Goal: Task Accomplishment & Management: Complete application form

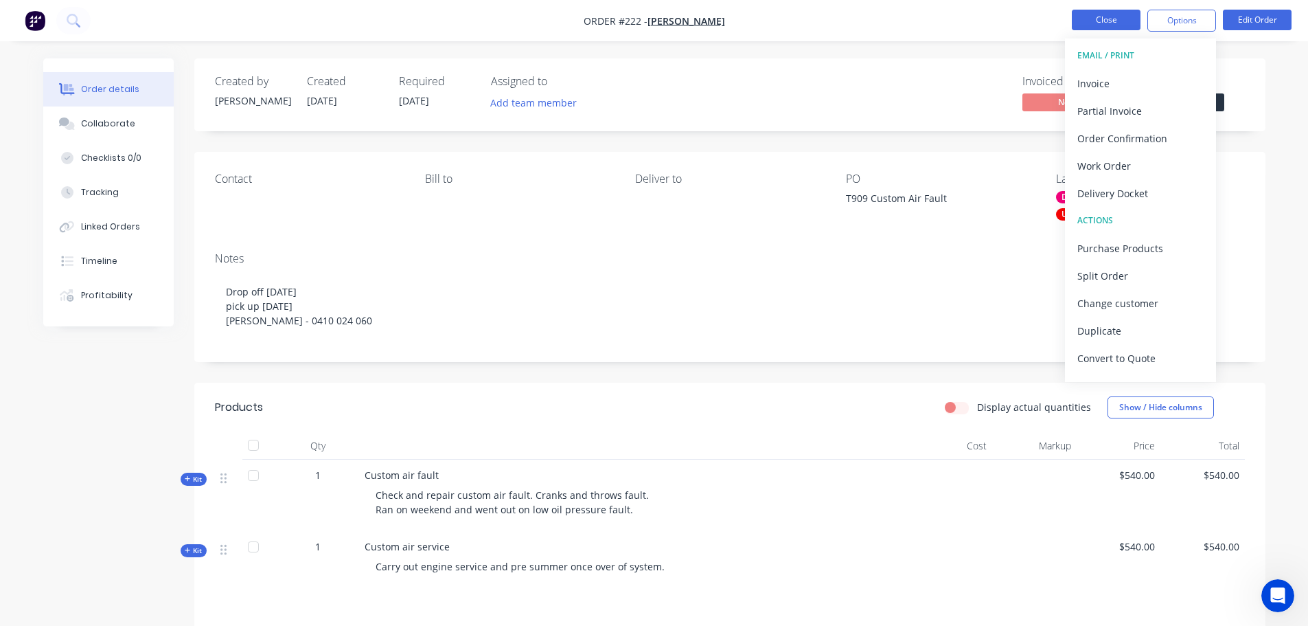
click at [1123, 16] on button "Close" at bounding box center [1106, 20] width 69 height 21
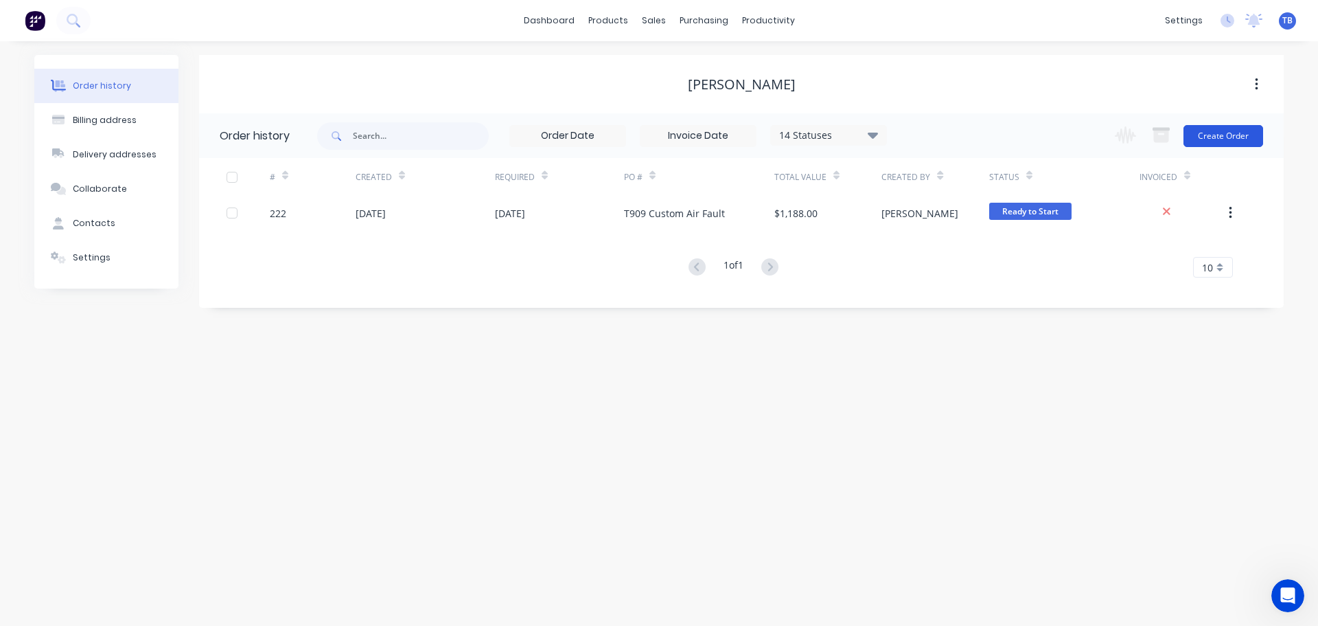
click at [1248, 128] on button "Create Order" at bounding box center [1224, 136] width 80 height 22
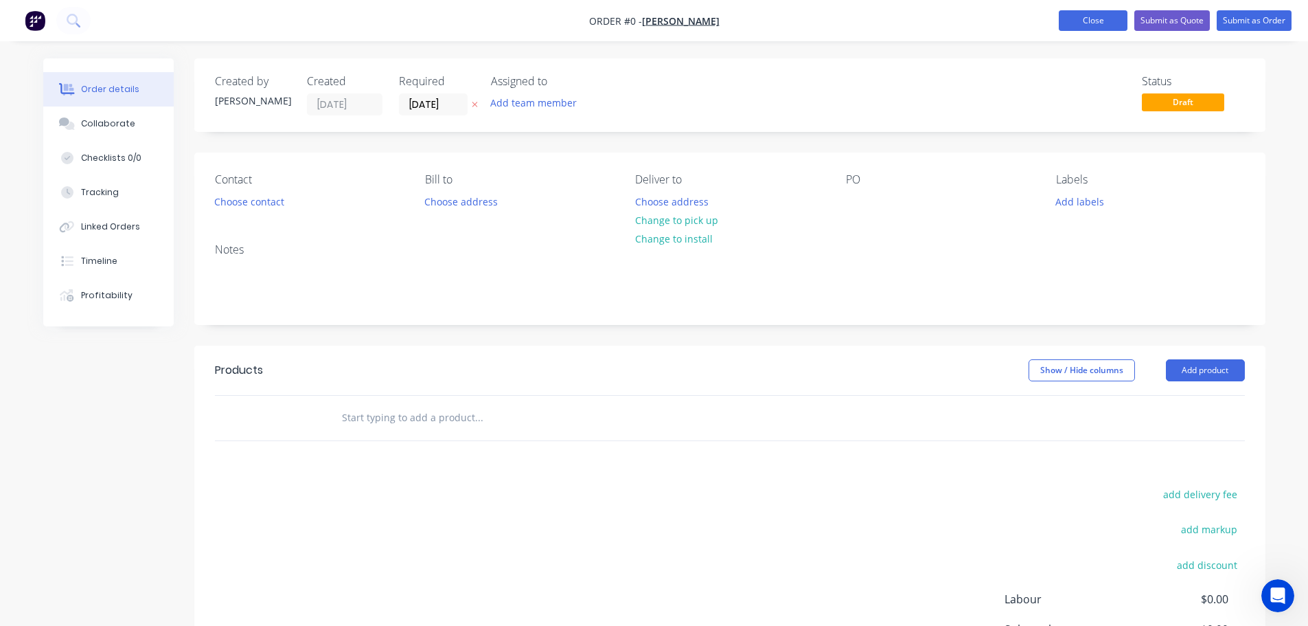
click at [1101, 27] on button "Close" at bounding box center [1093, 20] width 69 height 21
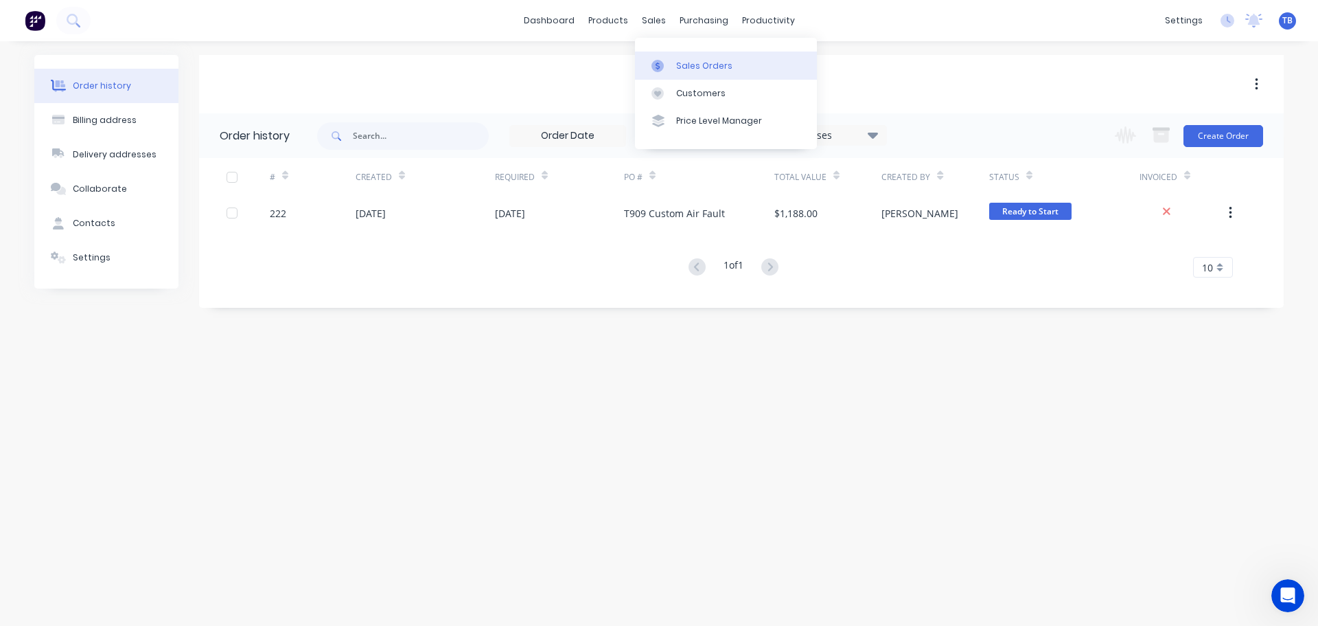
click at [678, 67] on div "Sales Orders" at bounding box center [704, 66] width 56 height 12
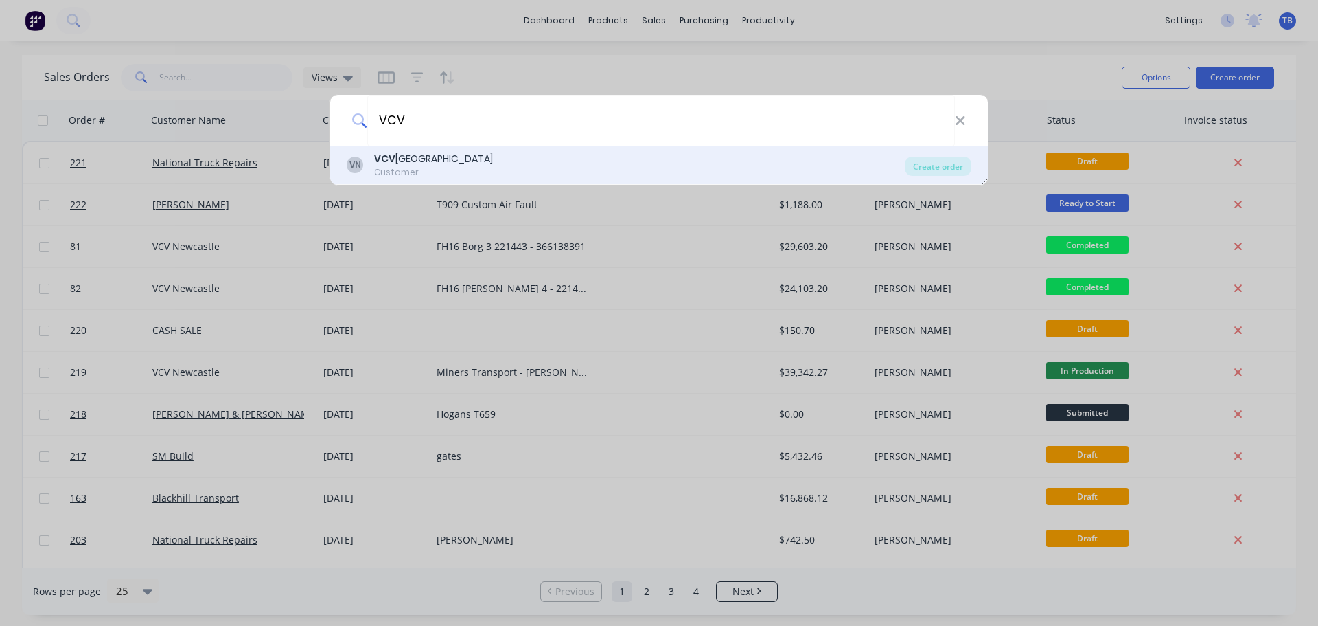
type input "VCV"
click at [514, 168] on div "VN VCV Newcastle Customer" at bounding box center [626, 165] width 558 height 27
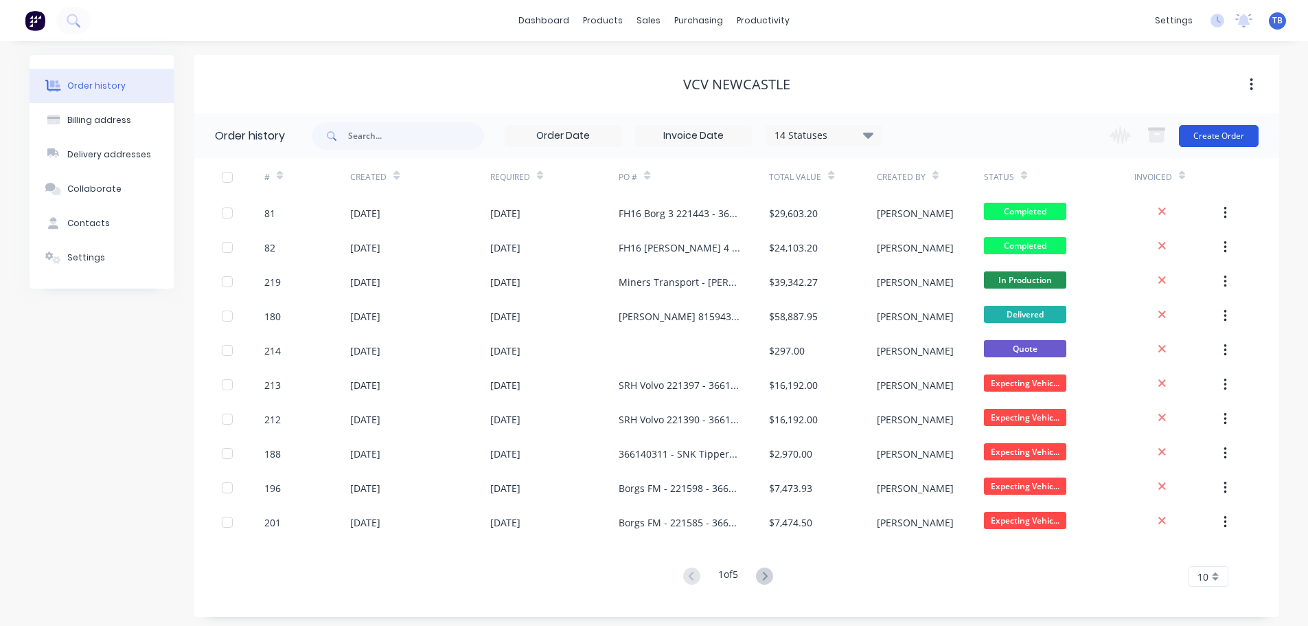
click at [1206, 141] on button "Create Order" at bounding box center [1219, 136] width 80 height 22
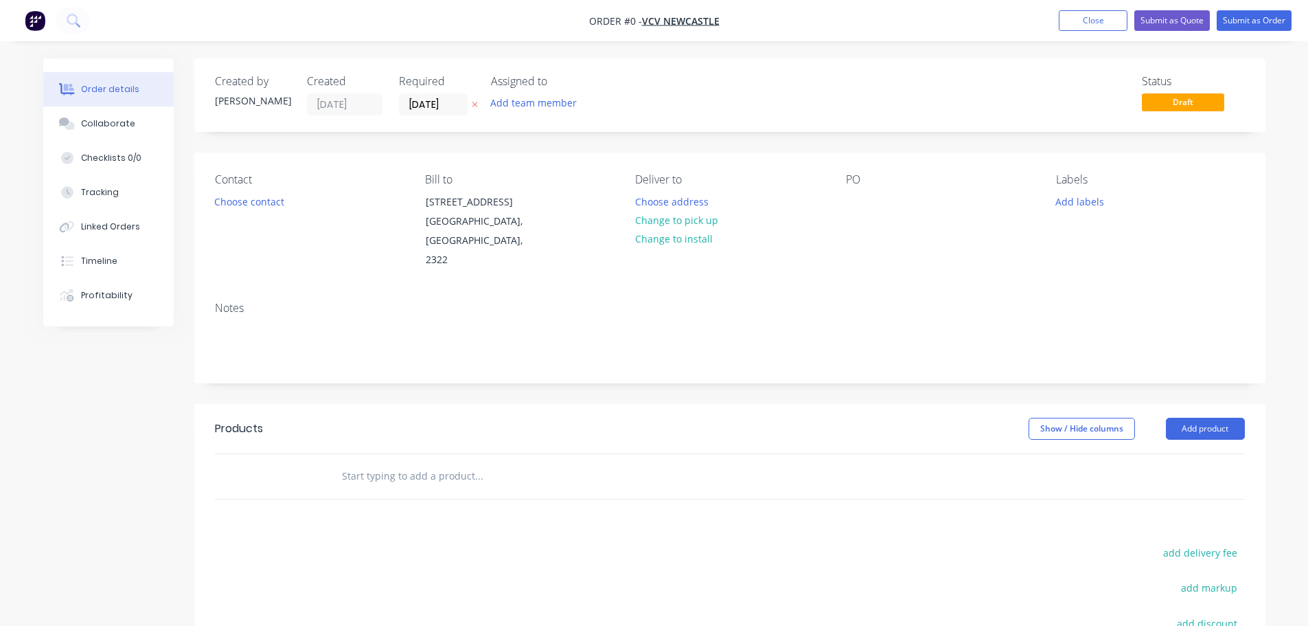
click at [927, 182] on div "PO" at bounding box center [940, 179] width 188 height 13
click at [860, 178] on div "PO" at bounding box center [940, 179] width 188 height 13
click at [878, 194] on div "PO" at bounding box center [940, 221] width 188 height 97
click at [858, 211] on div at bounding box center [857, 202] width 22 height 20
click at [917, 199] on div "221062 kdk - coolabah" at bounding box center [908, 202] width 124 height 20
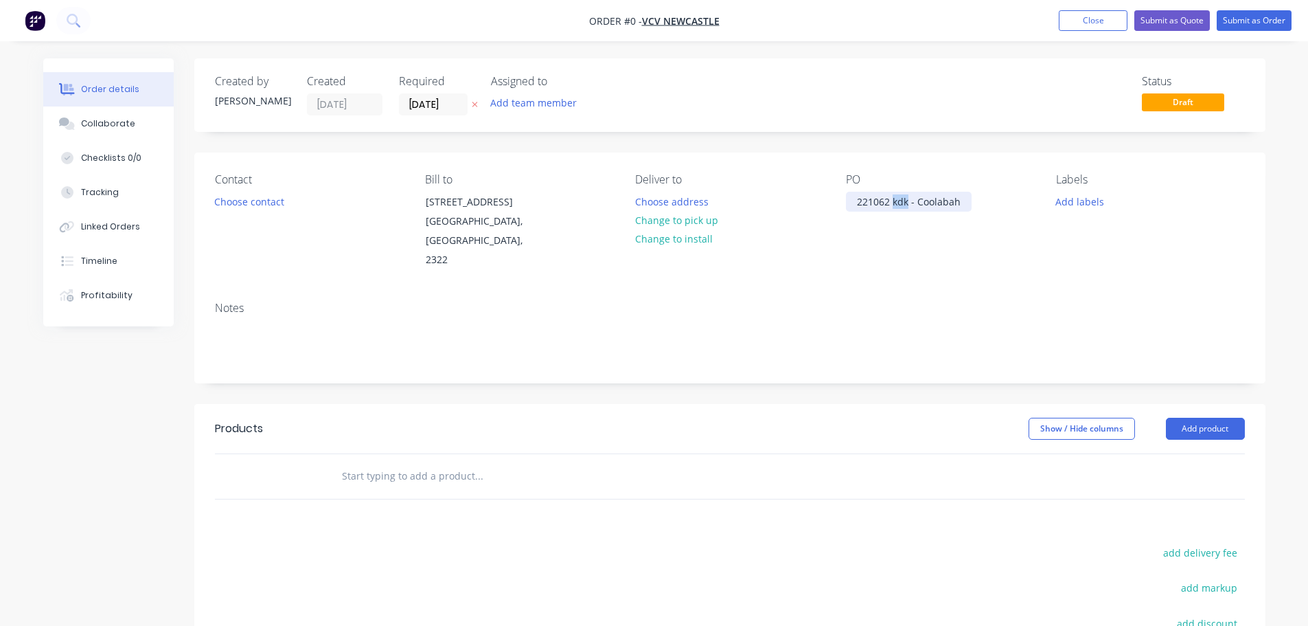
drag, startPoint x: 893, startPoint y: 201, endPoint x: 908, endPoint y: 201, distance: 15.1
click at [908, 201] on div "221062 kdk - Coolabah" at bounding box center [909, 202] width 126 height 20
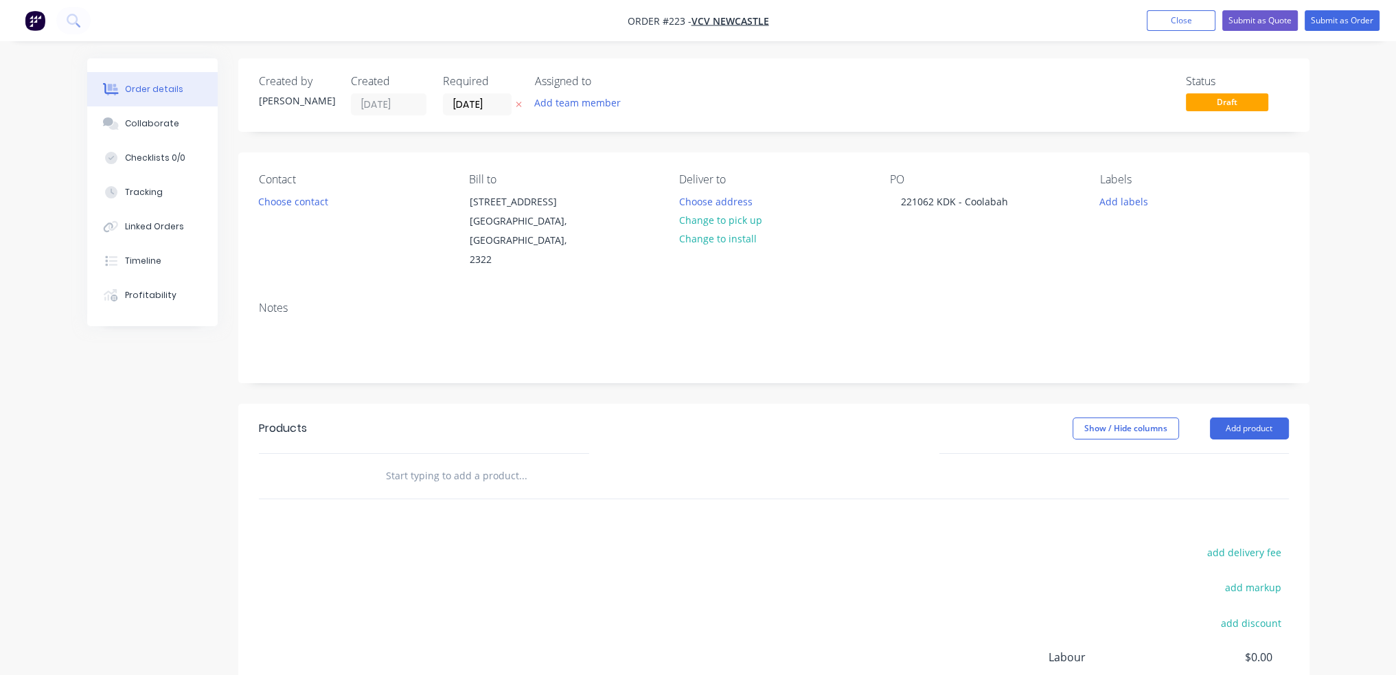
click at [465, 462] on input "text" at bounding box center [522, 475] width 275 height 27
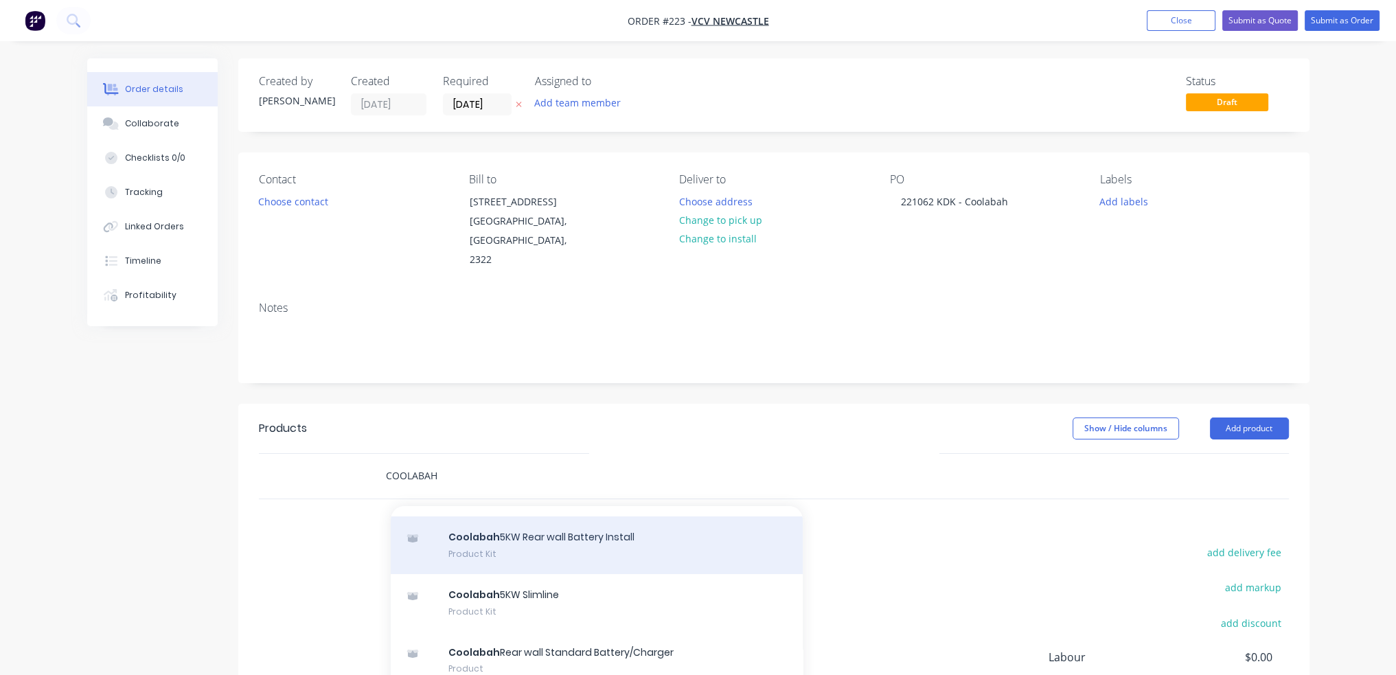
type input "COOLABAH"
click at [571, 538] on div "Coolabah 5KW Rear wall Battery Install Product Kit" at bounding box center [597, 545] width 412 height 58
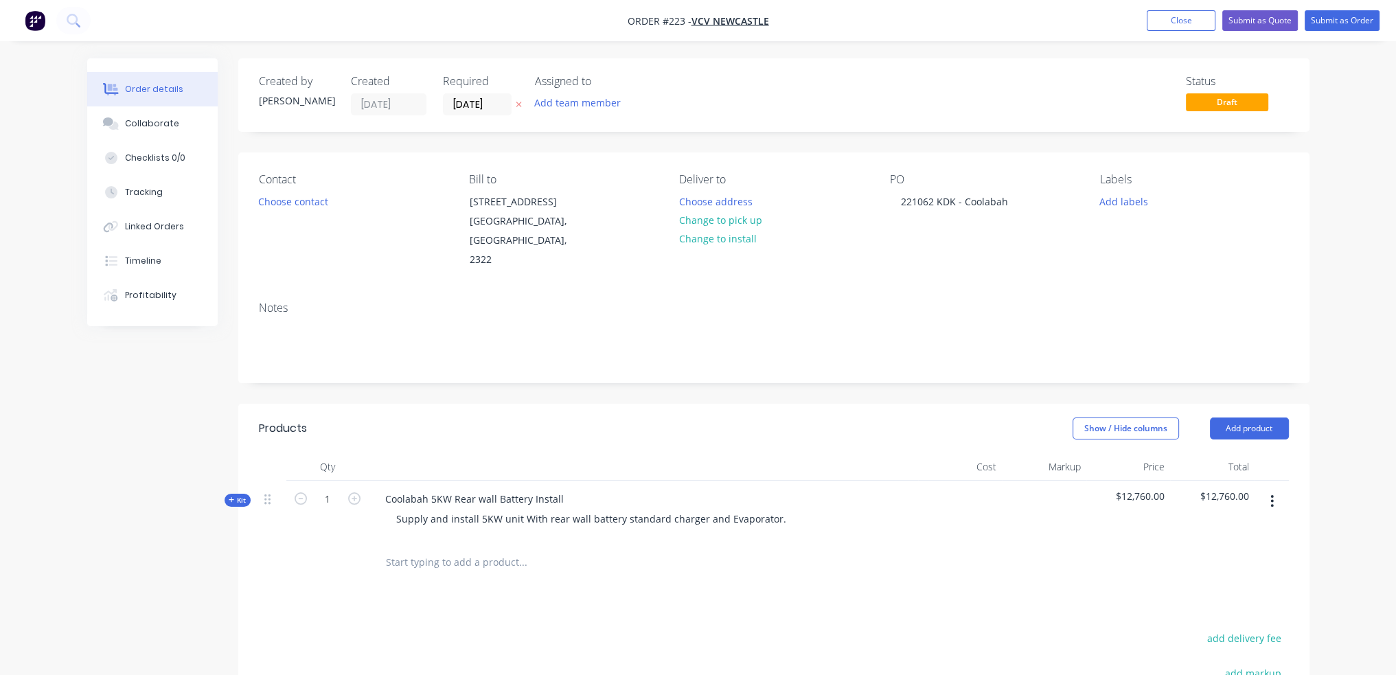
click at [244, 495] on span "Kit" at bounding box center [238, 500] width 18 height 10
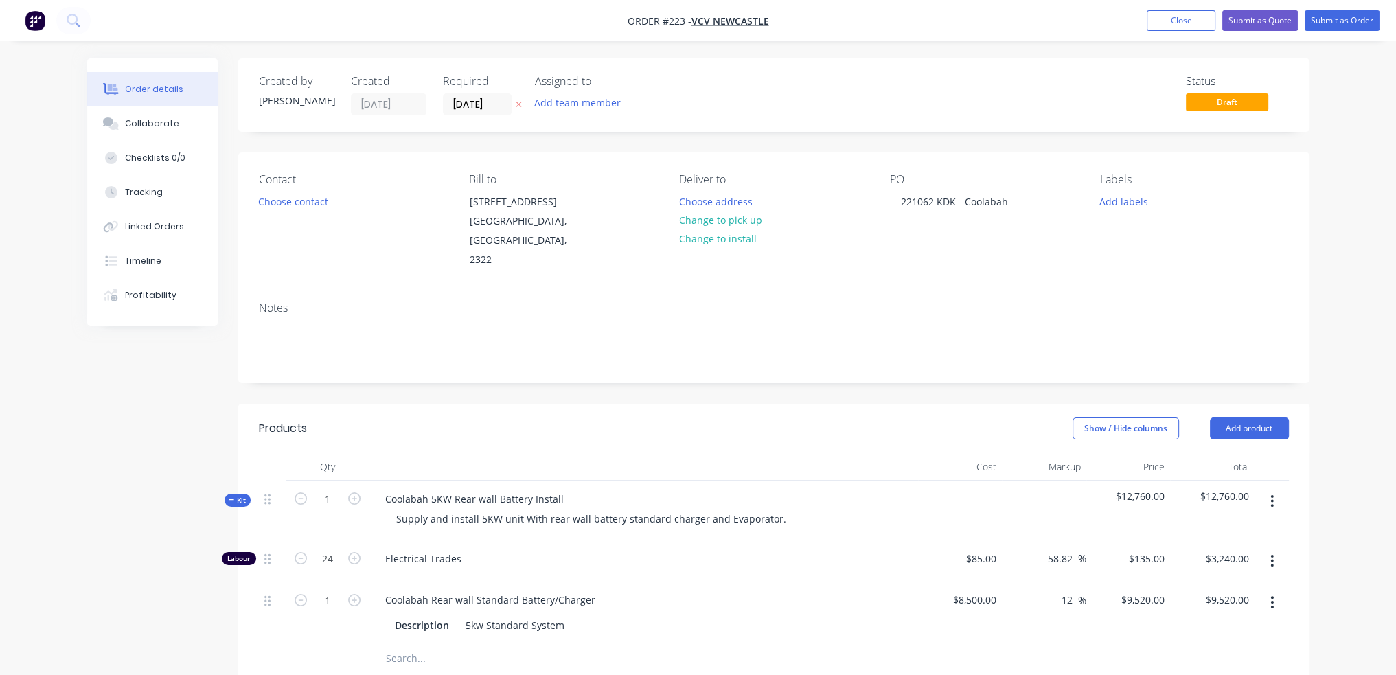
scroll to position [69, 0]
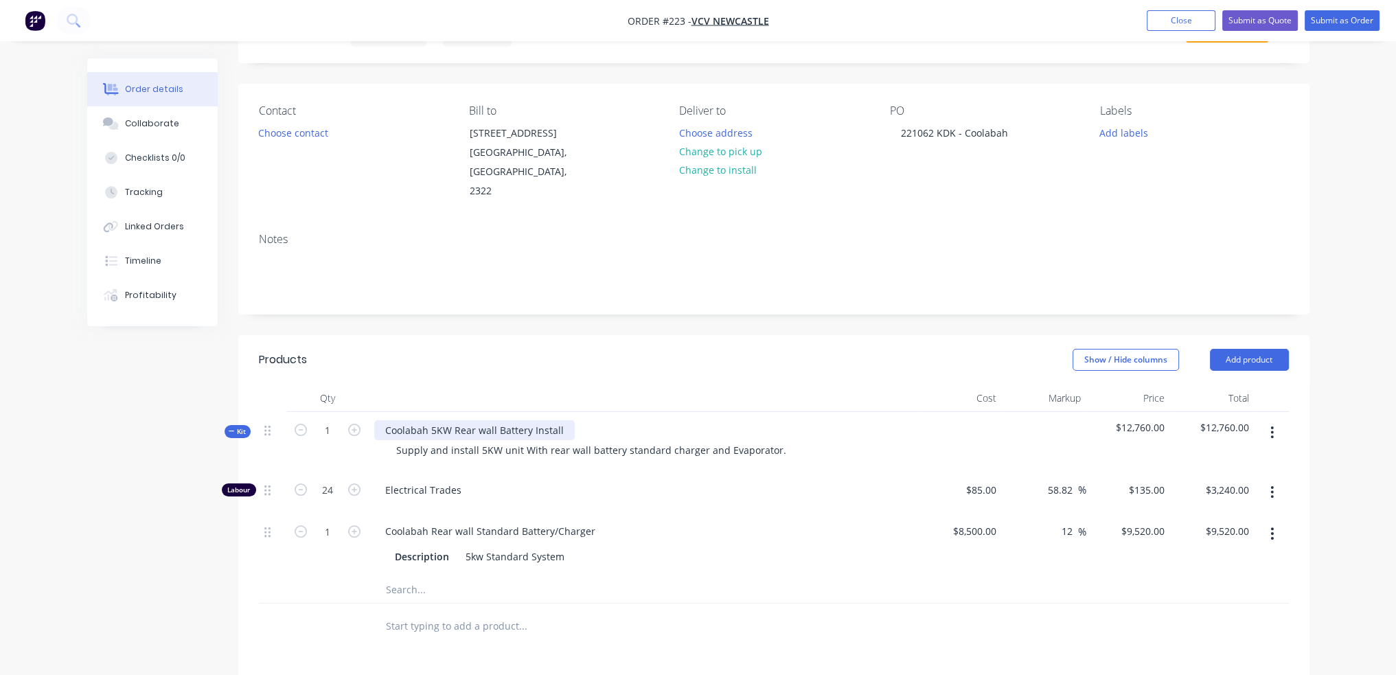
click at [414, 420] on div "Coolabah 5KW Rear wall Battery Install" at bounding box center [474, 430] width 201 height 20
drag, startPoint x: 455, startPoint y: 409, endPoint x: 496, endPoint y: 409, distance: 41.2
click at [496, 420] on div "Coolabah 5KW Rear wall Battery Install" at bounding box center [474, 430] width 201 height 20
click at [385, 420] on div "Coolabah 5KW Slimline Battery Install" at bounding box center [471, 430] width 195 height 20
click at [508, 420] on div "Supply and install Coolabah 5KW Slimline Battery Install" at bounding box center [514, 430] width 281 height 20
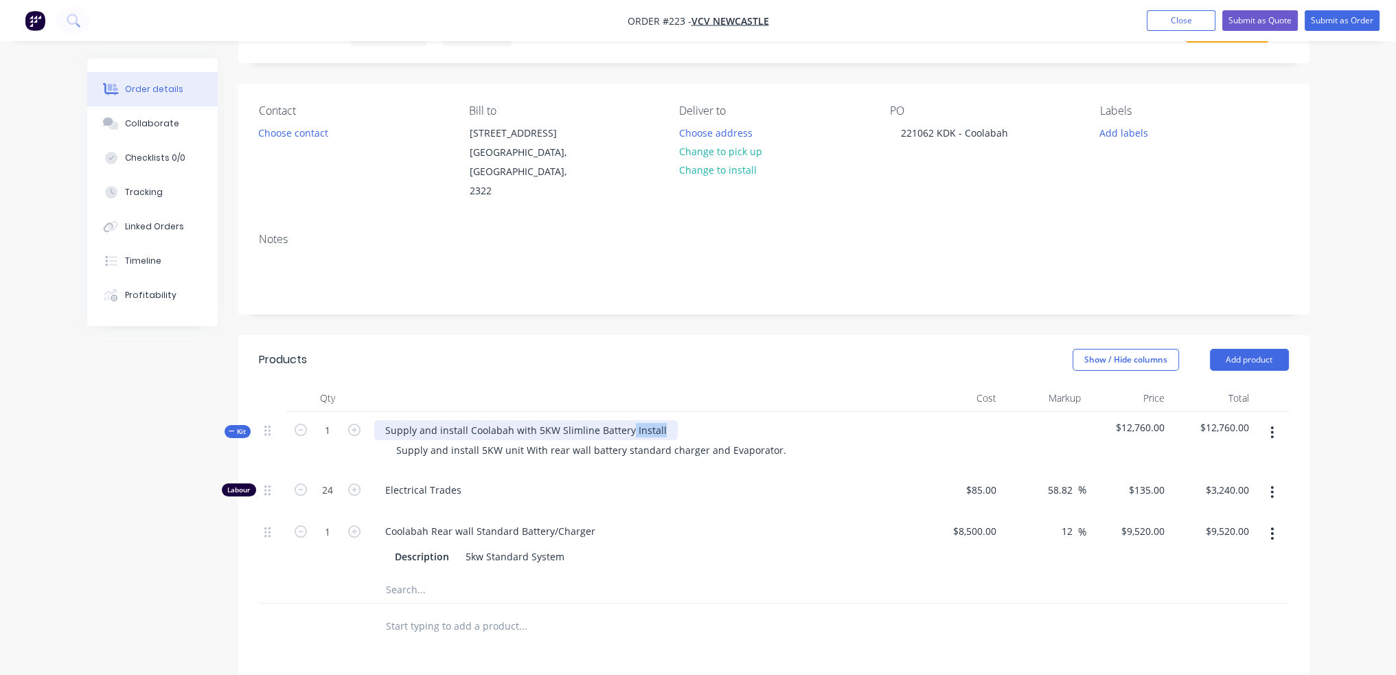
drag, startPoint x: 659, startPoint y: 411, endPoint x: 626, endPoint y: 414, distance: 33.1
click at [626, 420] on div "Supply and install Coolabah with 5KW Slimline Battery Install" at bounding box center [526, 430] width 304 height 20
drag, startPoint x: 630, startPoint y: 413, endPoint x: 225, endPoint y: 378, distance: 405.9
click at [225, 378] on div "Created by [PERSON_NAME] Created [DATE] Required [DATE] Assigned to Add team me…" at bounding box center [698, 494] width 1222 height 1009
copy div "Supply and install Coolabah with 5KW Slimline Battery"
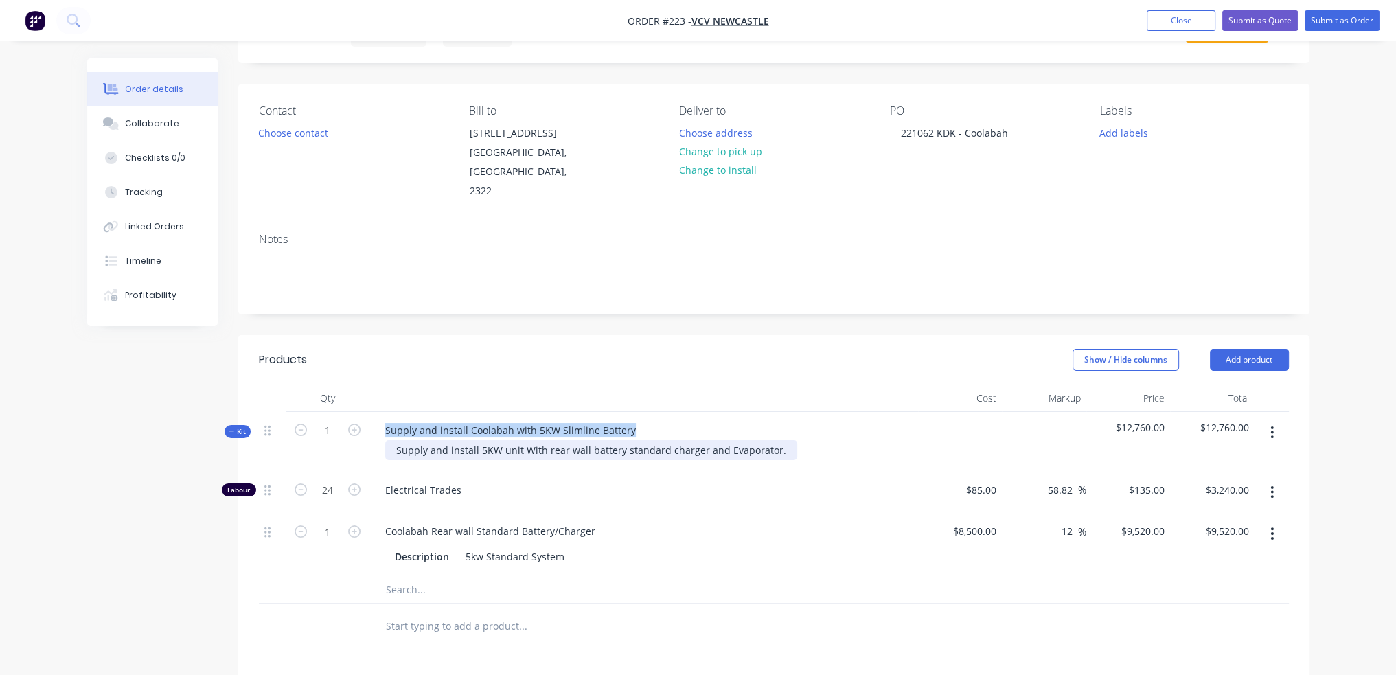
drag, startPoint x: 396, startPoint y: 425, endPoint x: 906, endPoint y: 439, distance: 510.4
click at [906, 440] on div "Supply and install 5KW unit With rear wall battery standard charger and Evapora…" at bounding box center [643, 450] width 538 height 20
paste div
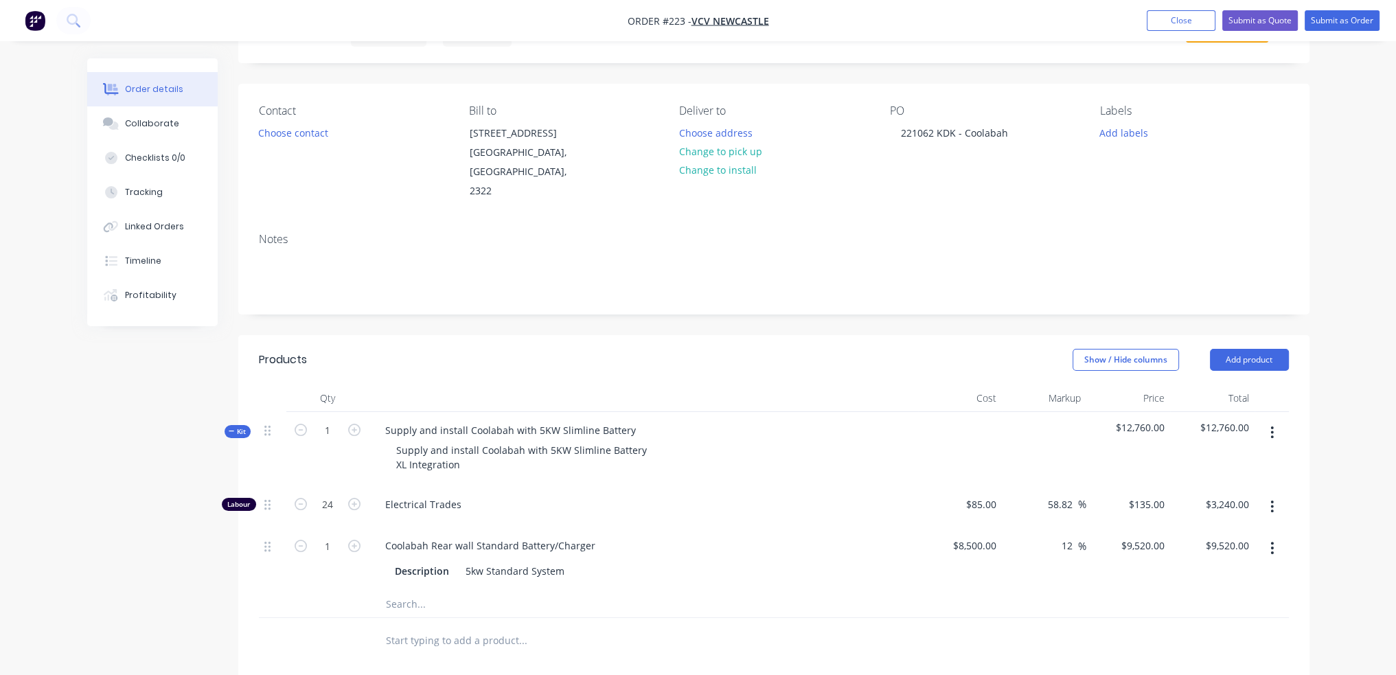
click at [1141, 420] on span "$12,760.00" at bounding box center [1128, 427] width 73 height 14
click at [1154, 536] on input "9520" at bounding box center [1145, 546] width 50 height 20
type input "9630"
type input "13.29"
type input "$9,630.00"
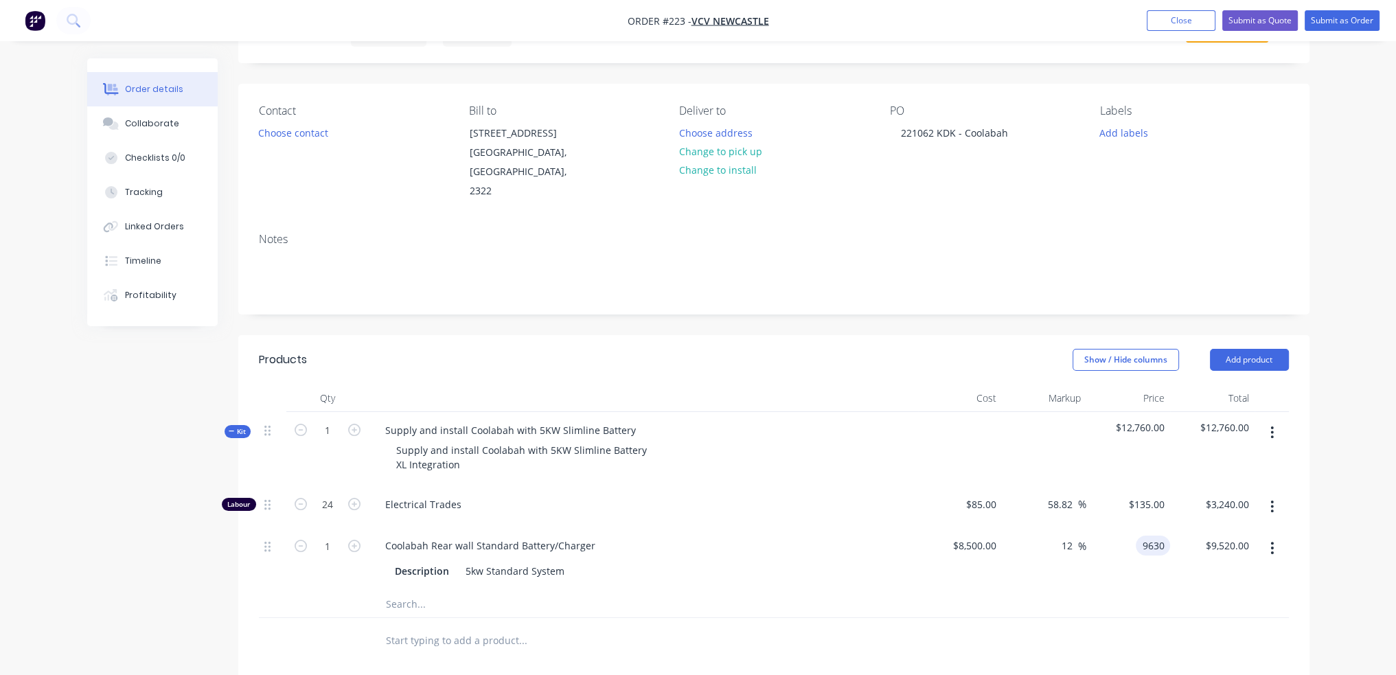
type input "$9,630.00"
click at [1219, 590] on div at bounding box center [774, 604] width 1030 height 28
click at [1156, 536] on input "9630" at bounding box center [1145, 546] width 50 height 20
click at [1158, 536] on input "9630" at bounding box center [1155, 546] width 29 height 20
type input "9640"
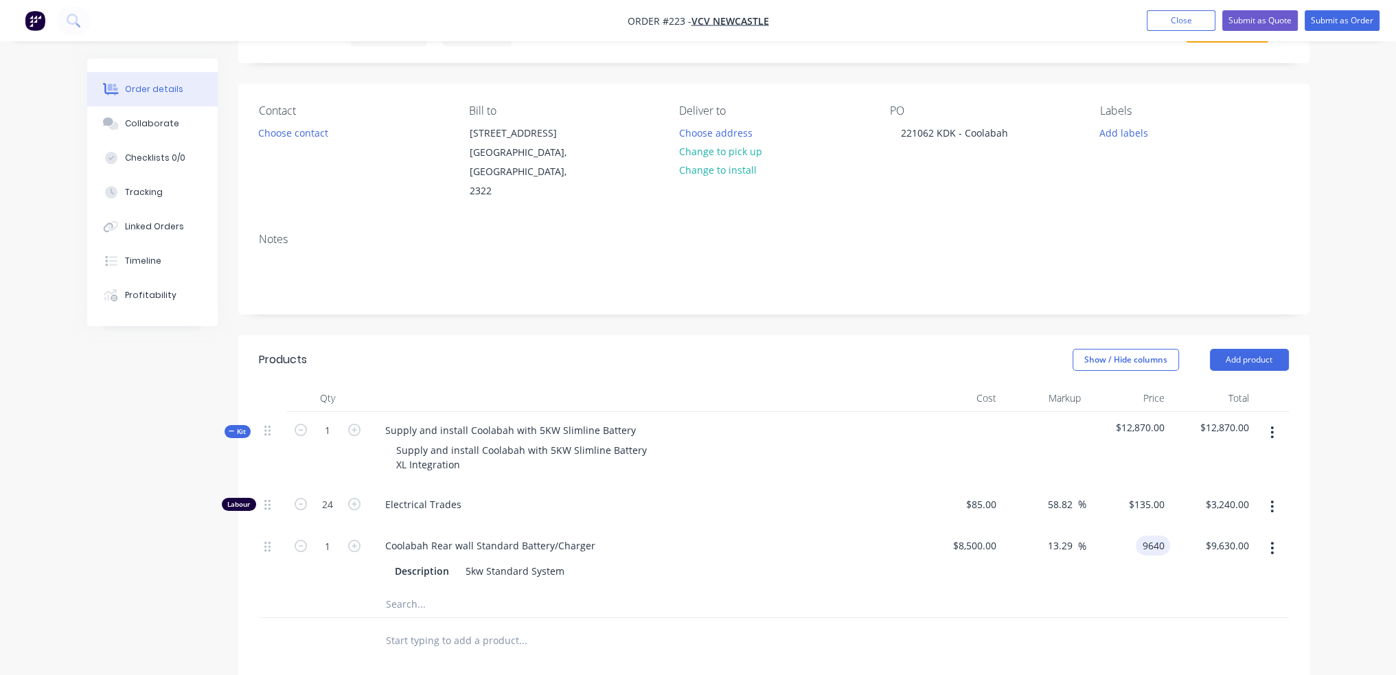
type input "13.41"
type input "$9,640.00"
click at [1203, 625] on div "Products Show / Hide columns Add product Qty Cost Markup Price Total Kit 1 Supp…" at bounding box center [773, 664] width 1071 height 658
click at [450, 536] on div "Coolabah Rear wall Standard Battery/Charger" at bounding box center [490, 546] width 232 height 20
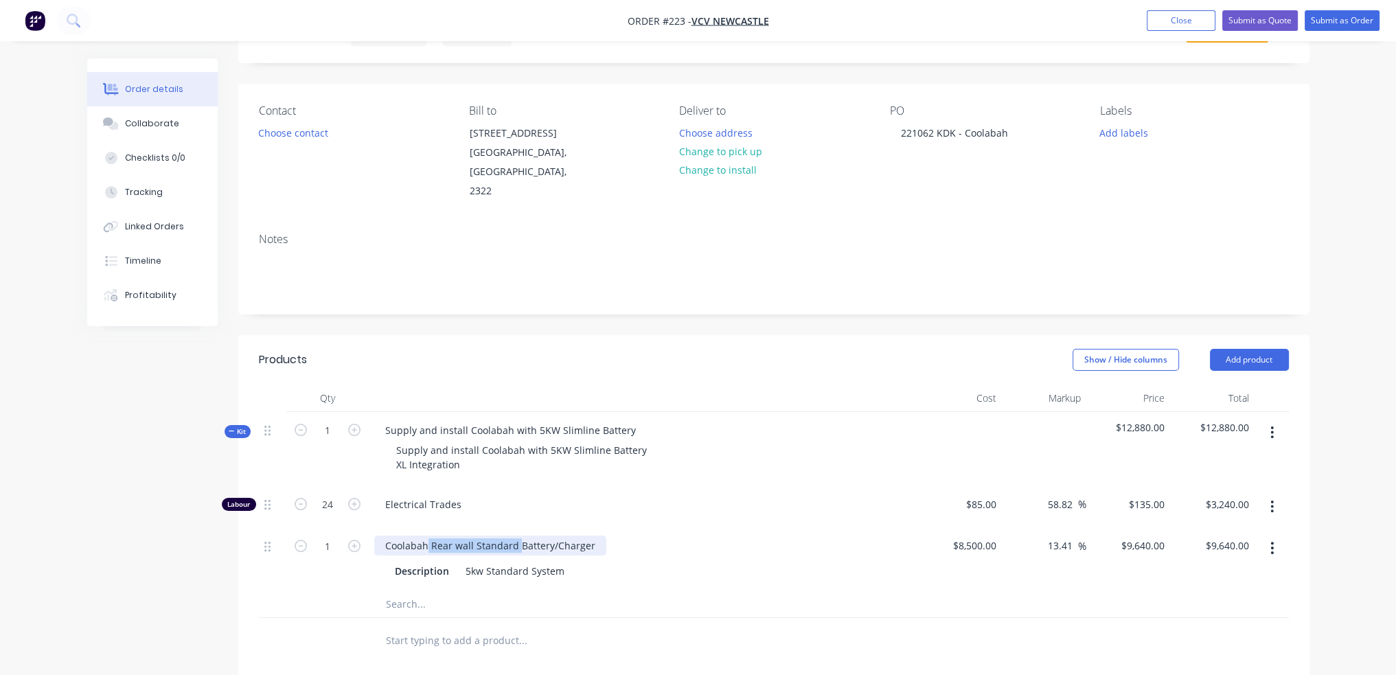
drag, startPoint x: 428, startPoint y: 525, endPoint x: 519, endPoint y: 534, distance: 91.8
click at [519, 536] on div "Coolabah Rear wall Standard Battery/Charger" at bounding box center [490, 546] width 232 height 20
click at [661, 625] on div "Products Show / Hide columns Add product Qty Cost Markup Price Total Kit 1 Supp…" at bounding box center [773, 664] width 1071 height 658
click at [236, 426] on span "Kit" at bounding box center [238, 431] width 18 height 10
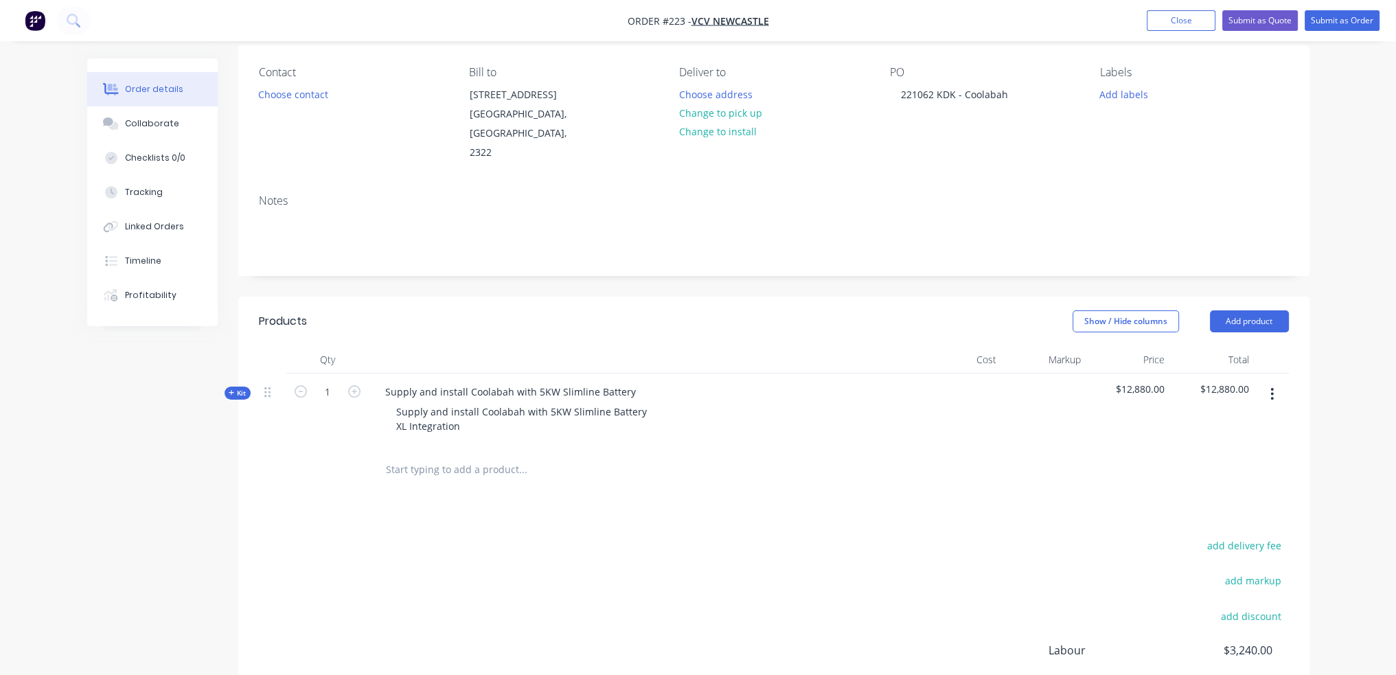
scroll to position [137, 0]
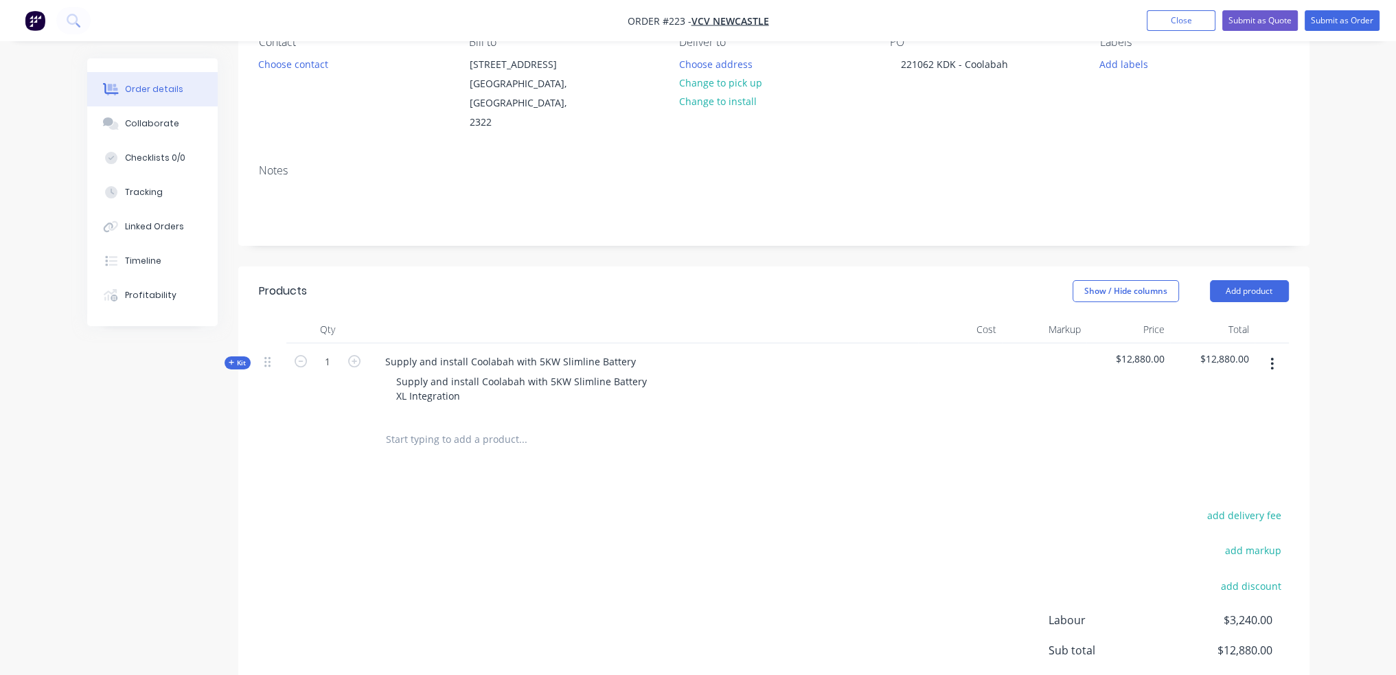
click at [430, 426] on input "text" at bounding box center [522, 439] width 275 height 27
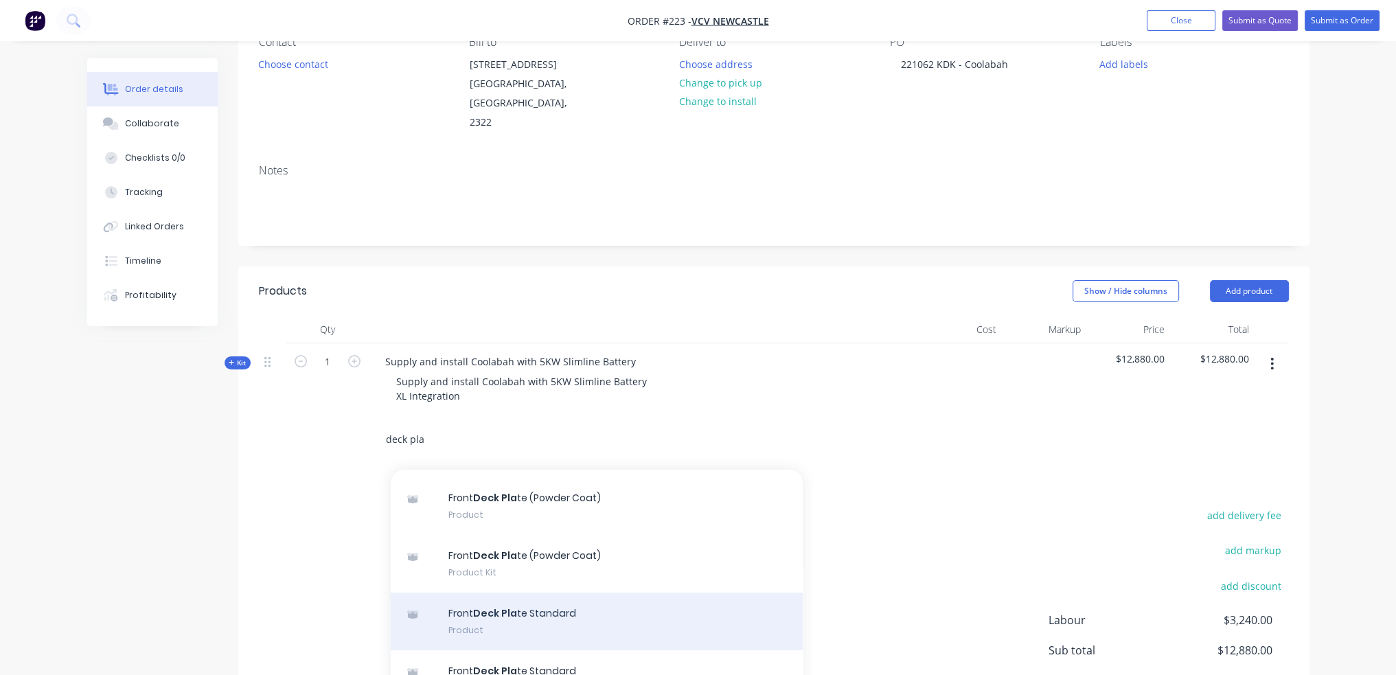
scroll to position [275, 0]
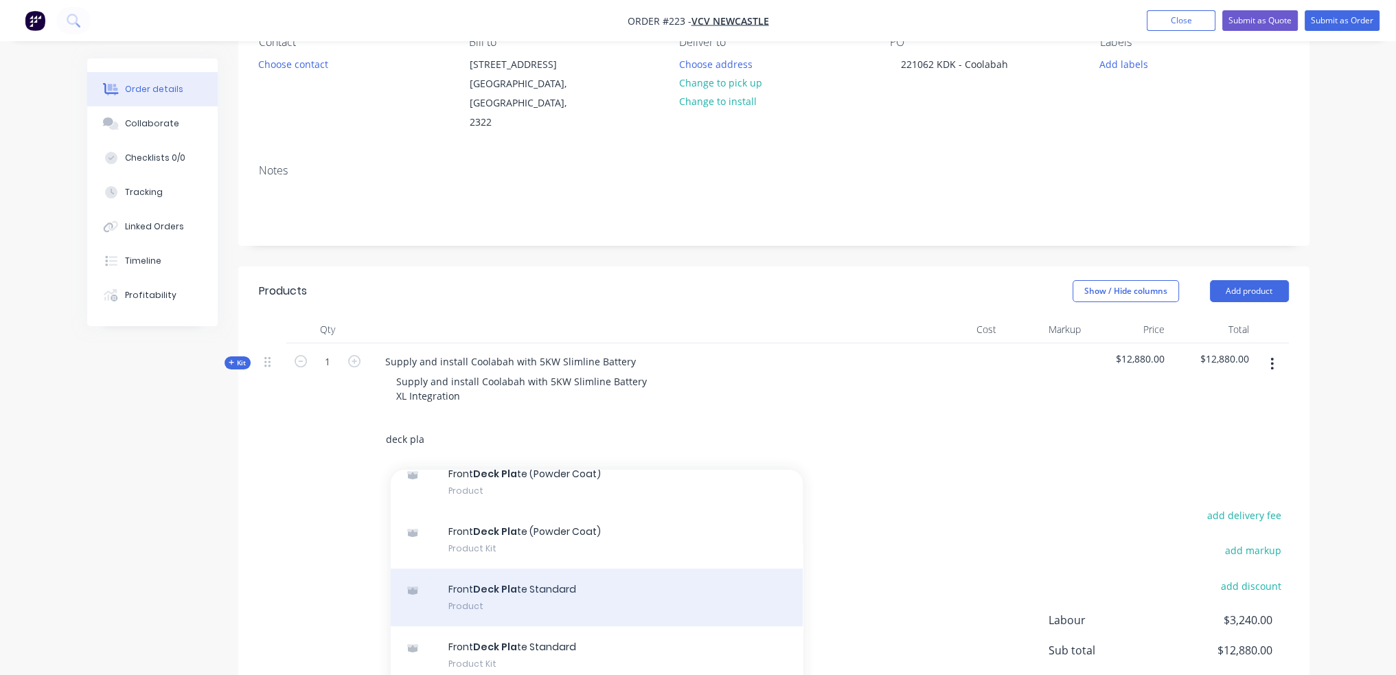
type input "deck pla"
click at [588, 586] on div "Front Deck Pla te Standard Product" at bounding box center [597, 598] width 412 height 58
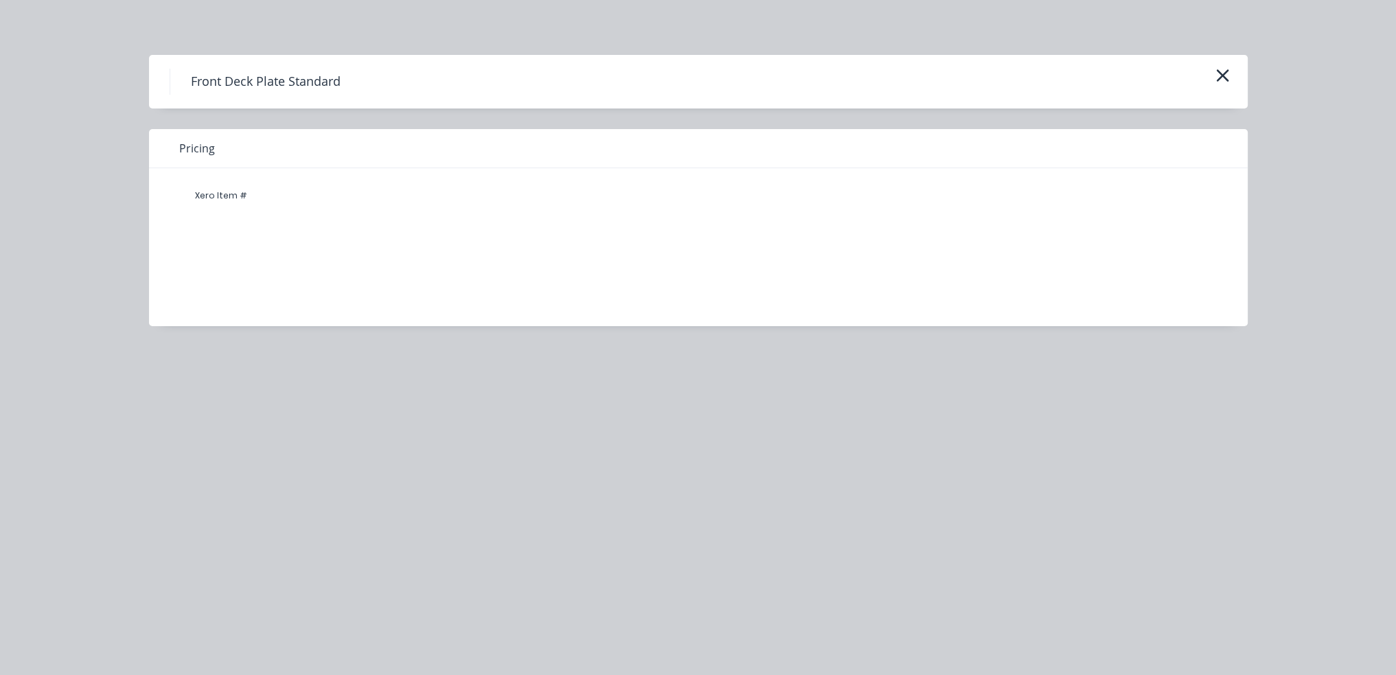
click at [1209, 71] on div "Front Deck Plate Standard" at bounding box center [698, 82] width 1057 height 26
click at [1215, 71] on icon "button" at bounding box center [1222, 75] width 14 height 19
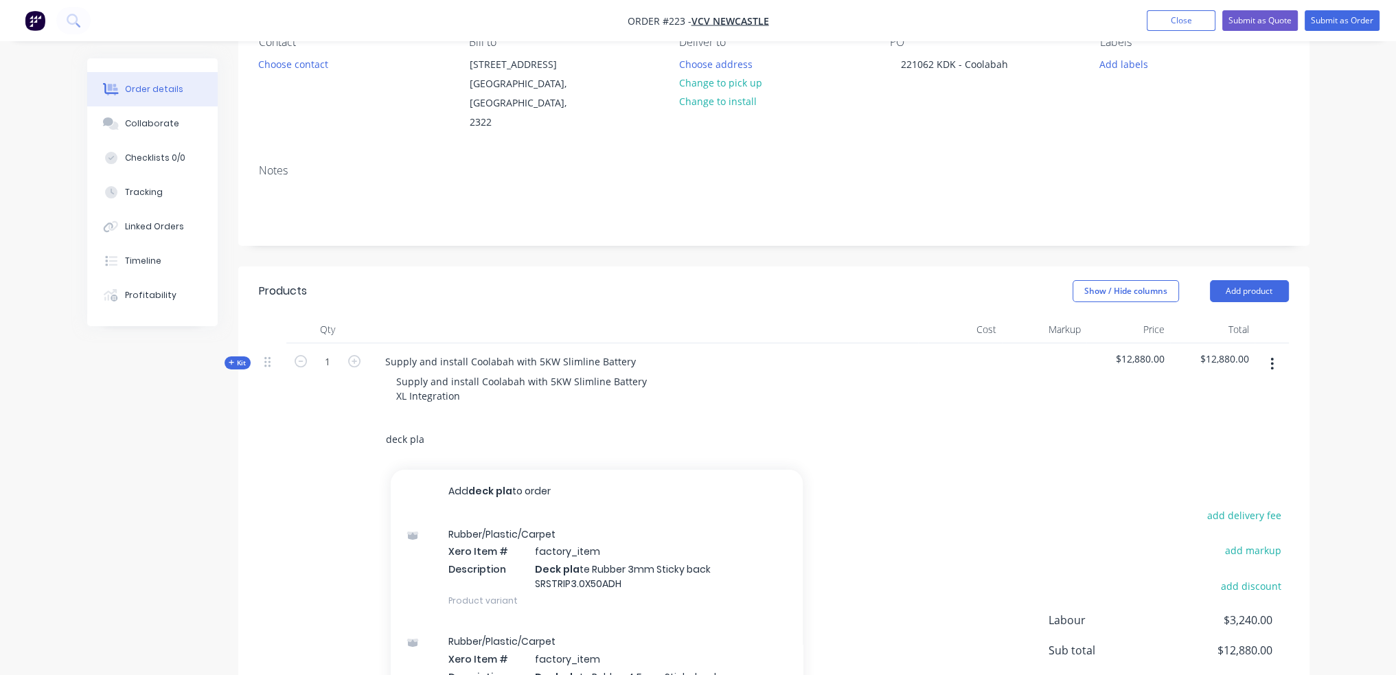
click at [440, 426] on input "deck pla" at bounding box center [522, 439] width 275 height 27
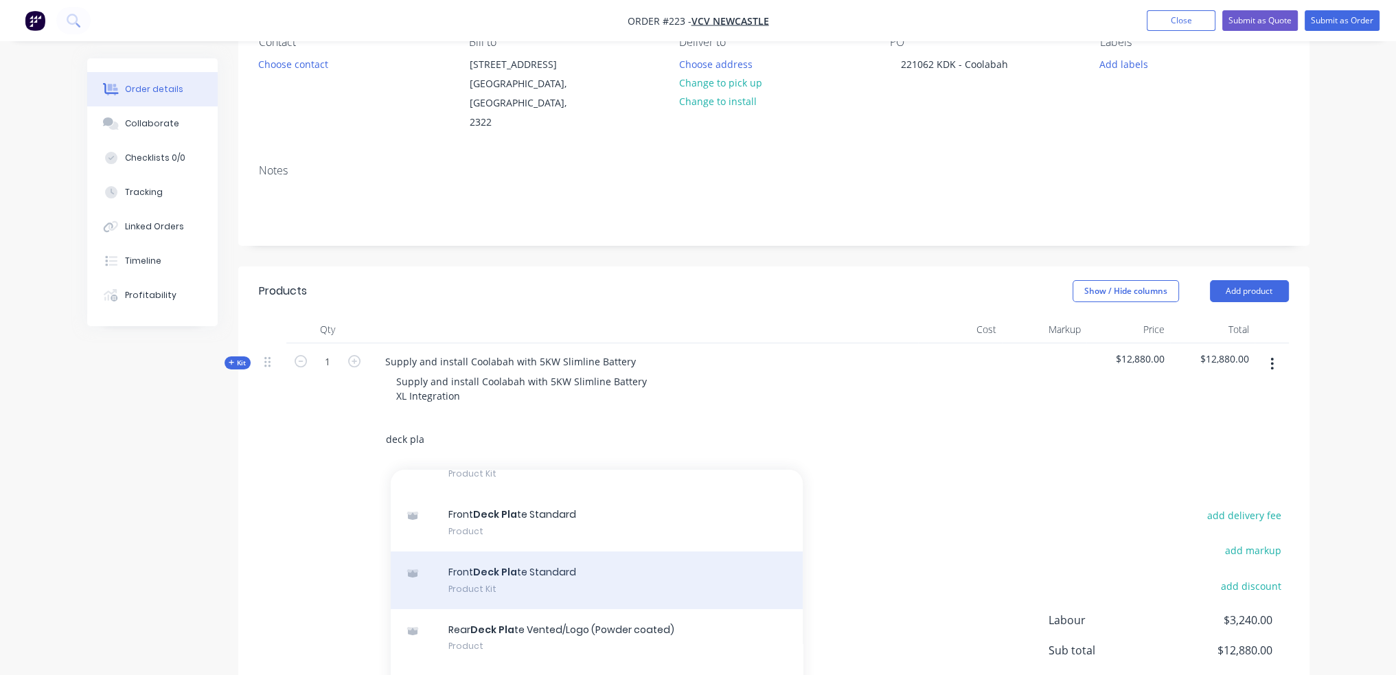
scroll to position [343, 0]
click at [568, 571] on div "Front Deck Pla te Standard Product Kit" at bounding box center [597, 587] width 412 height 58
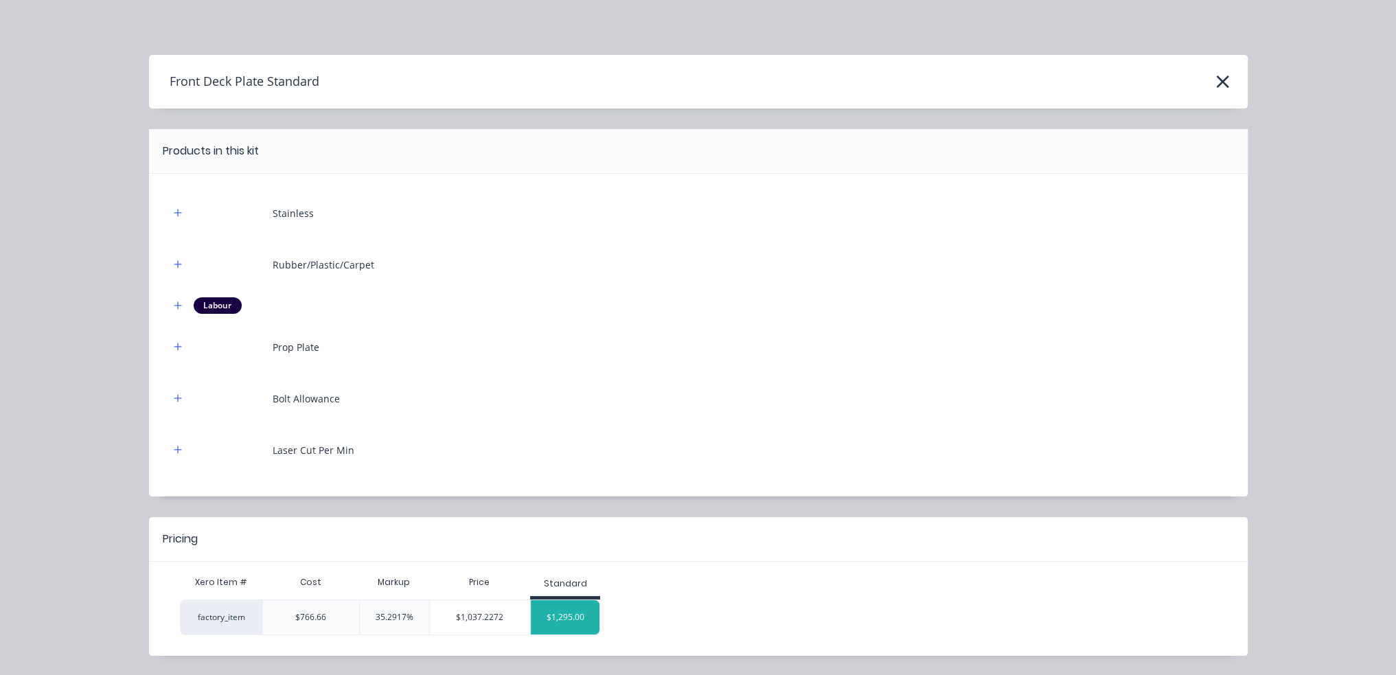
click at [549, 617] on div "$1,295.00" at bounding box center [565, 617] width 69 height 34
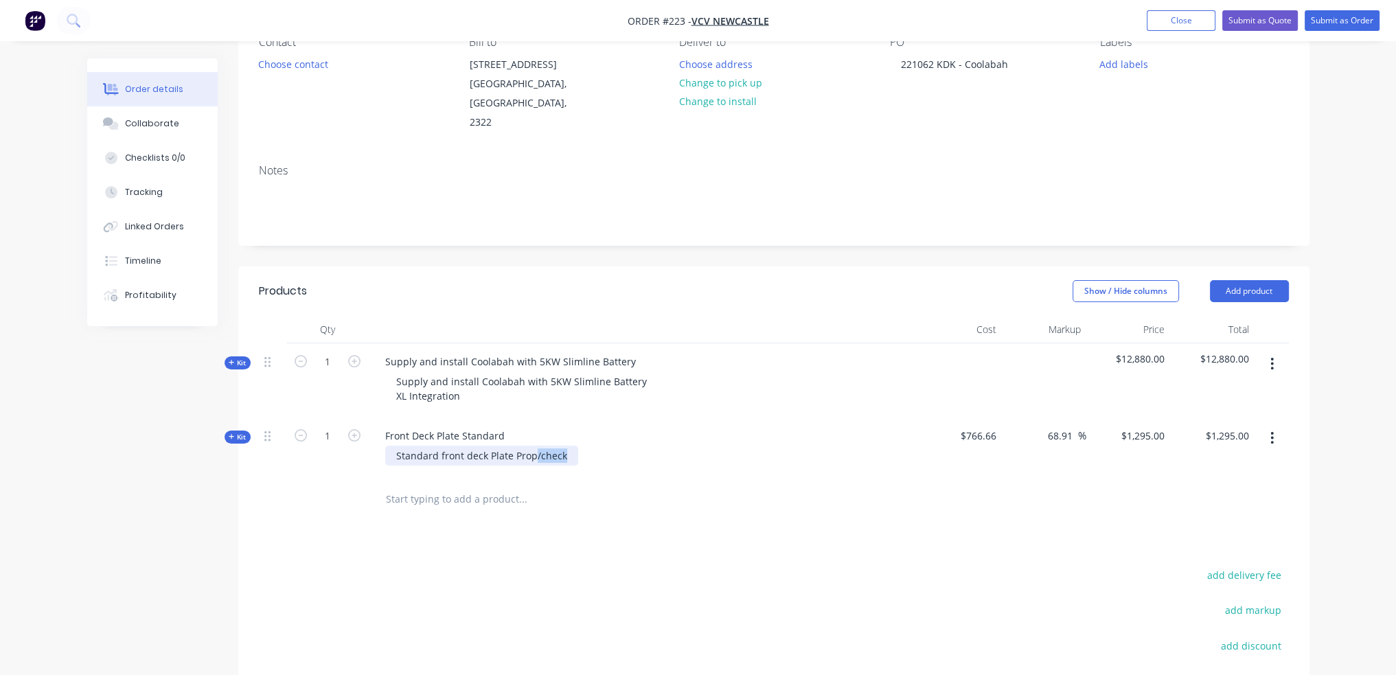
drag, startPoint x: 563, startPoint y: 435, endPoint x: 532, endPoint y: 435, distance: 30.9
click at [532, 446] on div "Standard front deck Plate Prop/check" at bounding box center [481, 456] width 193 height 20
click at [443, 485] on input "text" at bounding box center [522, 498] width 275 height 27
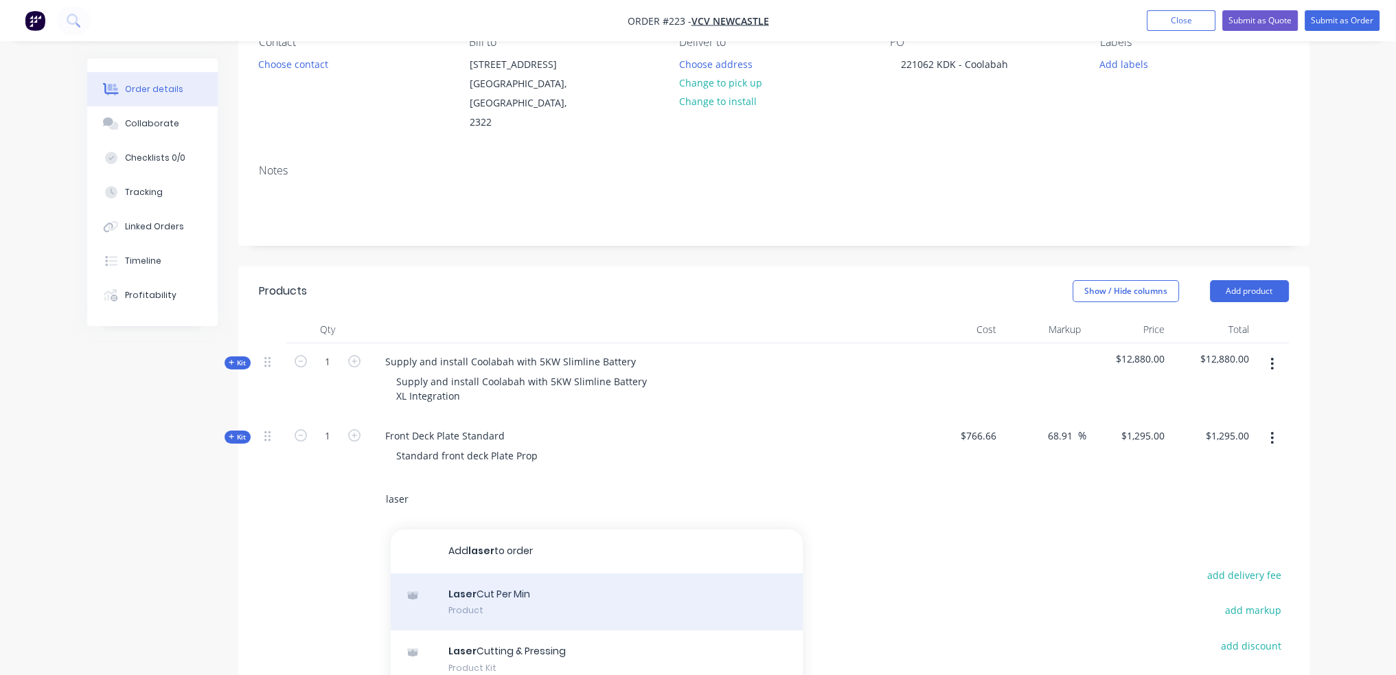
scroll to position [37, 0]
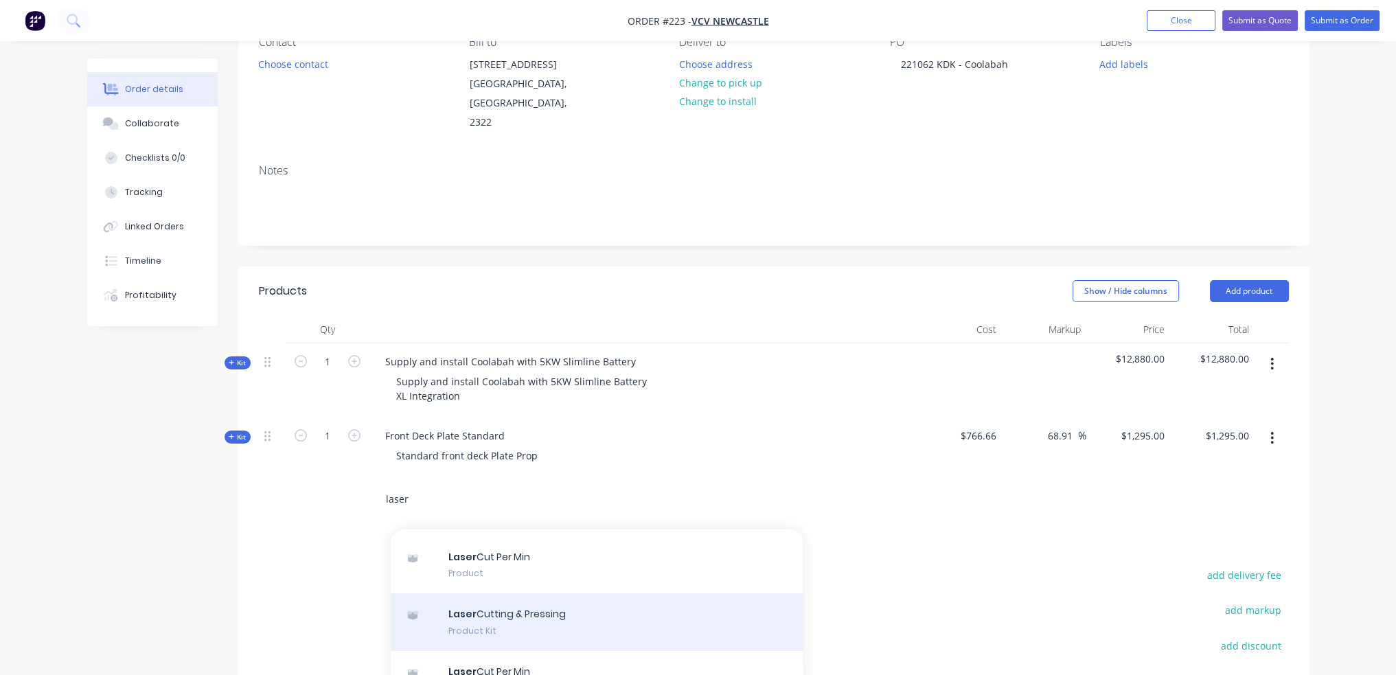
type input "laser"
click at [553, 595] on div "Laser Cutting & Pressing Product Kit" at bounding box center [597, 622] width 412 height 58
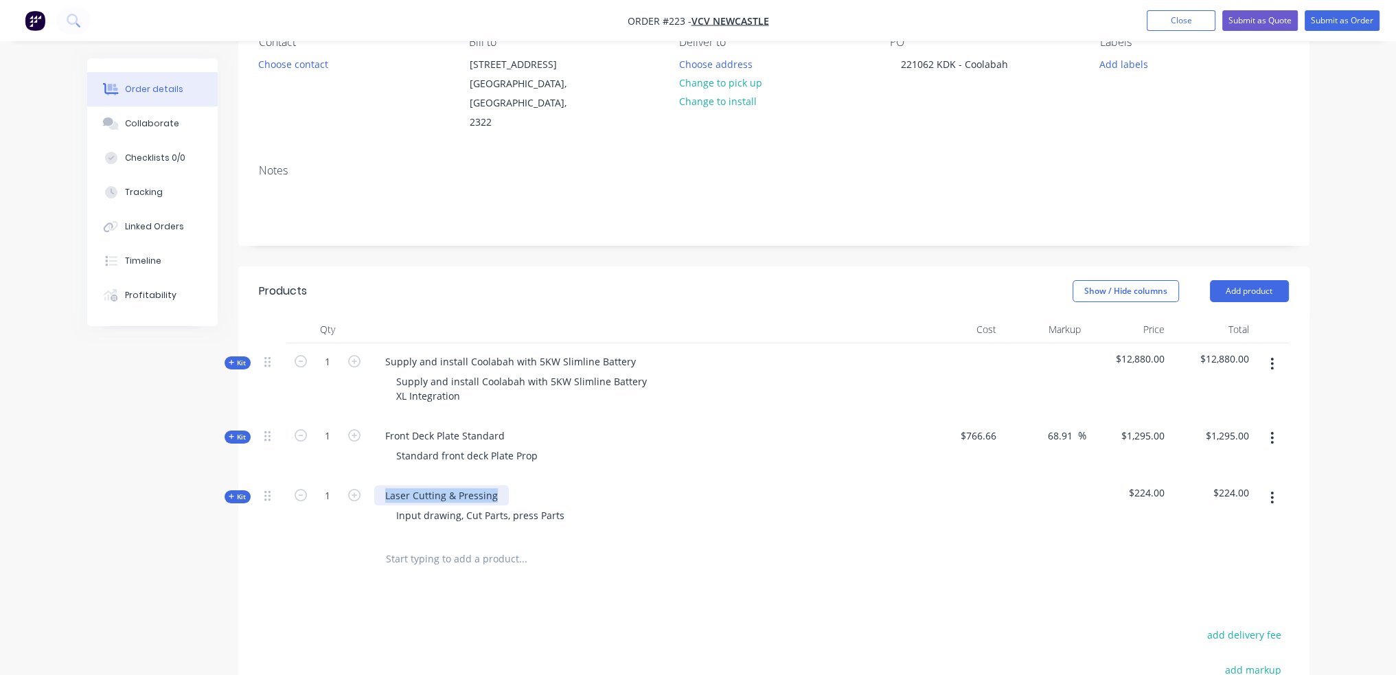
drag, startPoint x: 498, startPoint y: 477, endPoint x: 129, endPoint y: 469, distance: 368.8
click at [129, 471] on div "Created by [PERSON_NAME] Created [DATE] Required [DATE] Assigned to Add team me…" at bounding box center [698, 426] width 1222 height 1011
click at [591, 485] on div "Supply and install 1000w Inverter with remote GPO" at bounding box center [502, 495] width 257 height 20
drag, startPoint x: 666, startPoint y: 477, endPoint x: 150, endPoint y: 480, distance: 516.4
click at [150, 480] on div "Created by [PERSON_NAME] Created [DATE] Required [DATE] Assigned to Add team me…" at bounding box center [698, 426] width 1222 height 1011
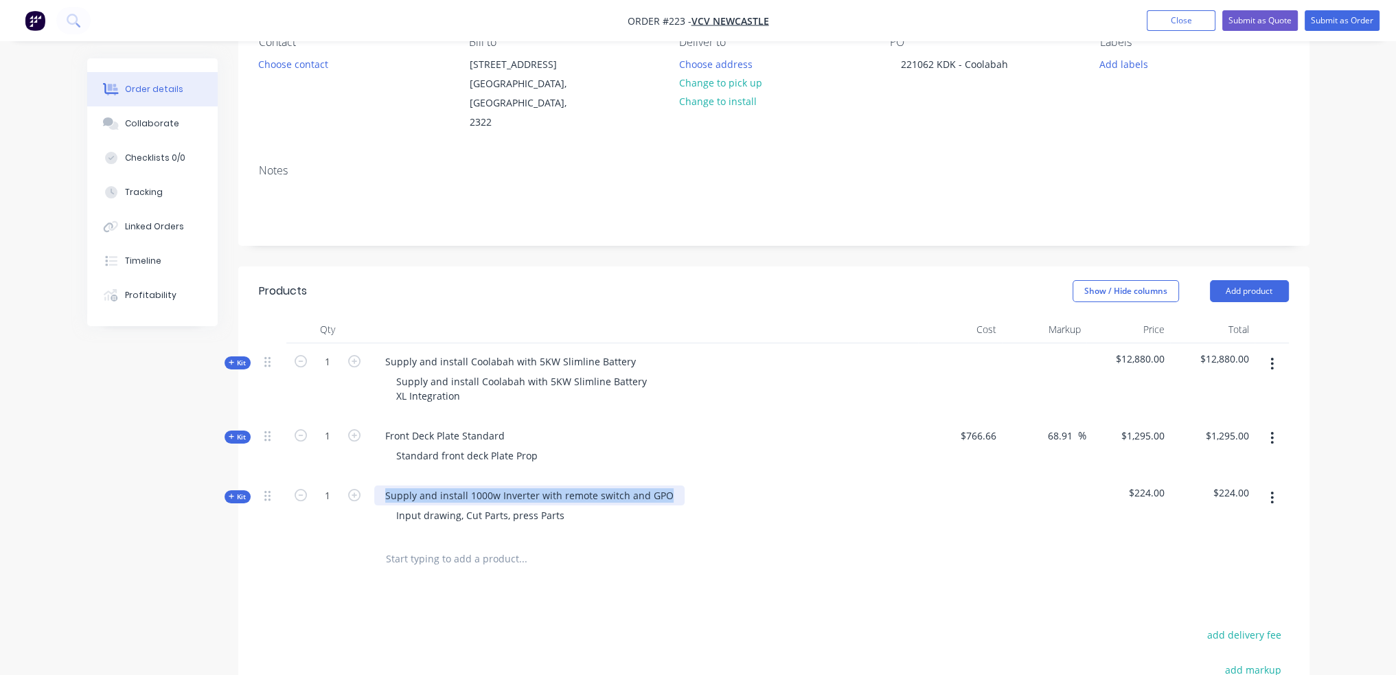
copy div "Supply and install 1000w Inverter with remote switch and GPO"
drag, startPoint x: 507, startPoint y: 497, endPoint x: 40, endPoint y: 502, distance: 466.9
click at [40, 502] on div "Order details Collaborate Checklists 0/0 Tracking Linked Orders Timeline Profit…" at bounding box center [698, 397] width 1396 height 1069
paste div
click at [247, 490] on div "Kit" at bounding box center [238, 496] width 26 height 13
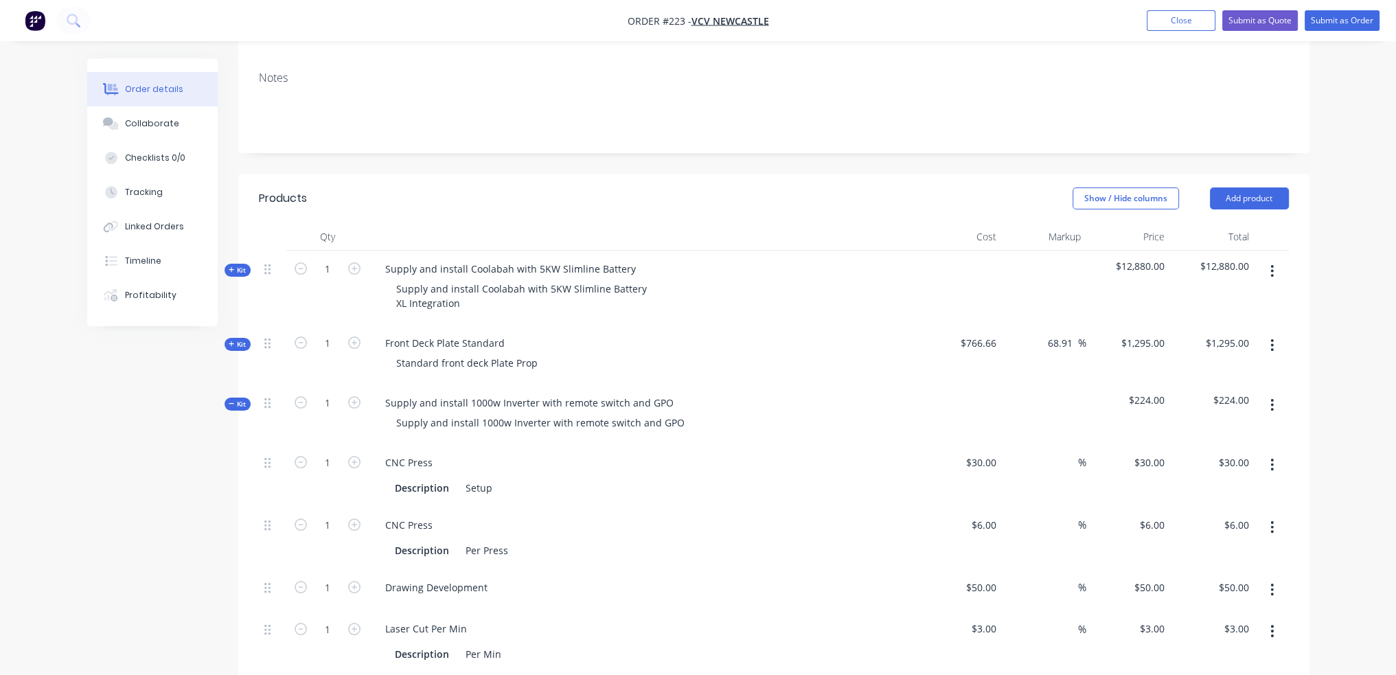
scroll to position [412, 0]
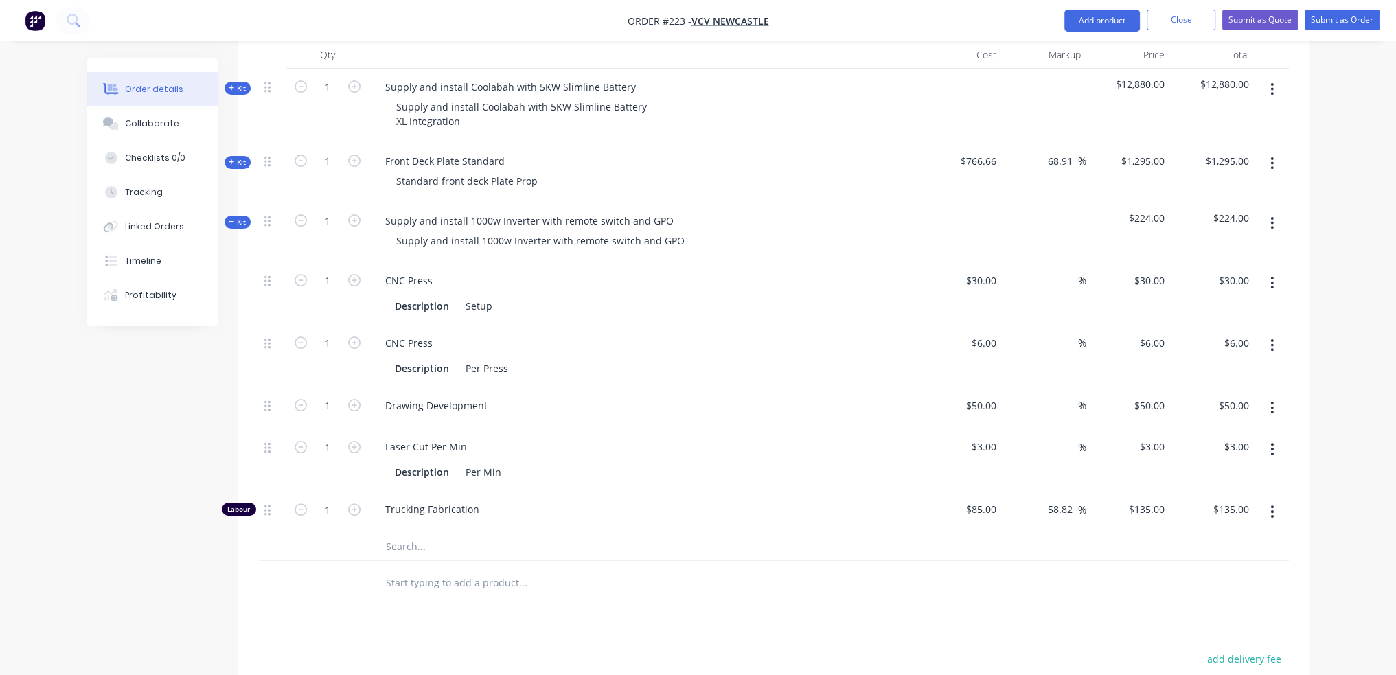
click at [409, 533] on input "text" at bounding box center [522, 546] width 275 height 27
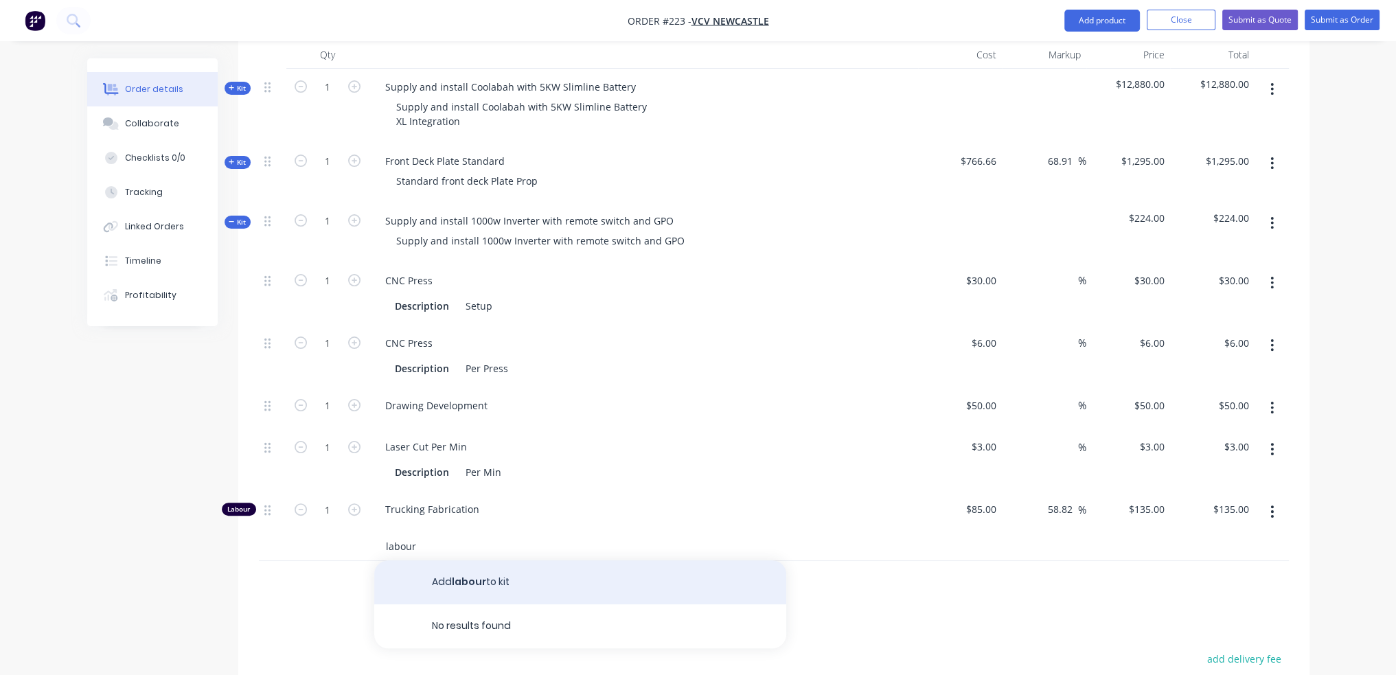
type input "labour"
click at [523, 568] on button "Add labour to kit" at bounding box center [580, 582] width 412 height 44
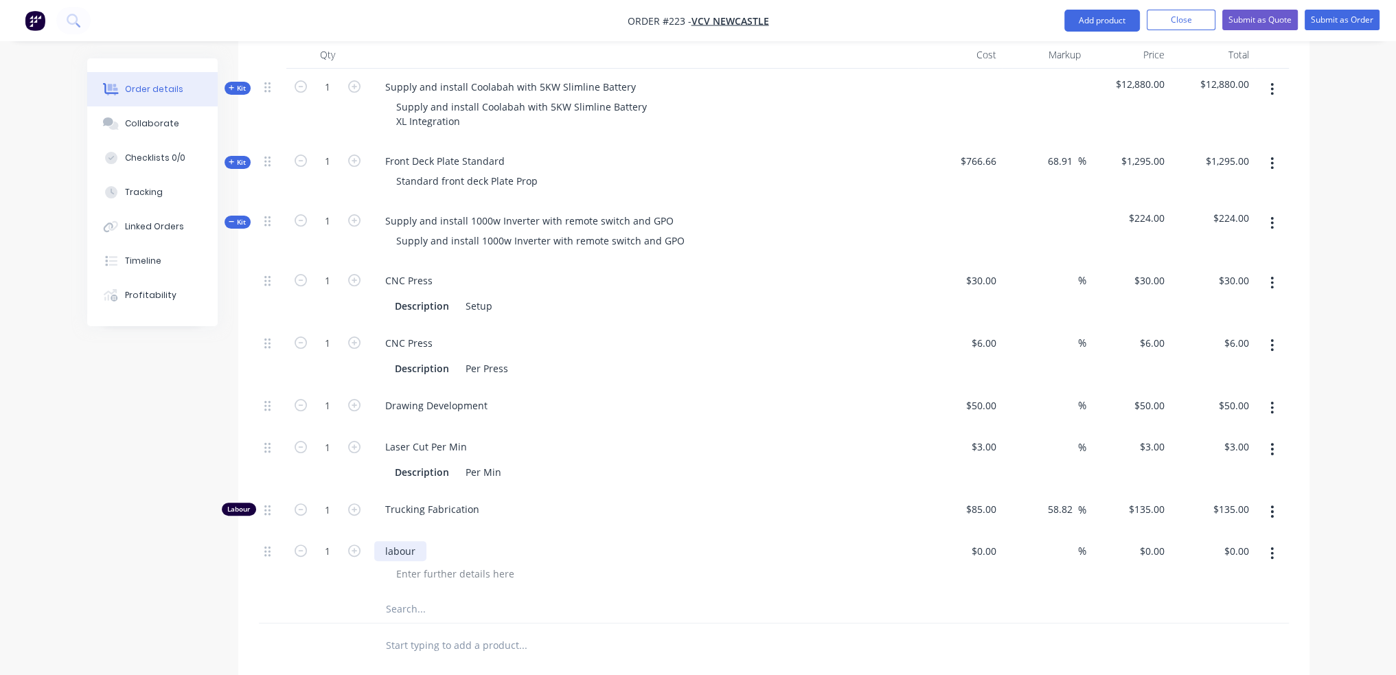
click at [401, 541] on div "labour" at bounding box center [400, 551] width 52 height 20
click at [384, 541] on div "labour" at bounding box center [400, 551] width 52 height 20
click at [998, 541] on input at bounding box center [986, 551] width 32 height 20
type input "$85.00"
type input "85"
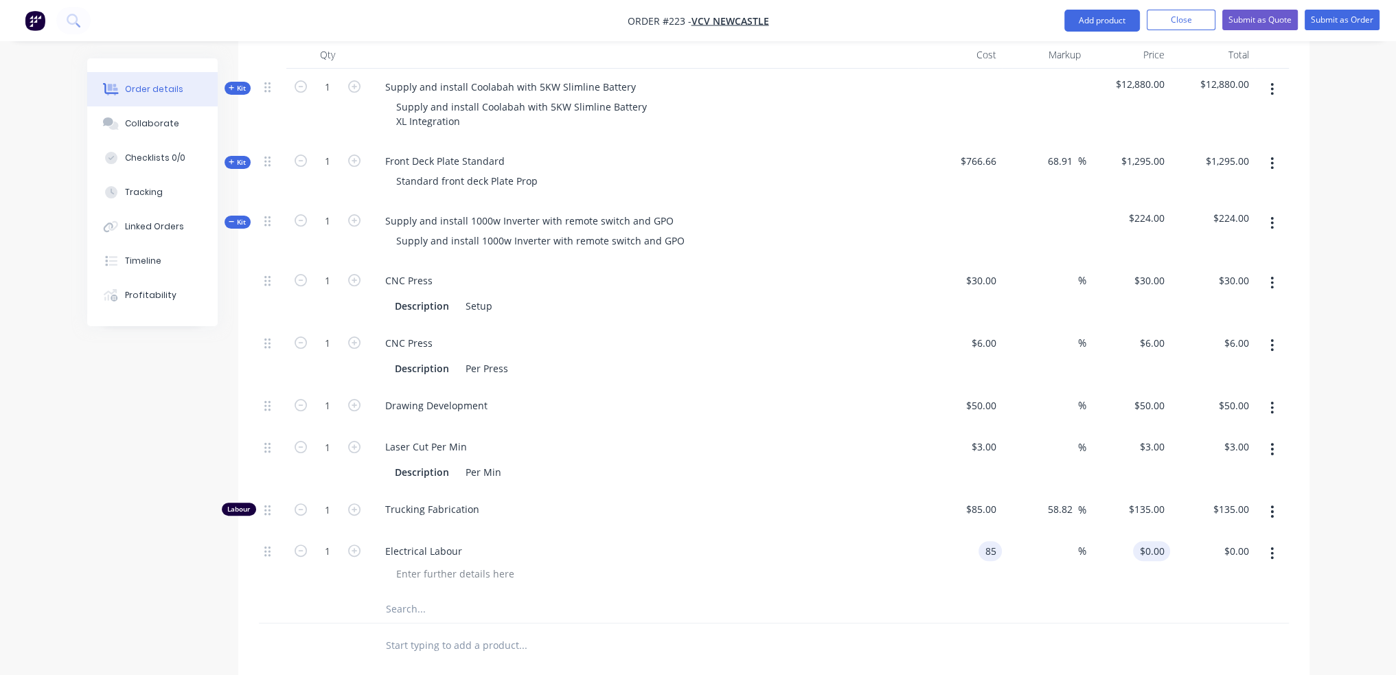
type input "$85.00"
click at [1160, 541] on input "85" at bounding box center [1154, 551] width 32 height 20
type input "135"
type input "58.82"
type input "$135.00"
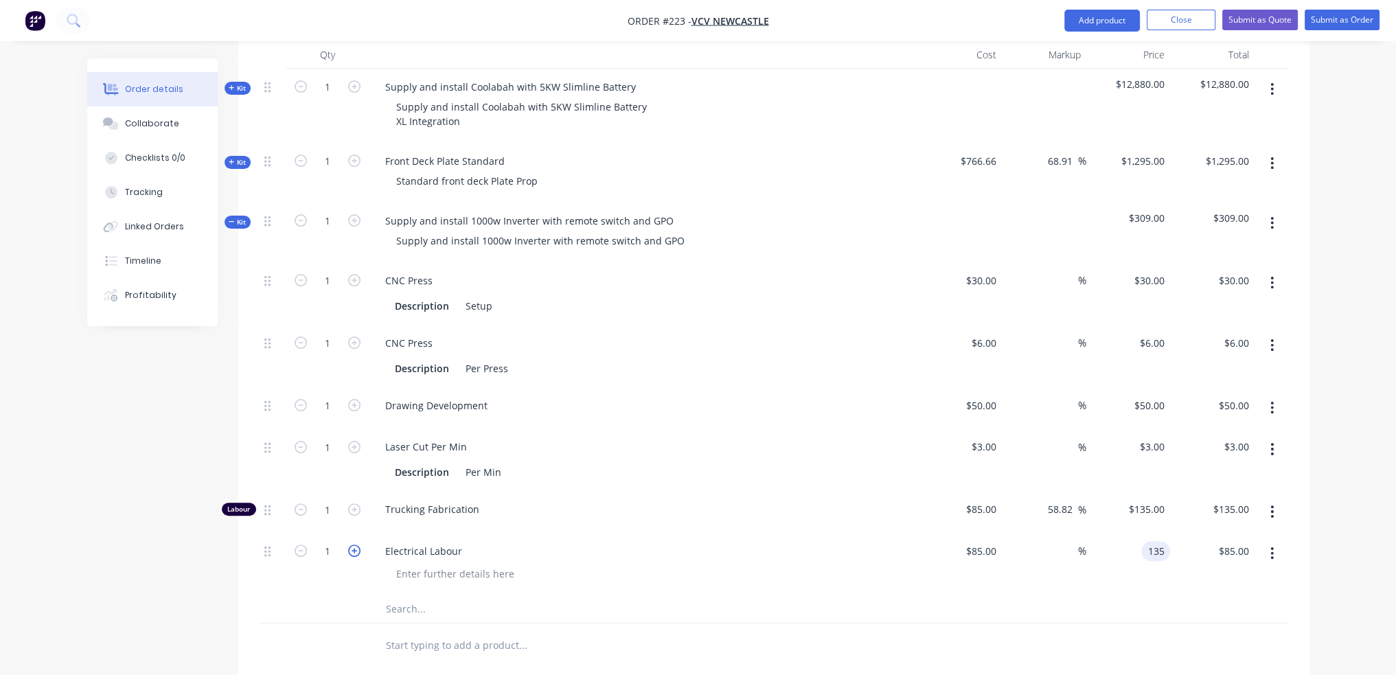
type input "$135.00"
click at [354, 545] on icon "button" at bounding box center [354, 551] width 12 height 12
type input "2"
type input "$270.00"
click at [354, 545] on icon "button" at bounding box center [354, 551] width 12 height 12
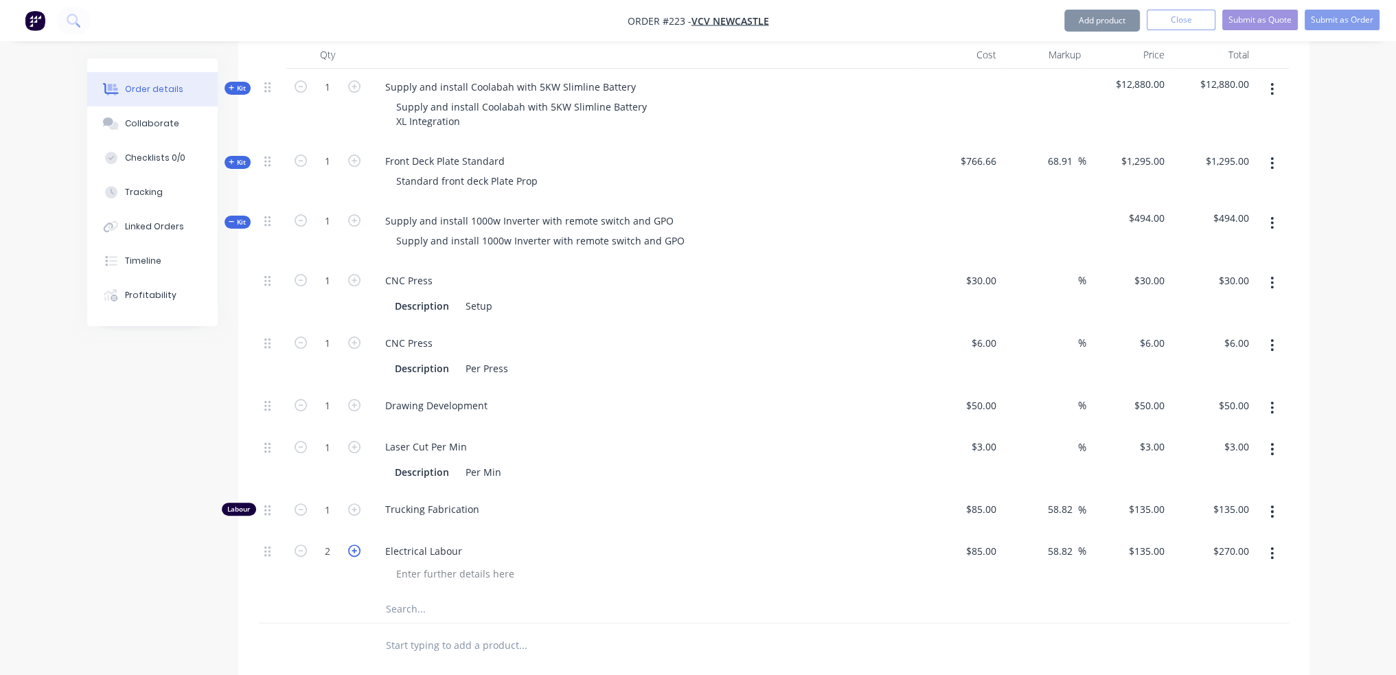
type input "3"
type input "$405.00"
click at [354, 545] on icon "button" at bounding box center [354, 551] width 12 height 12
type input "4"
type input "$540.00"
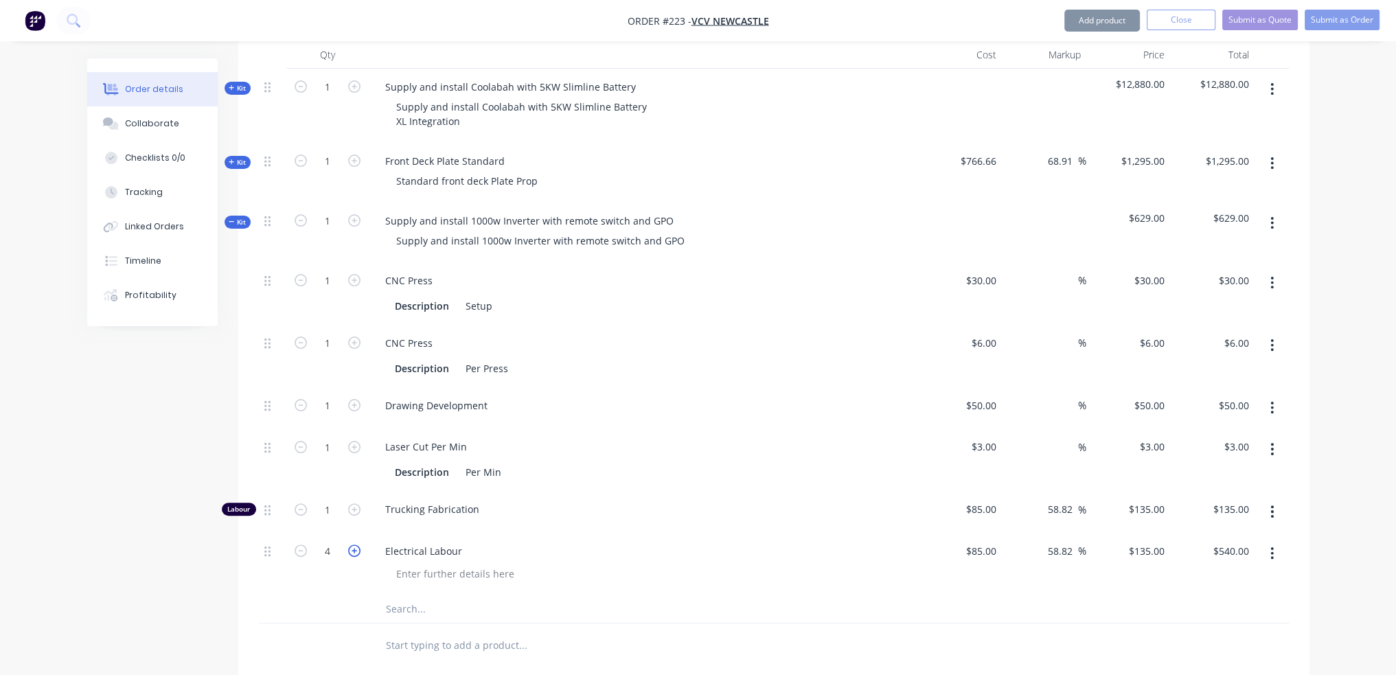
click at [354, 545] on icon "button" at bounding box center [354, 551] width 12 height 12
type input "5"
type input "$675.00"
click at [354, 545] on icon "button" at bounding box center [354, 551] width 12 height 12
type input "6"
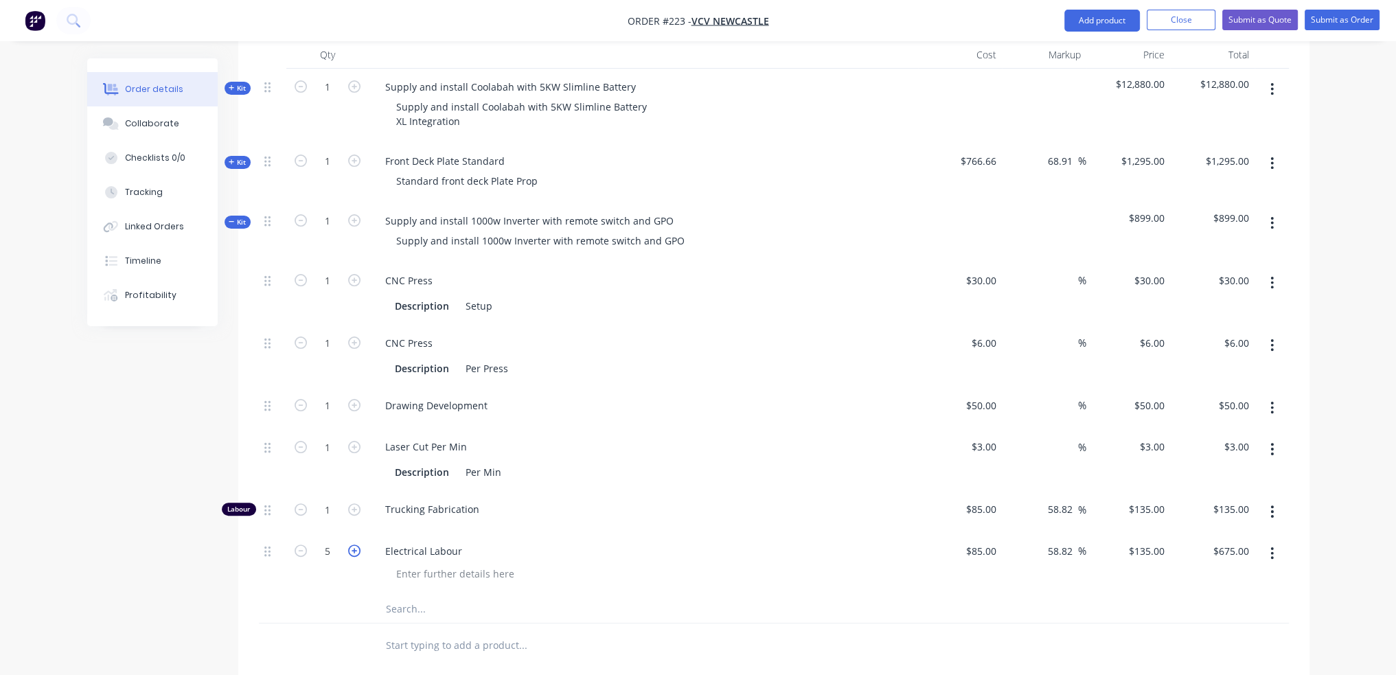
type input "$810.00"
click at [354, 545] on icon "button" at bounding box center [354, 551] width 12 height 12
type input "7"
type input "$945.00"
click at [354, 545] on icon "button" at bounding box center [354, 551] width 12 height 12
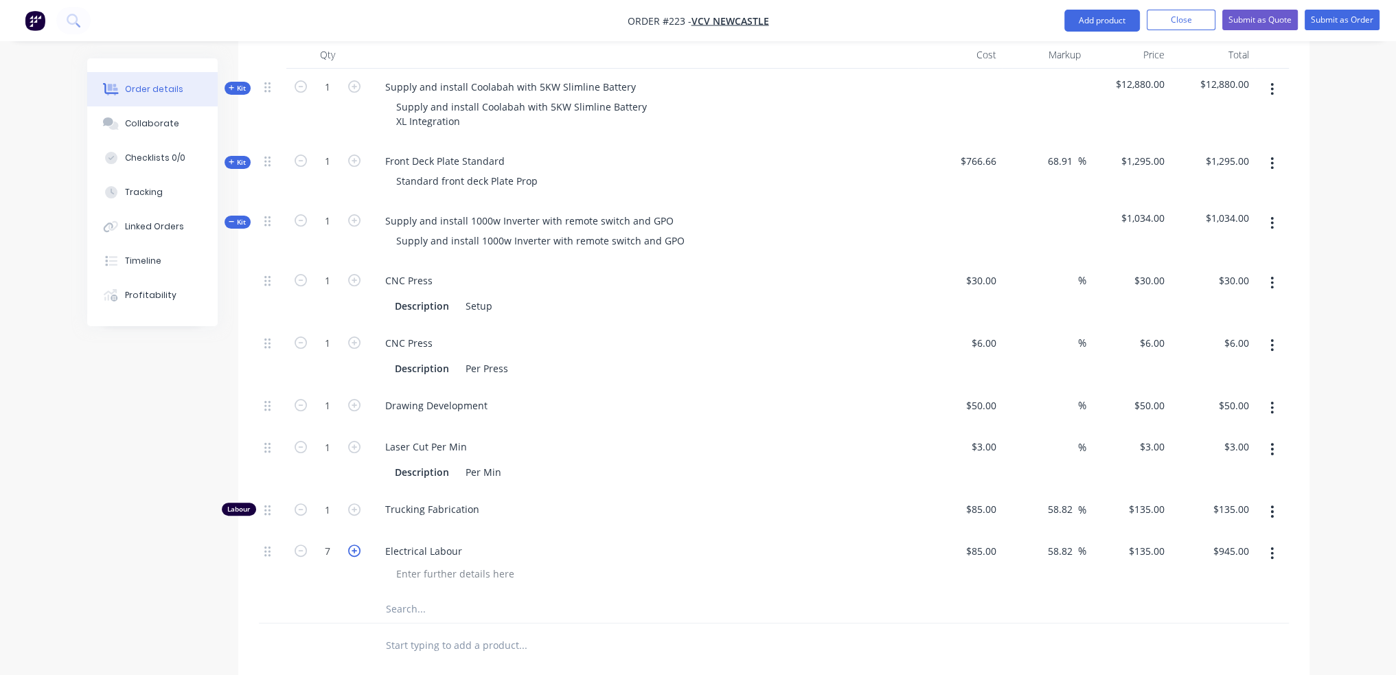
type input "8"
type input "$1,080.00"
click at [295, 545] on icon "button" at bounding box center [301, 551] width 12 height 12
type input "7"
type input "$945.00"
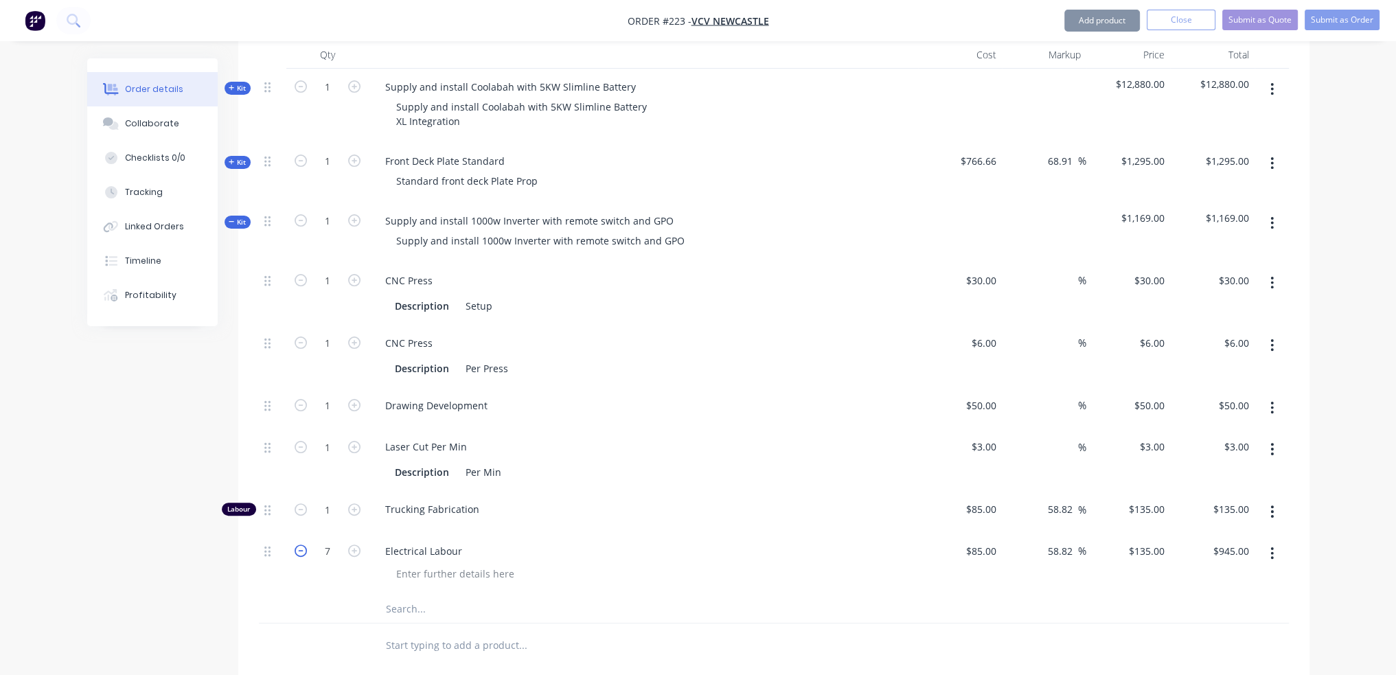
click at [295, 545] on icon "button" at bounding box center [301, 551] width 12 height 12
type input "6"
type input "$810.00"
click at [1269, 499] on button "button" at bounding box center [1272, 511] width 32 height 25
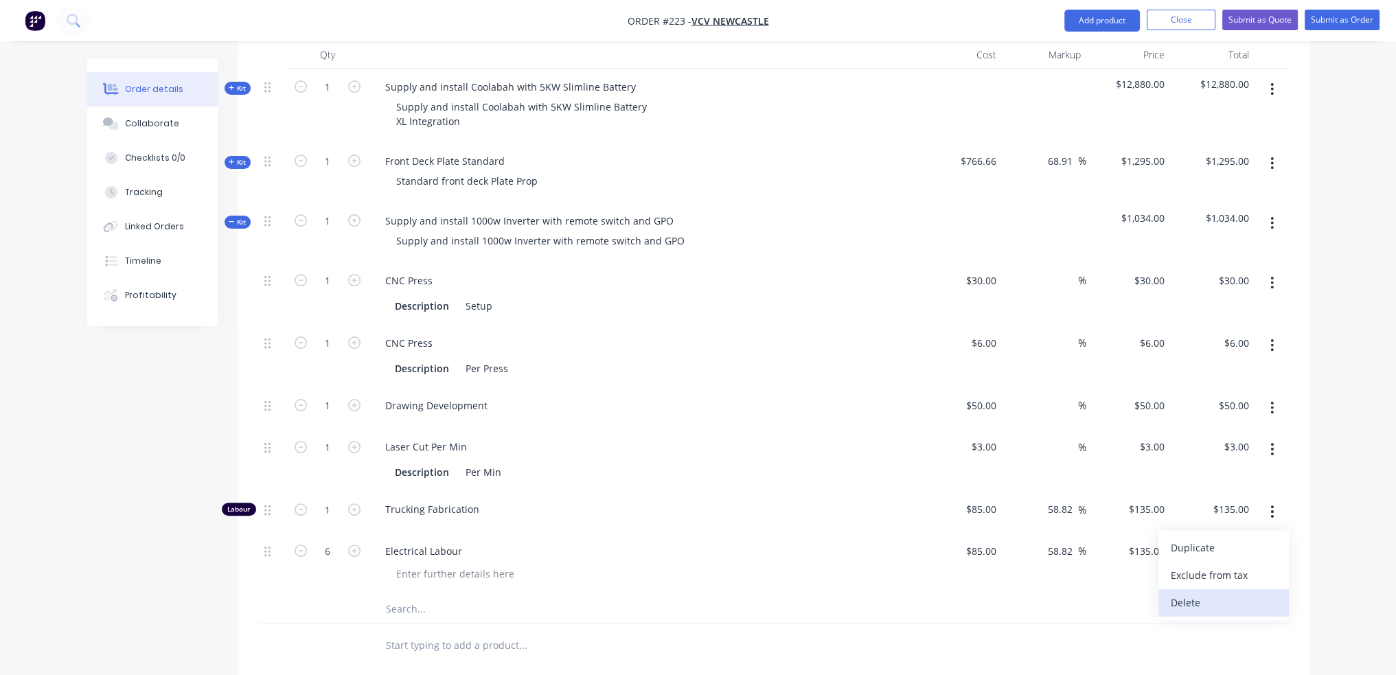
click at [1218, 593] on div "Delete" at bounding box center [1224, 603] width 106 height 20
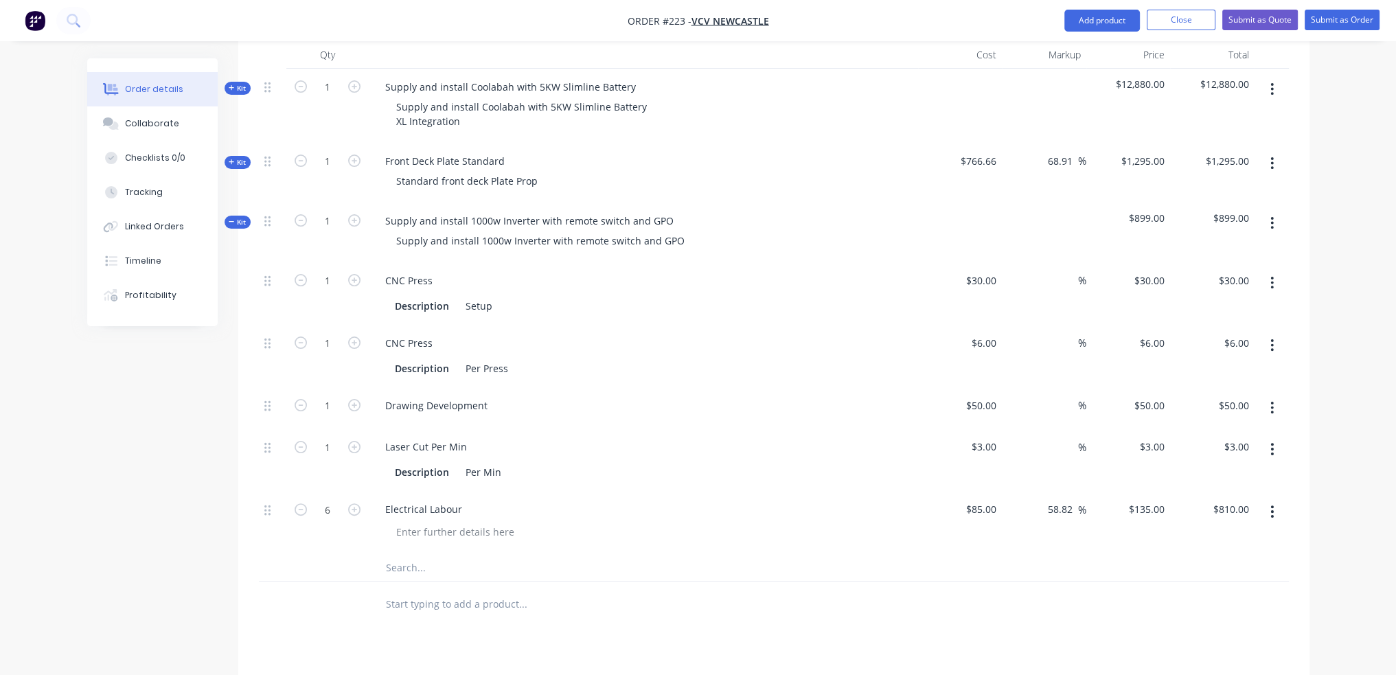
drag, startPoint x: 1276, startPoint y: 428, endPoint x: 1279, endPoint y: 444, distance: 16.0
click at [1277, 437] on button "button" at bounding box center [1272, 449] width 32 height 25
click at [1227, 530] on div "Delete" at bounding box center [1224, 540] width 106 height 20
click at [1272, 275] on icon "button" at bounding box center [1271, 282] width 3 height 15
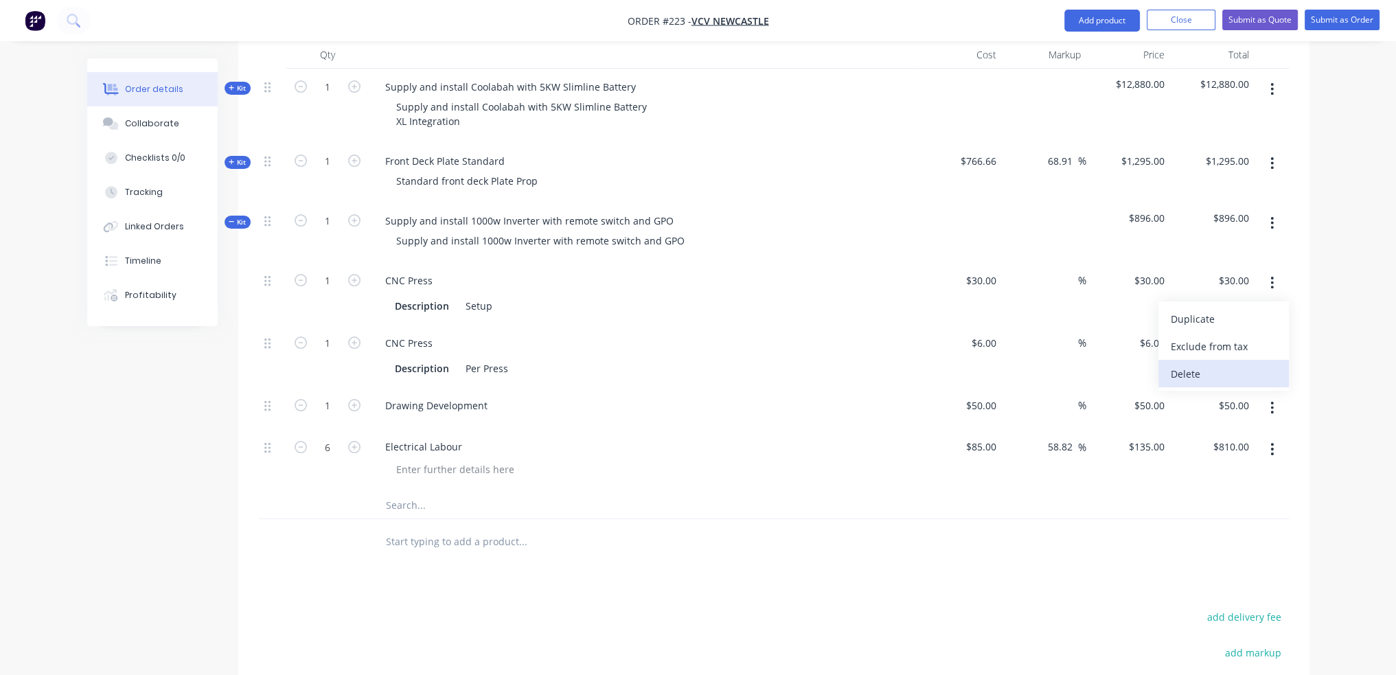
drag, startPoint x: 1201, startPoint y: 354, endPoint x: 1274, endPoint y: 321, distance: 79.6
click at [1203, 364] on div "Delete" at bounding box center [1224, 374] width 106 height 20
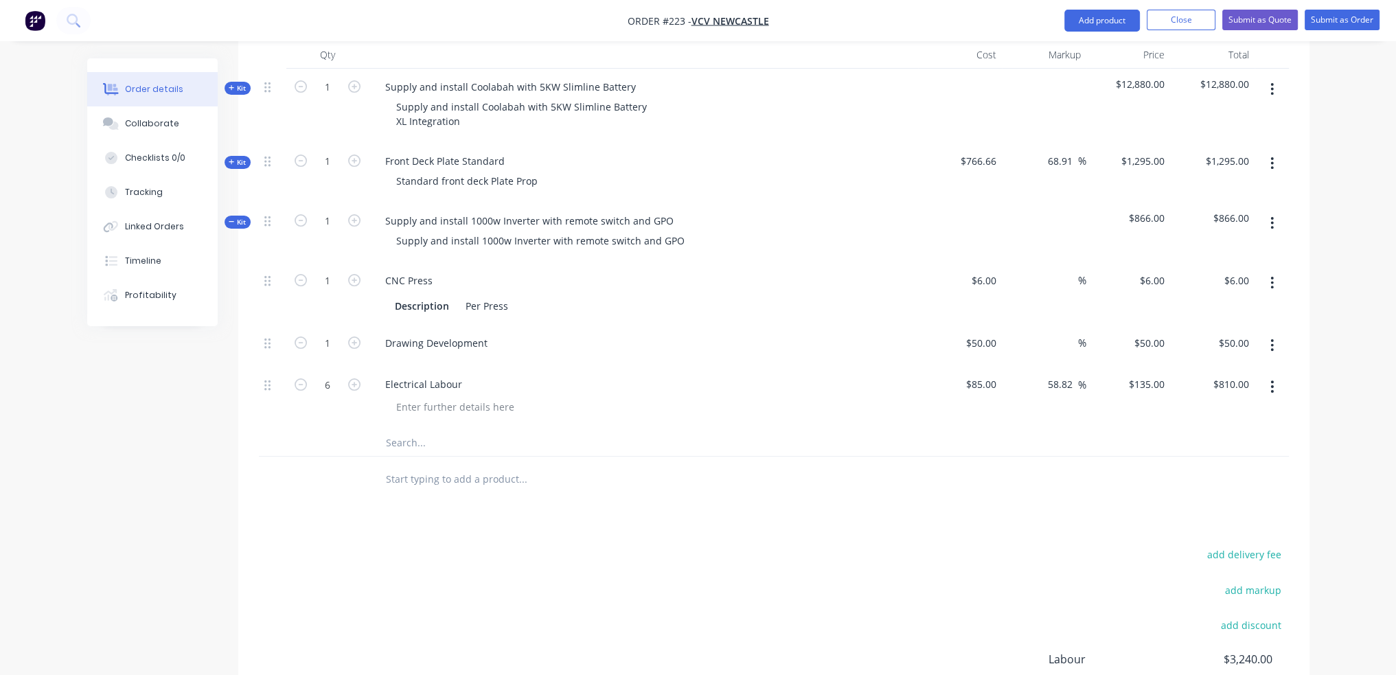
click at [1273, 275] on icon "button" at bounding box center [1271, 282] width 3 height 15
drag, startPoint x: 1236, startPoint y: 356, endPoint x: 1086, endPoint y: 354, distance: 150.4
click at [1235, 364] on div "Delete" at bounding box center [1224, 374] width 106 height 20
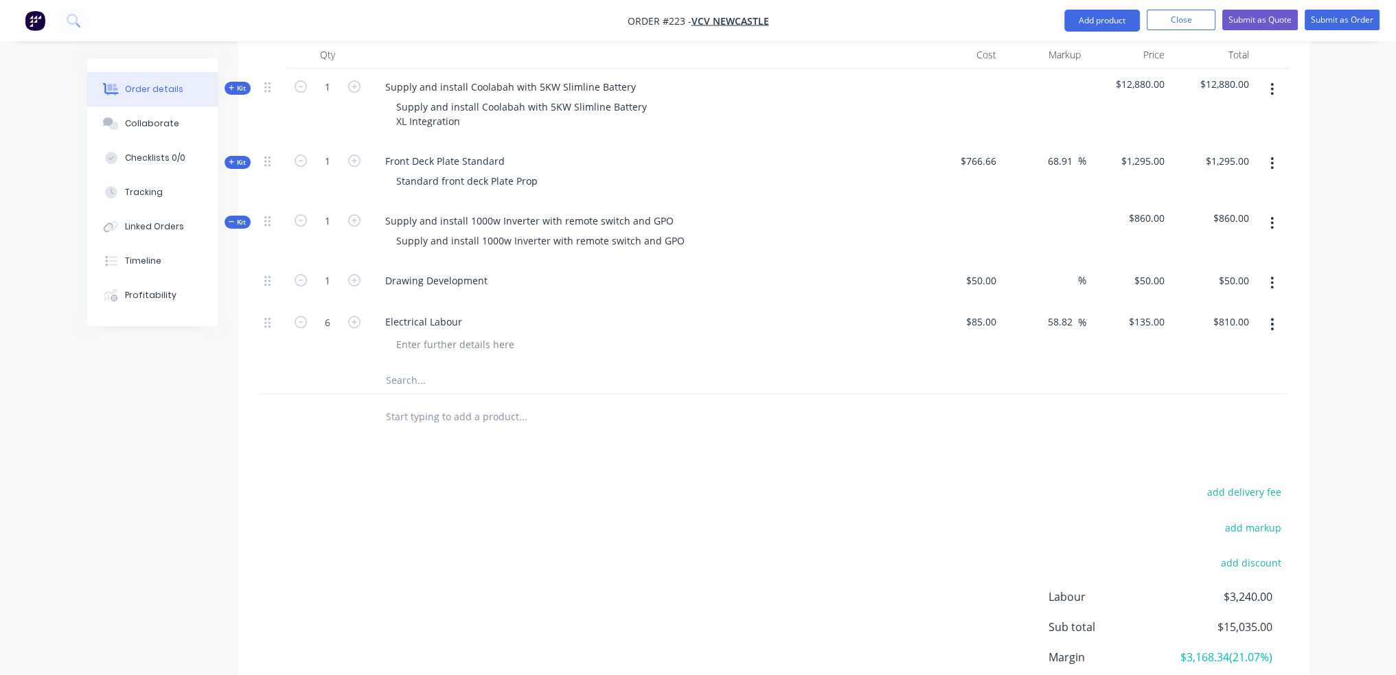
click at [483, 262] on div "Drawing Development" at bounding box center [643, 283] width 549 height 42
click at [482, 271] on div "Drawing Development" at bounding box center [436, 281] width 124 height 20
drag, startPoint x: 480, startPoint y: 262, endPoint x: -65, endPoint y: 264, distance: 544.5
click at [0, 264] on html "Order #223 - VCV Newcastle Add product Close Submit as Quote Submit as Order Or…" at bounding box center [698, 188] width 1396 height 1201
click at [443, 271] on div "Inverter and Parts" at bounding box center [426, 281] width 105 height 20
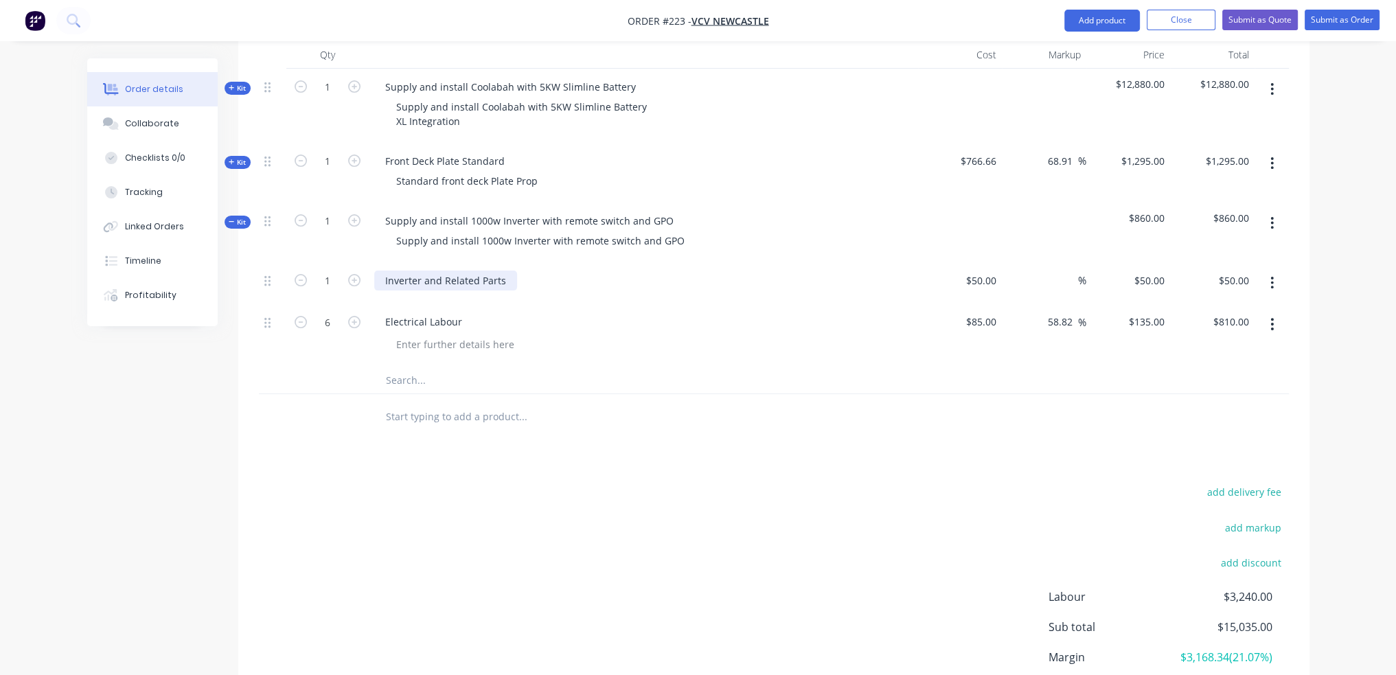
click at [382, 271] on div "Inverter and Related Parts" at bounding box center [445, 281] width 143 height 20
drag, startPoint x: 419, startPoint y: 259, endPoint x: 504, endPoint y: 266, distance: 85.4
click at [454, 271] on div "1000w Projecta Inverter and Related Parts" at bounding box center [481, 281] width 215 height 20
click at [981, 271] on div "50 50" at bounding box center [989, 281] width 23 height 20
type input "$1,250.00"
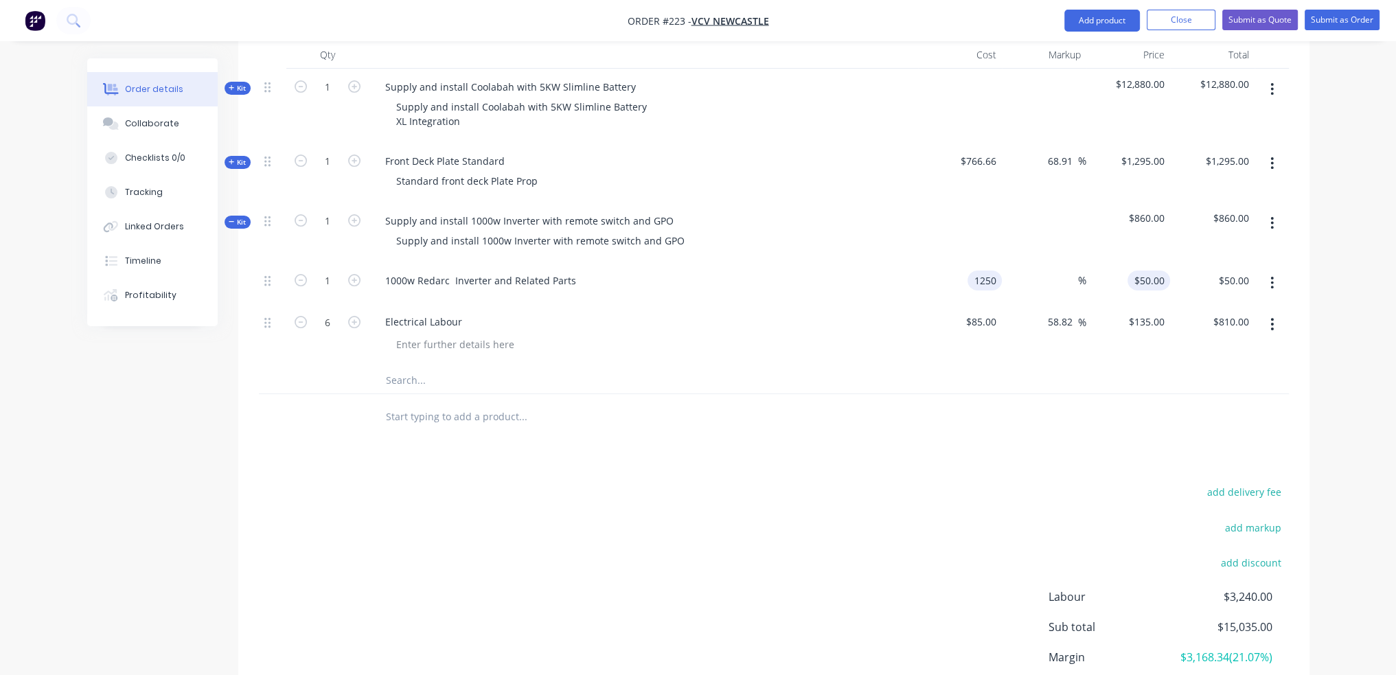
type input "1250"
type input "$1,250.00"
click at [1149, 271] on input "1250" at bounding box center [1151, 281] width 37 height 20
type input "1250"
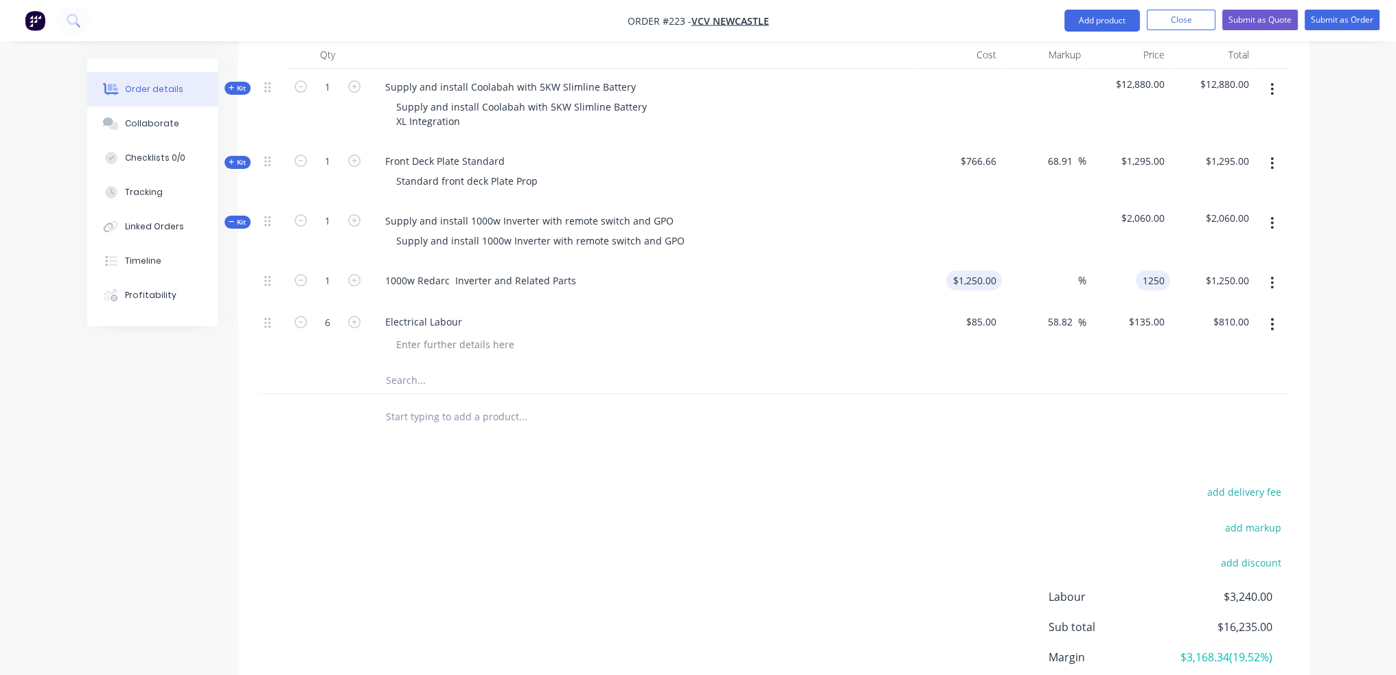
type input "$1,250.00"
click at [975, 271] on input "1250" at bounding box center [977, 281] width 50 height 20
type input "$1,000.00"
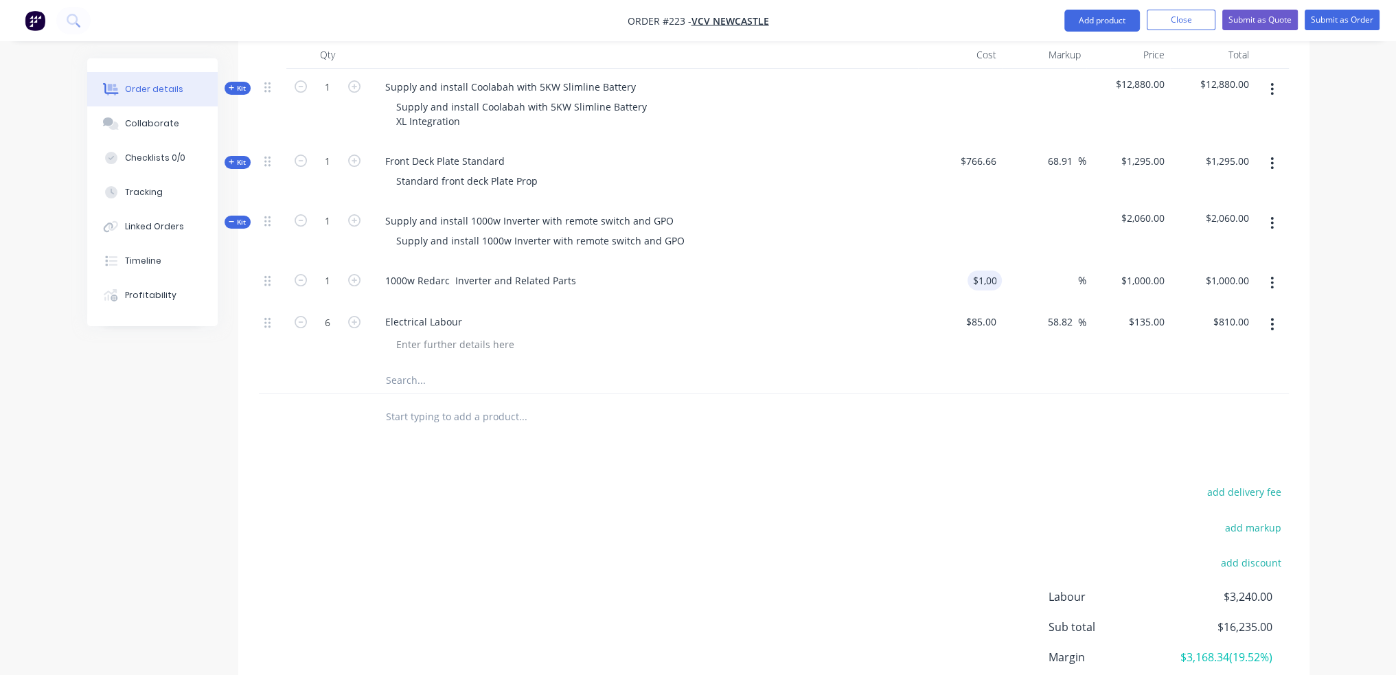
click at [1027, 551] on div "add delivery fee add markup add discount Labour $3,240.00 Sub total $16,235.00 …" at bounding box center [774, 615] width 1030 height 265
click at [1151, 271] on input "1000" at bounding box center [1145, 281] width 50 height 20
type input "1250"
type input "25"
type input "$1,250.00"
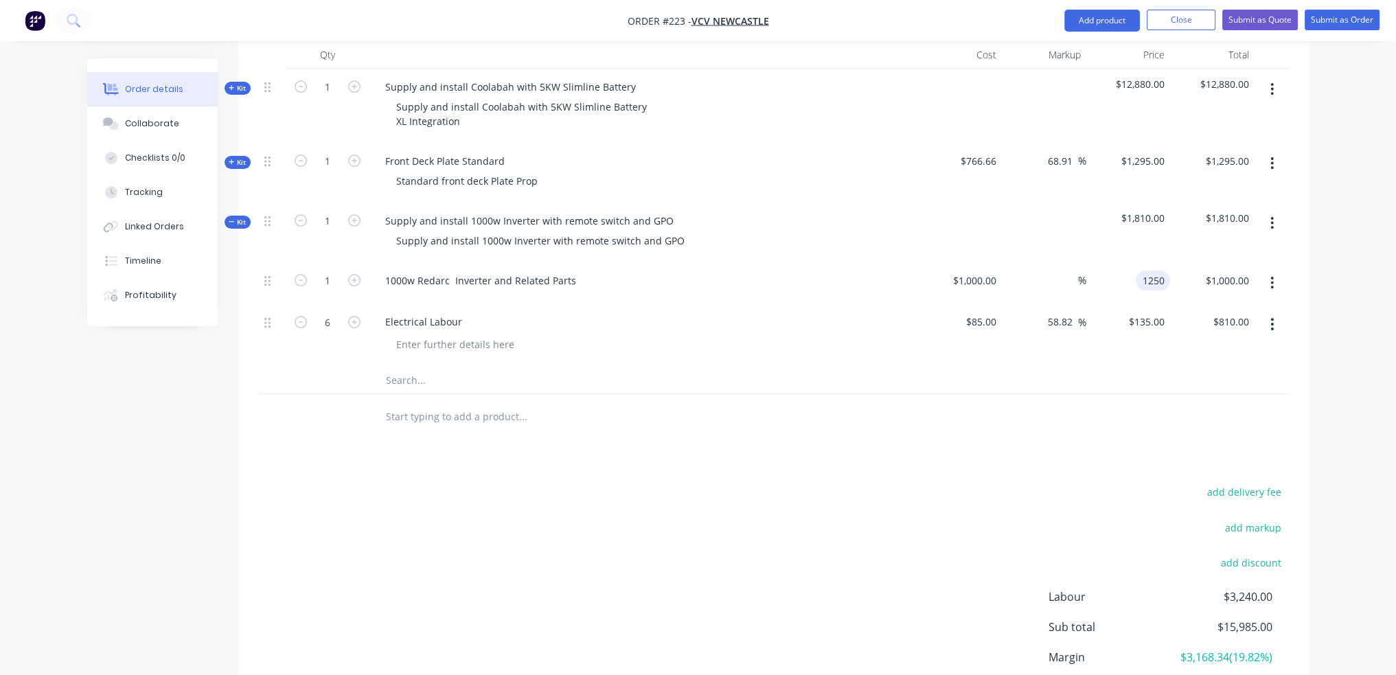
type input "$1,250.00"
click at [1127, 439] on div "Products Show / Hide columns Add product Qty Cost Markup Price Total Kit 1 Supp…" at bounding box center [773, 380] width 1071 height 777
click at [516, 406] on input "text" at bounding box center [522, 415] width 275 height 27
click at [235, 217] on span "Kit" at bounding box center [238, 222] width 18 height 10
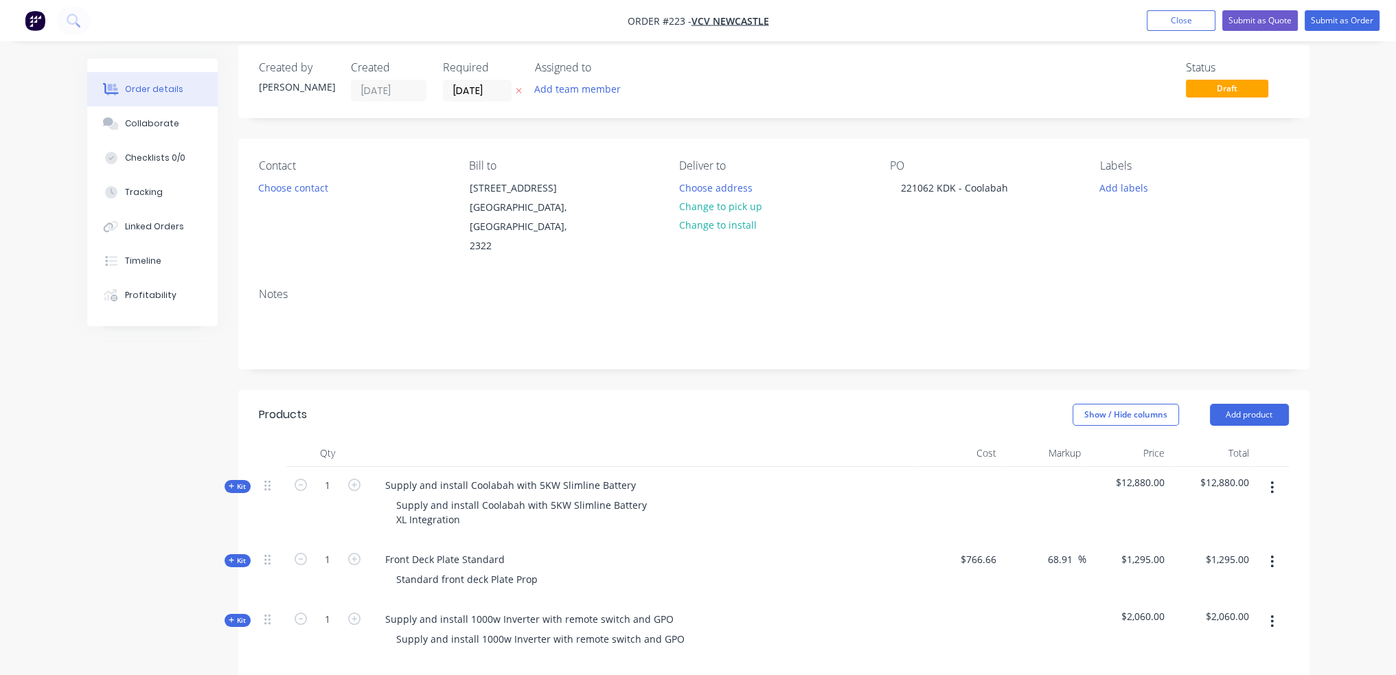
scroll to position [0, 0]
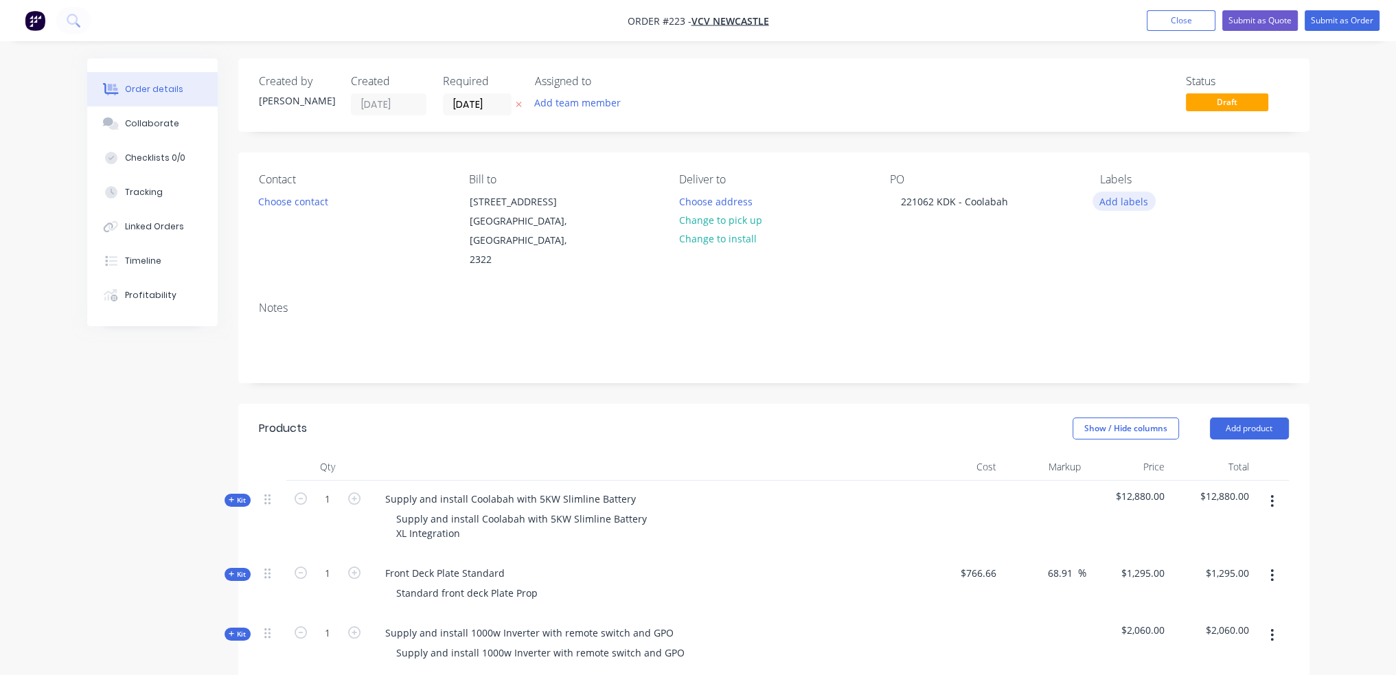
click at [1132, 203] on button "Add labels" at bounding box center [1123, 201] width 63 height 19
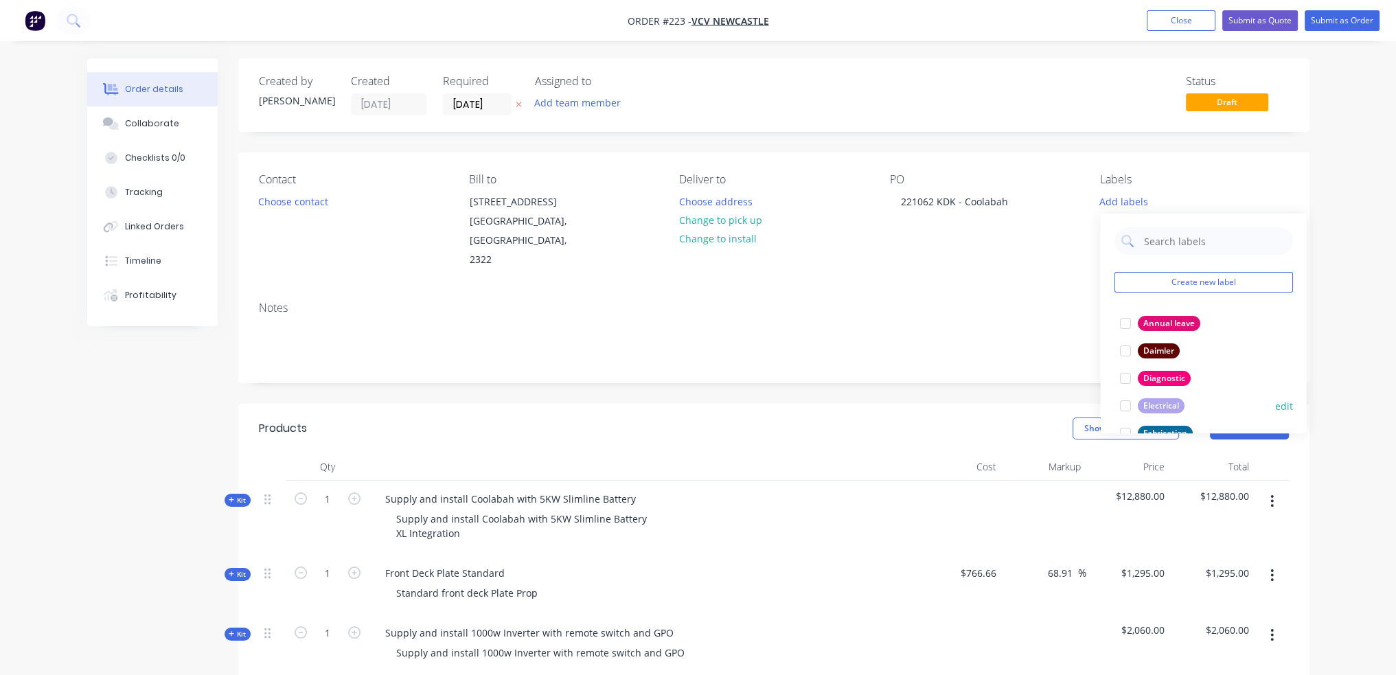
click at [1162, 404] on div "Electrical" at bounding box center [1160, 405] width 47 height 15
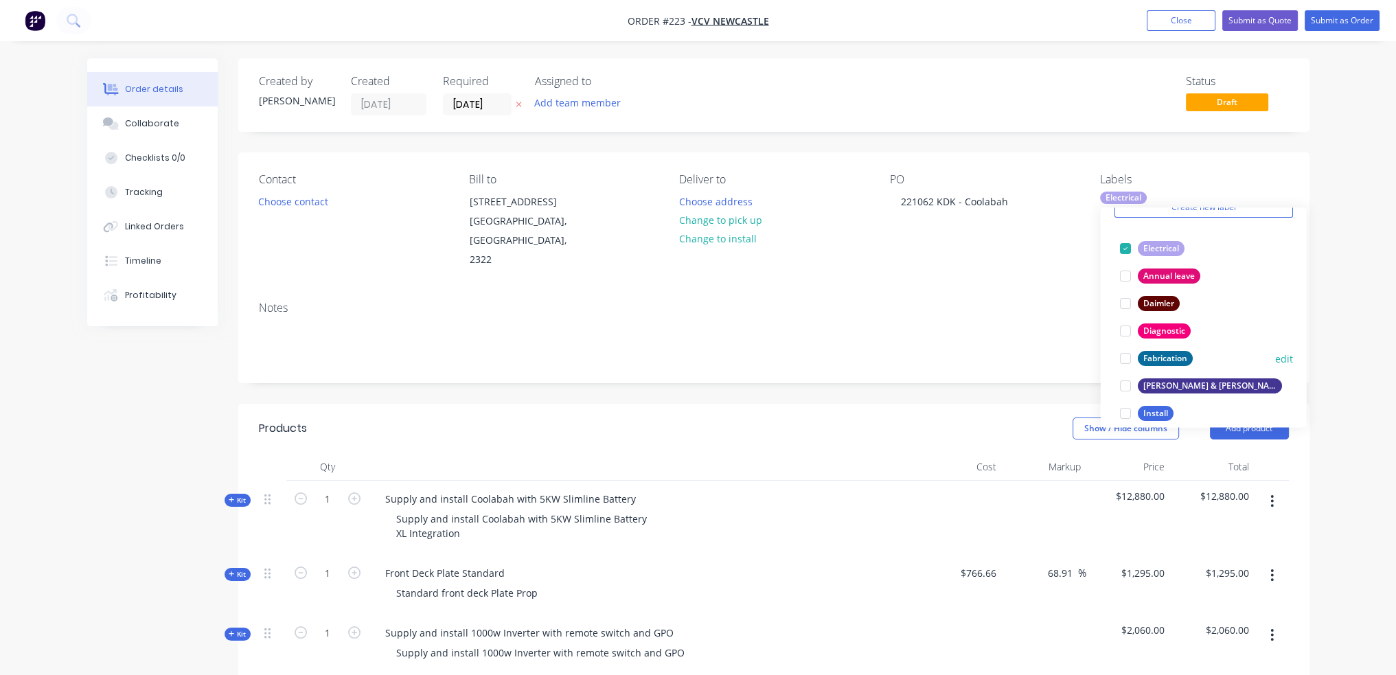
click at [1148, 354] on div "Fabrication" at bounding box center [1164, 358] width 55 height 15
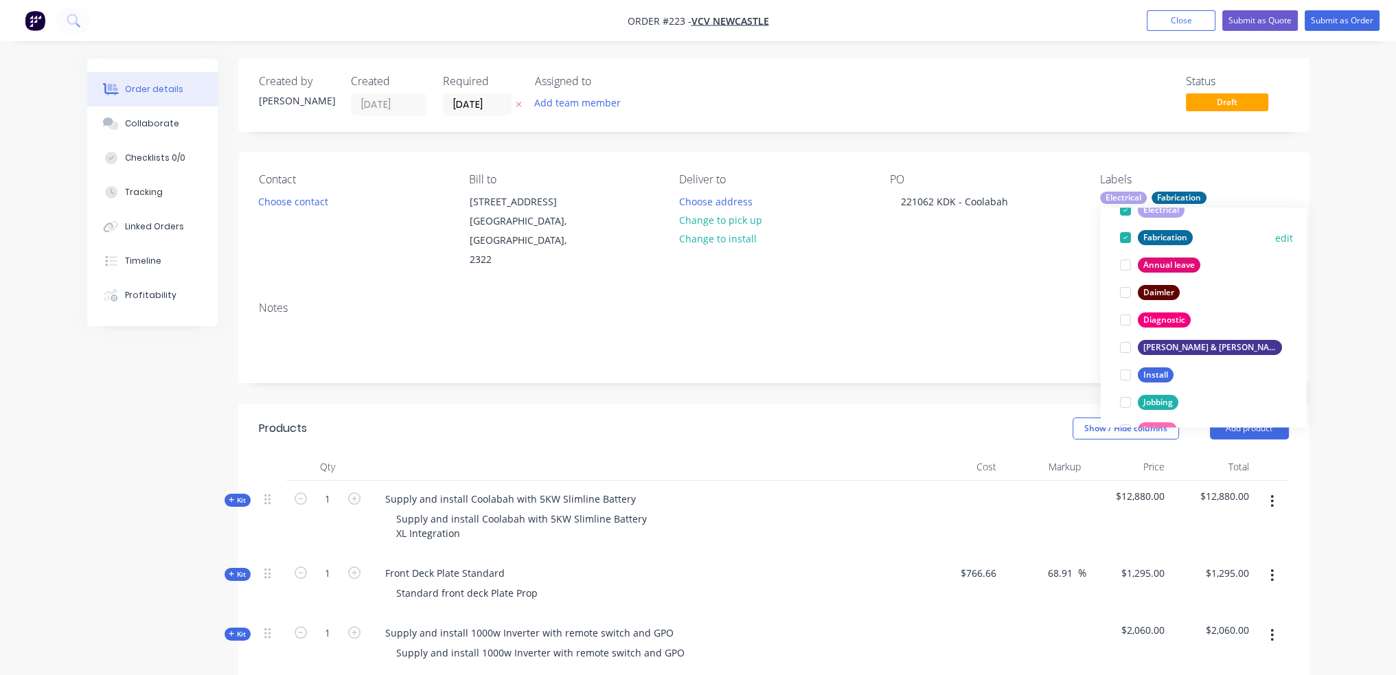
scroll to position [137, 0]
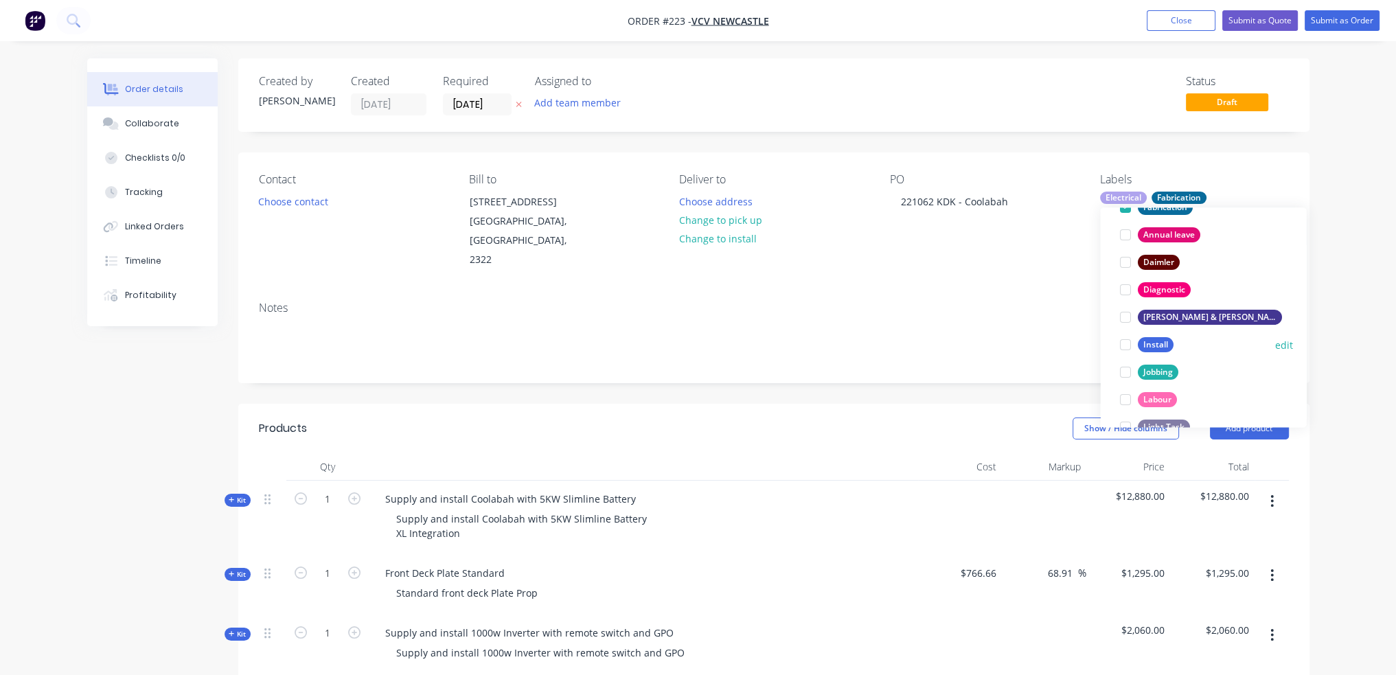
click at [1146, 347] on div "Install" at bounding box center [1155, 344] width 36 height 15
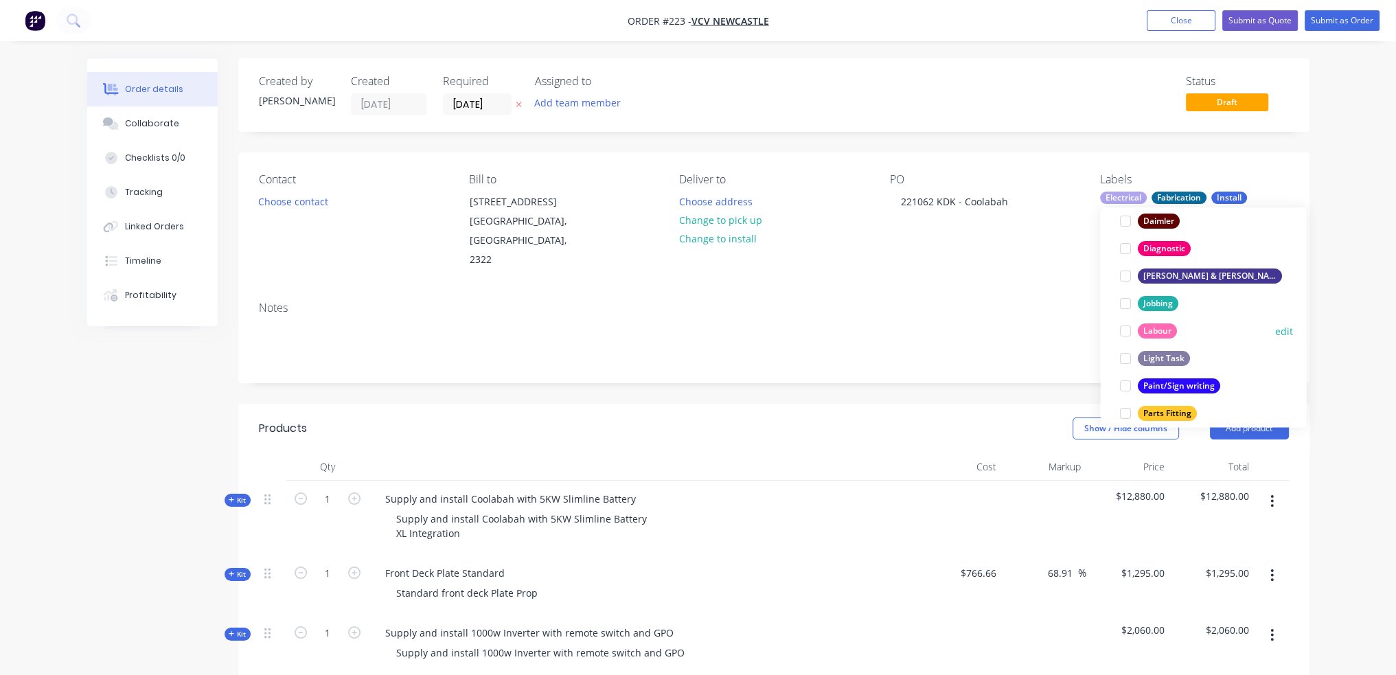
click at [1149, 328] on div "Labour" at bounding box center [1156, 330] width 39 height 15
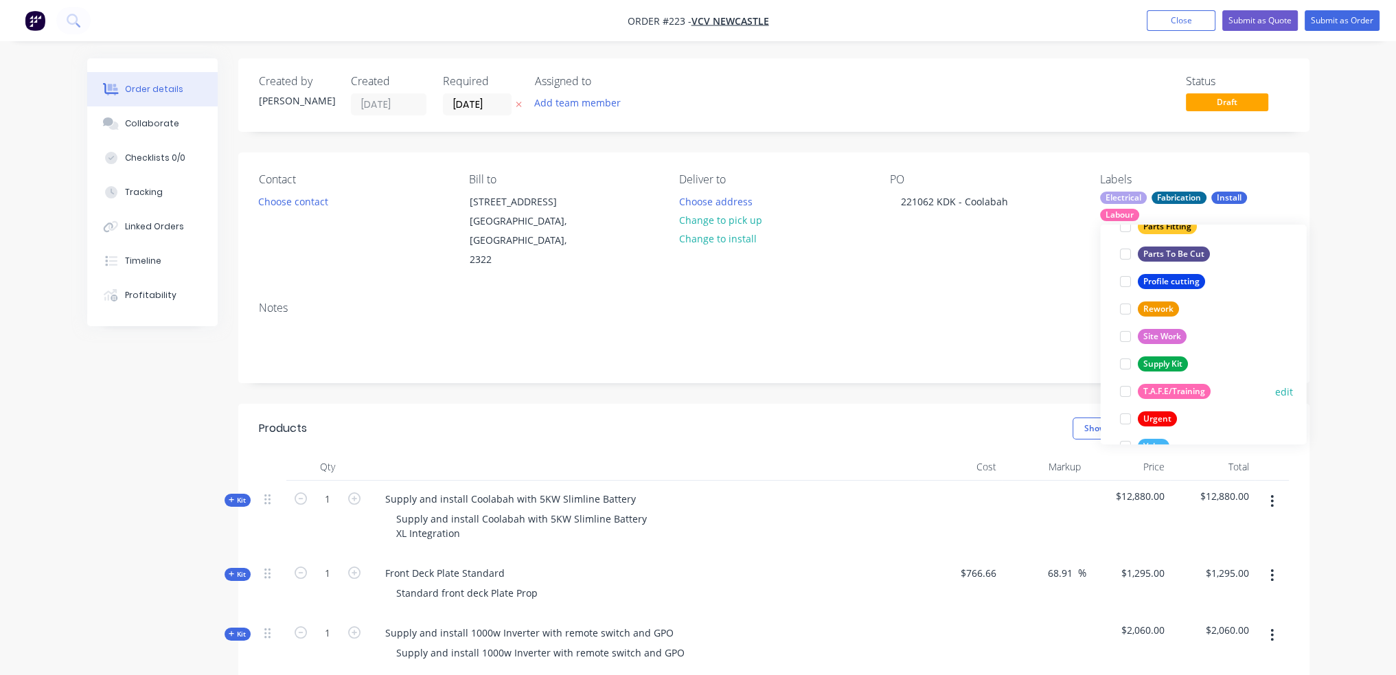
scroll to position [412, 0]
click at [1170, 247] on div "Parts To Be Cut" at bounding box center [1173, 251] width 72 height 15
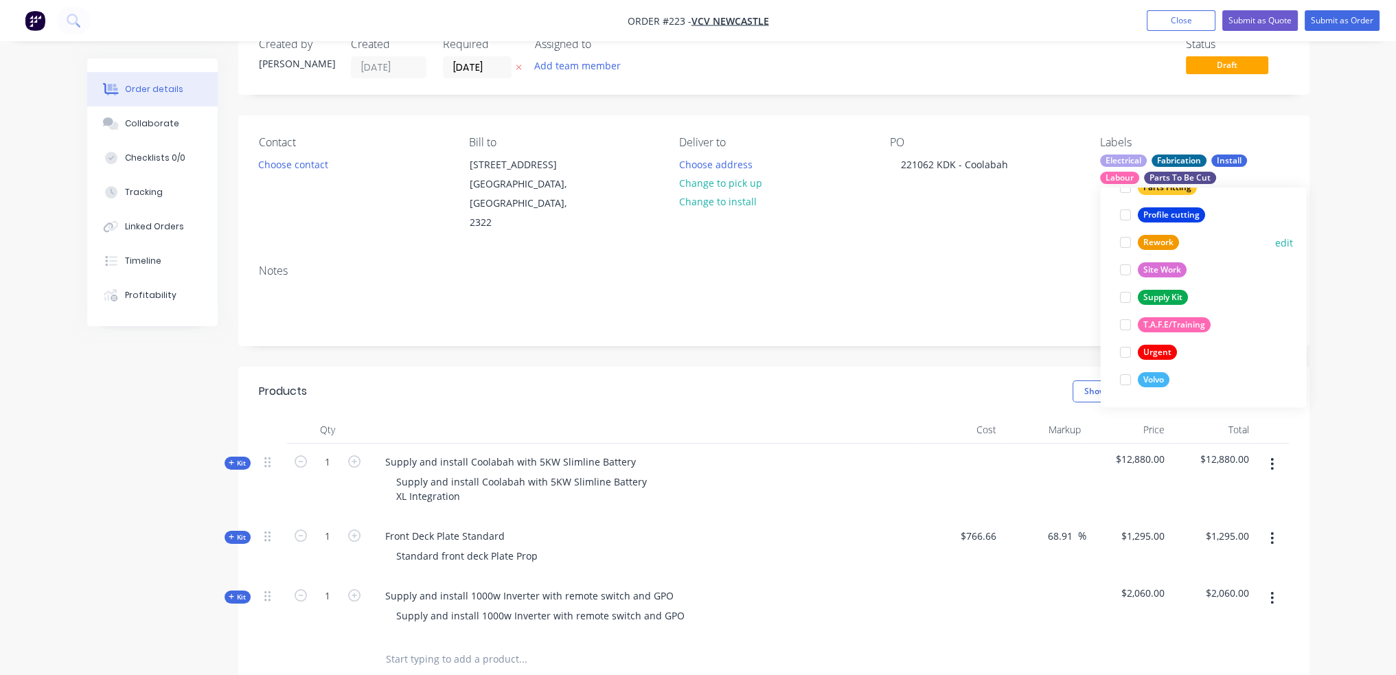
scroll to position [69, 0]
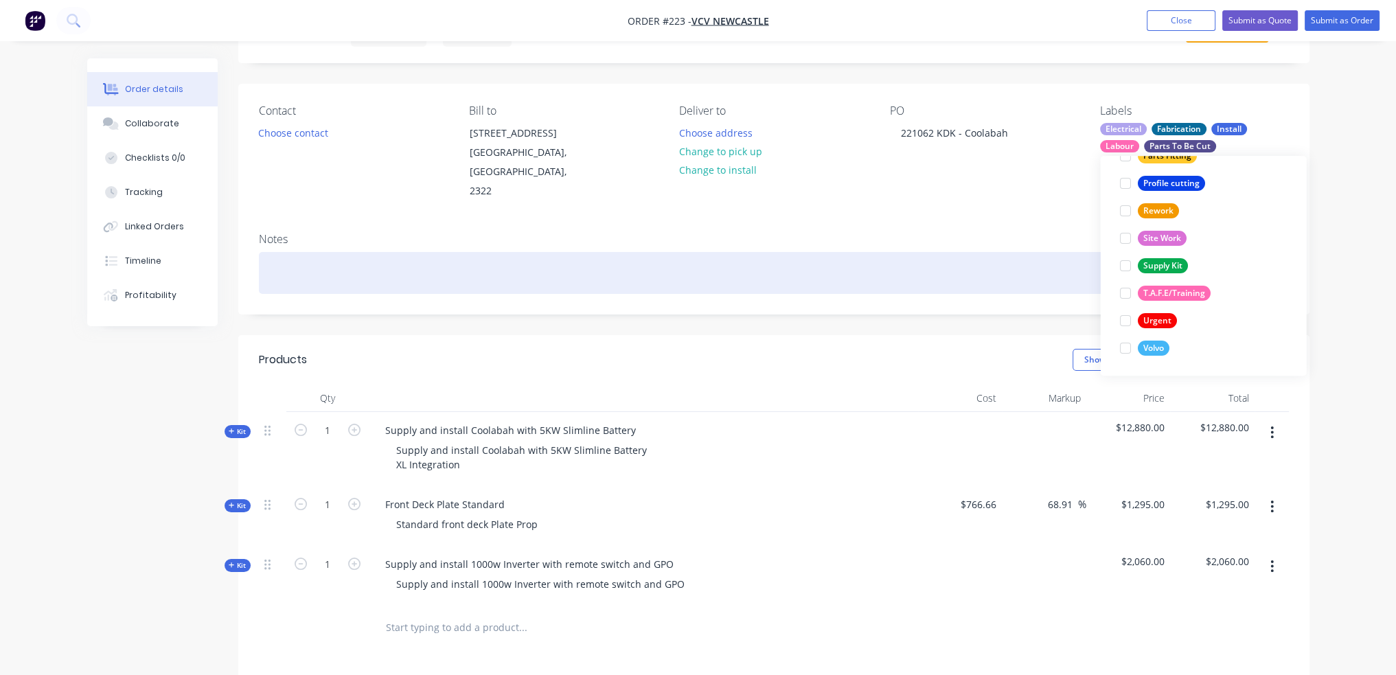
click at [917, 266] on div at bounding box center [774, 273] width 1030 height 42
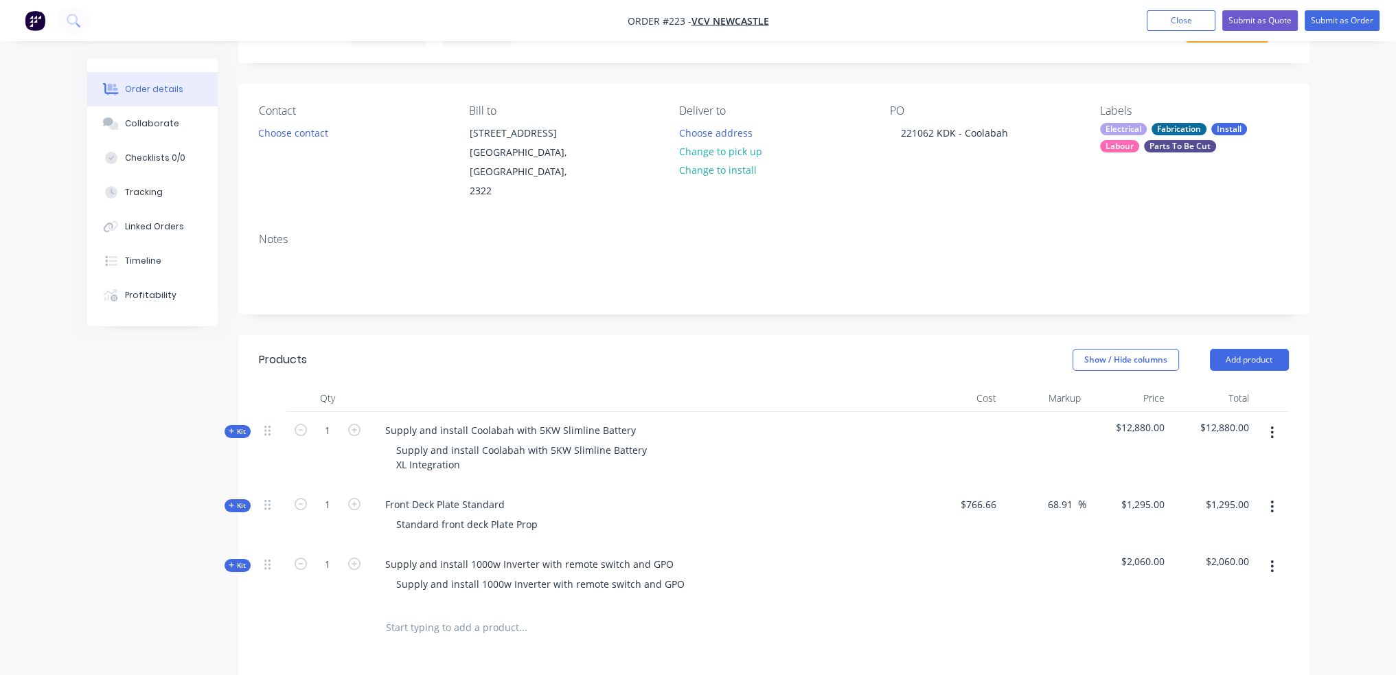
click at [720, 313] on div "Created by [PERSON_NAME] Created [DATE] Required [DATE] Assigned to Add team me…" at bounding box center [773, 485] width 1071 height 990
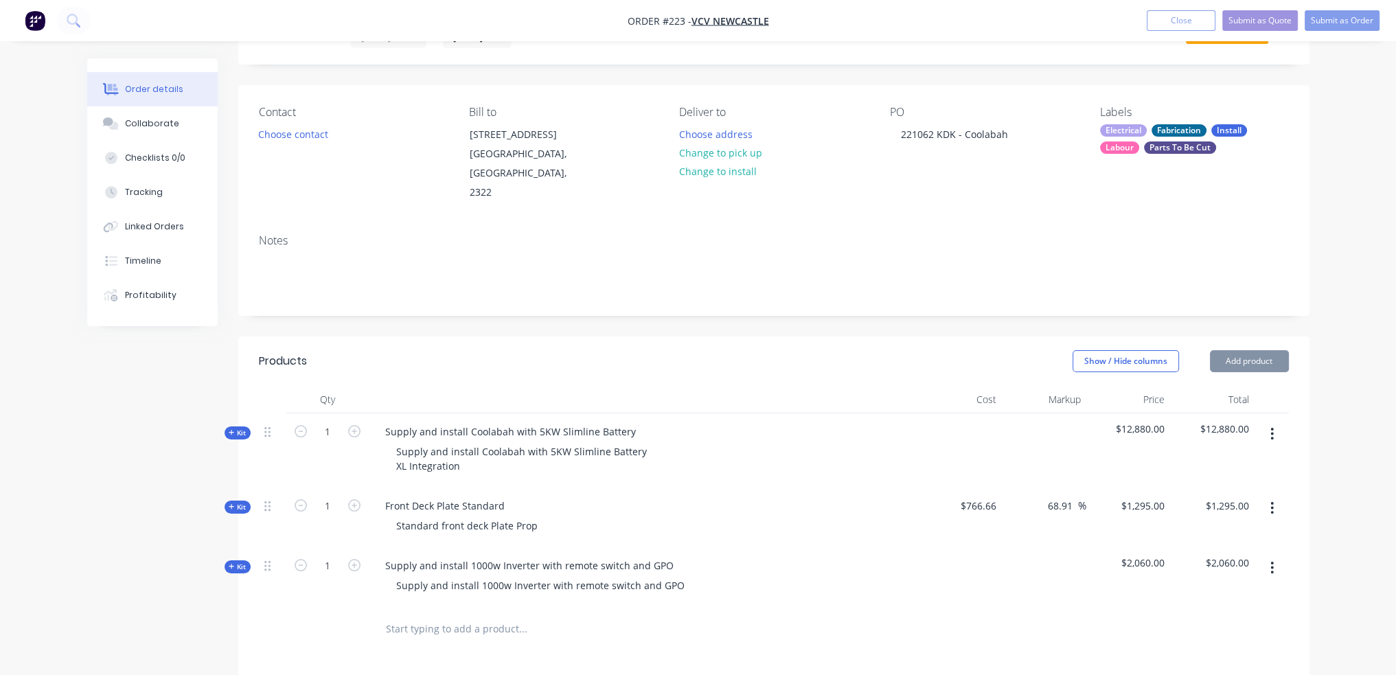
scroll to position [0, 0]
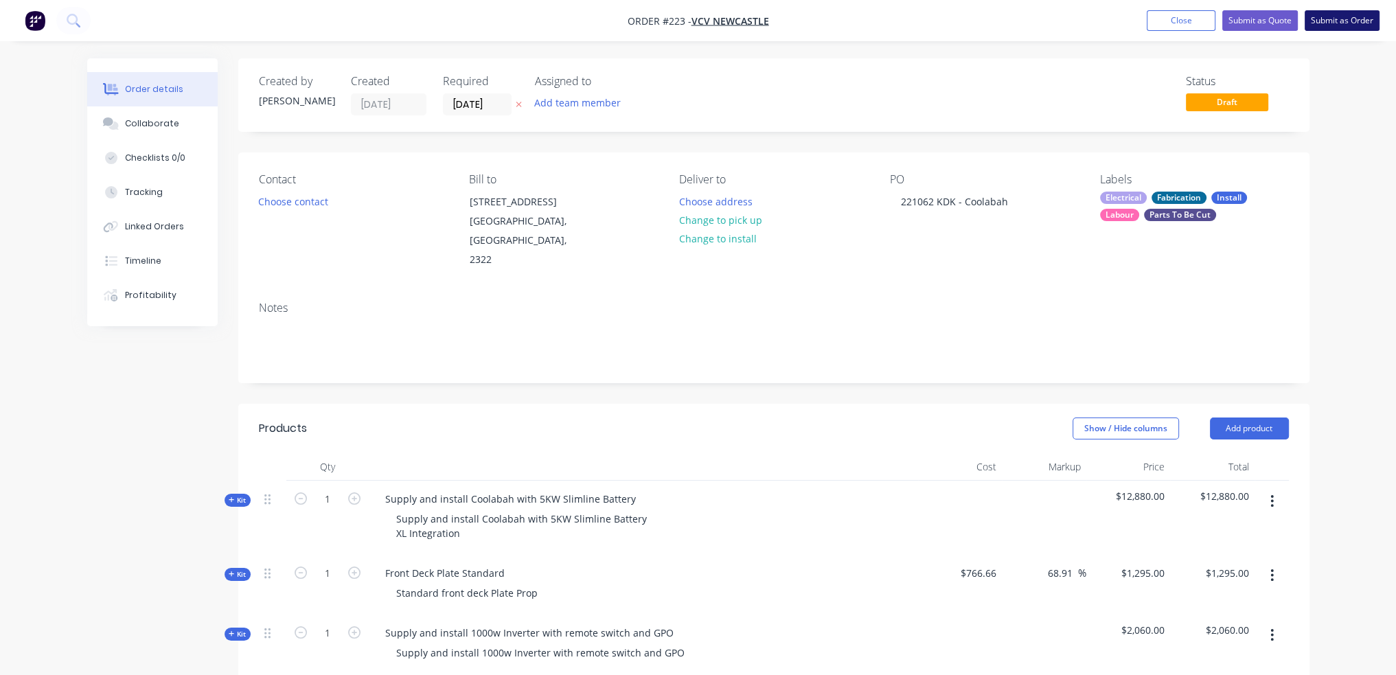
click at [1318, 22] on button "Submit as Order" at bounding box center [1342, 20] width 75 height 21
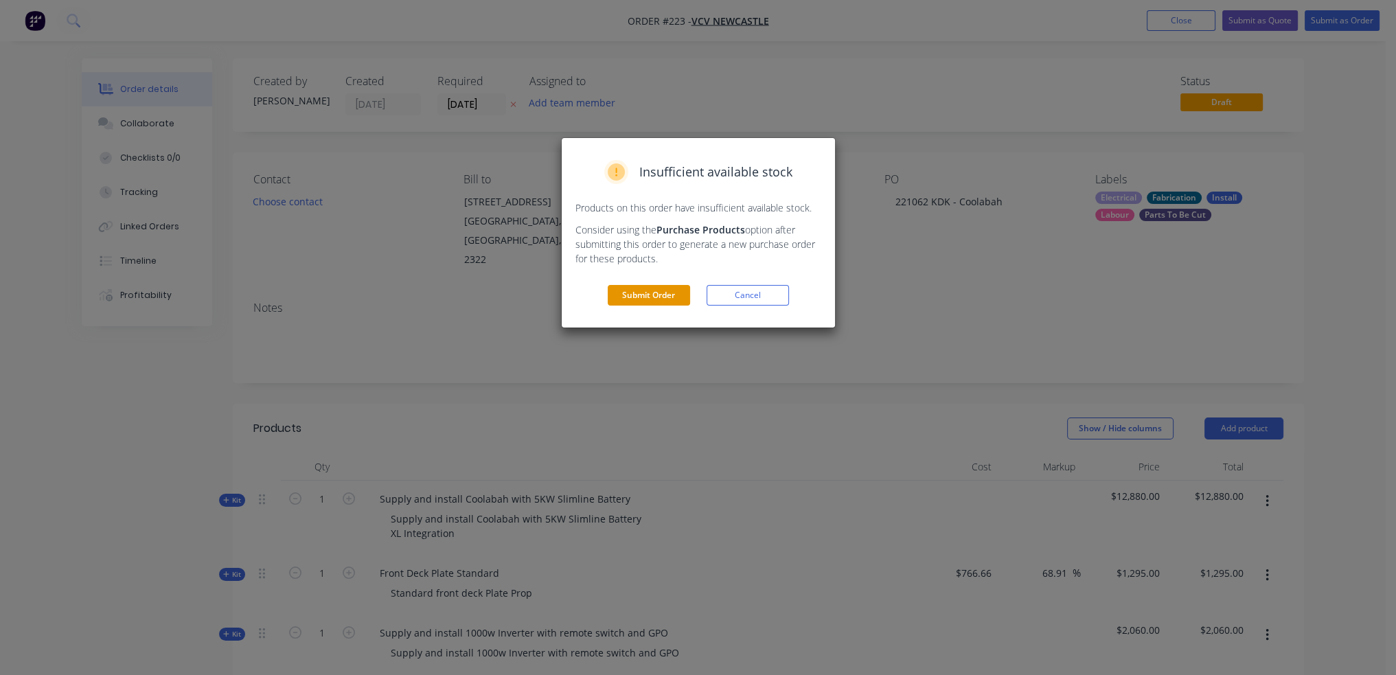
click at [615, 296] on button "Submit Order" at bounding box center [649, 295] width 82 height 21
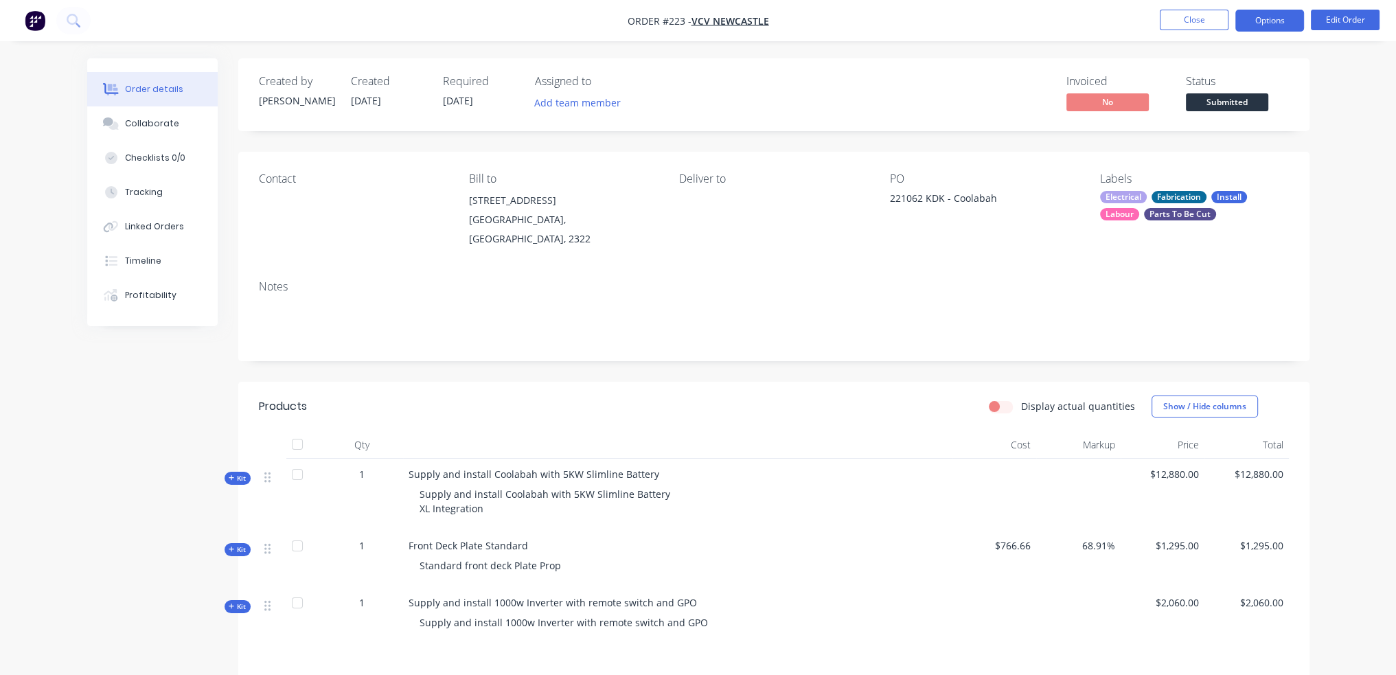
click at [1261, 19] on button "Options" at bounding box center [1269, 21] width 69 height 22
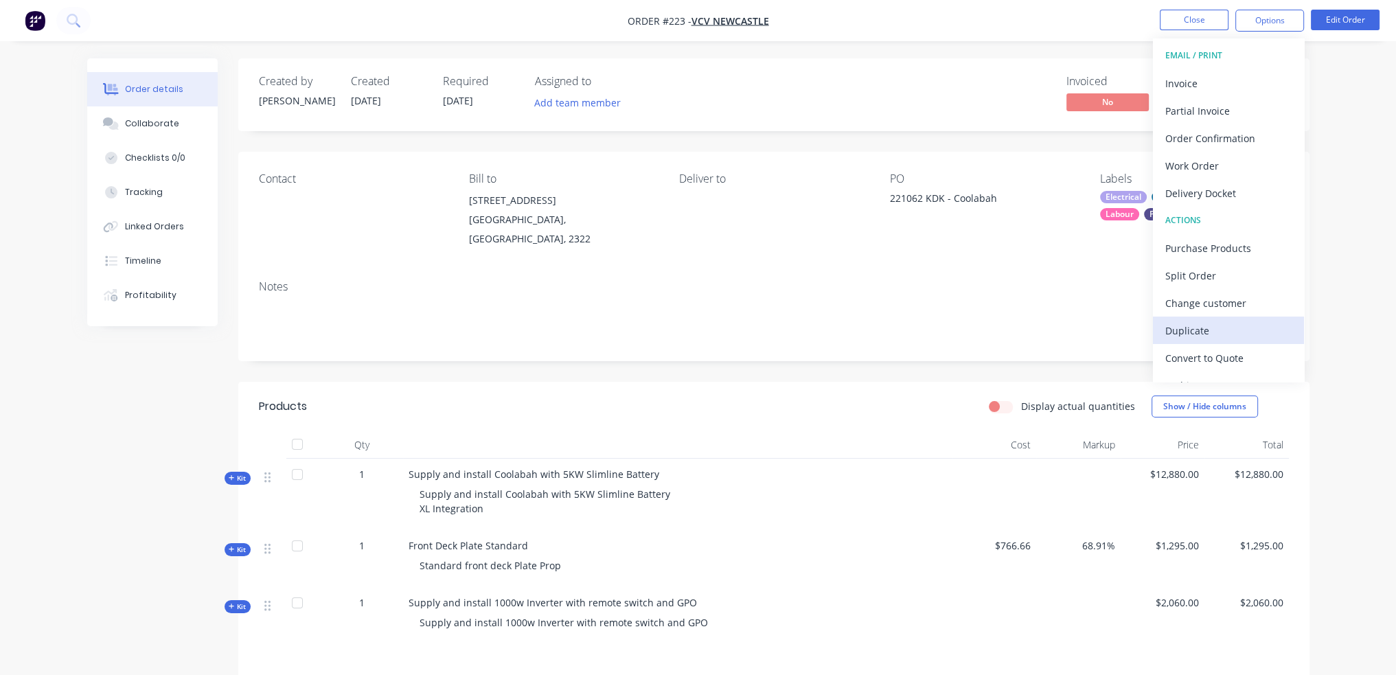
click at [1253, 323] on div "Duplicate" at bounding box center [1228, 331] width 126 height 20
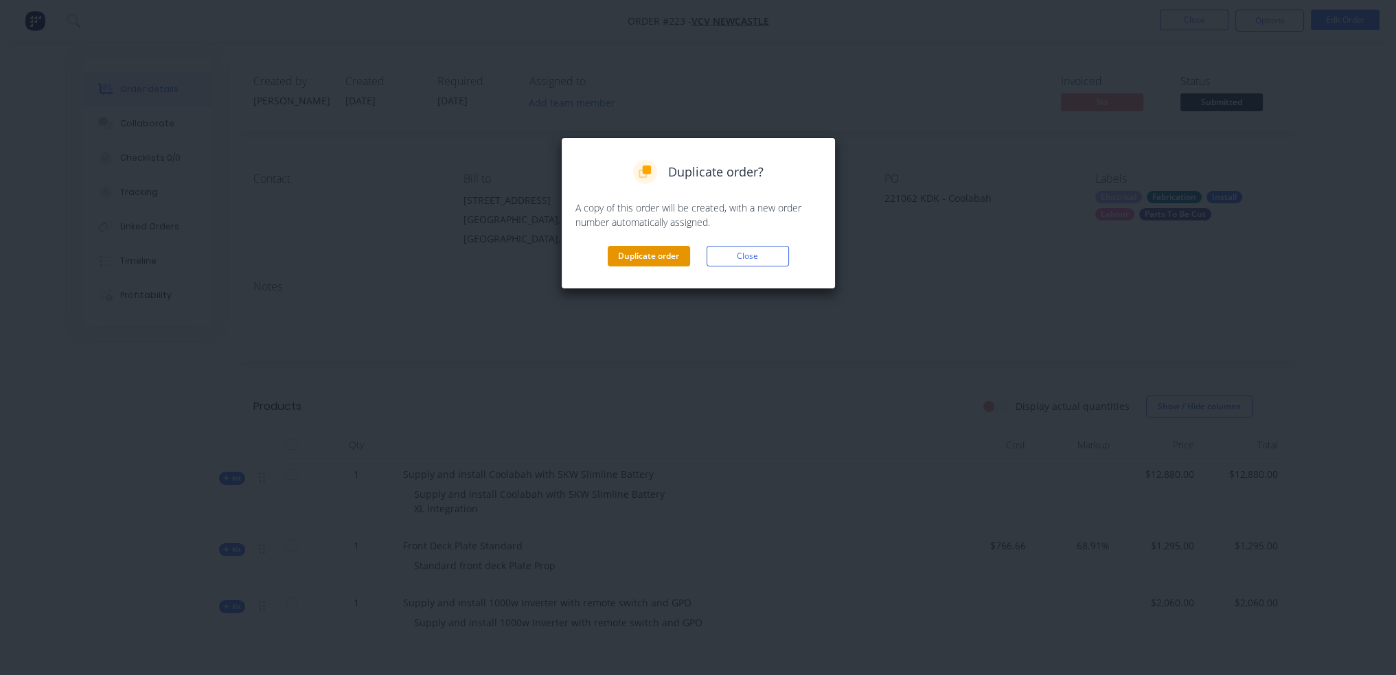
click at [635, 260] on button "Duplicate order" at bounding box center [649, 256] width 82 height 21
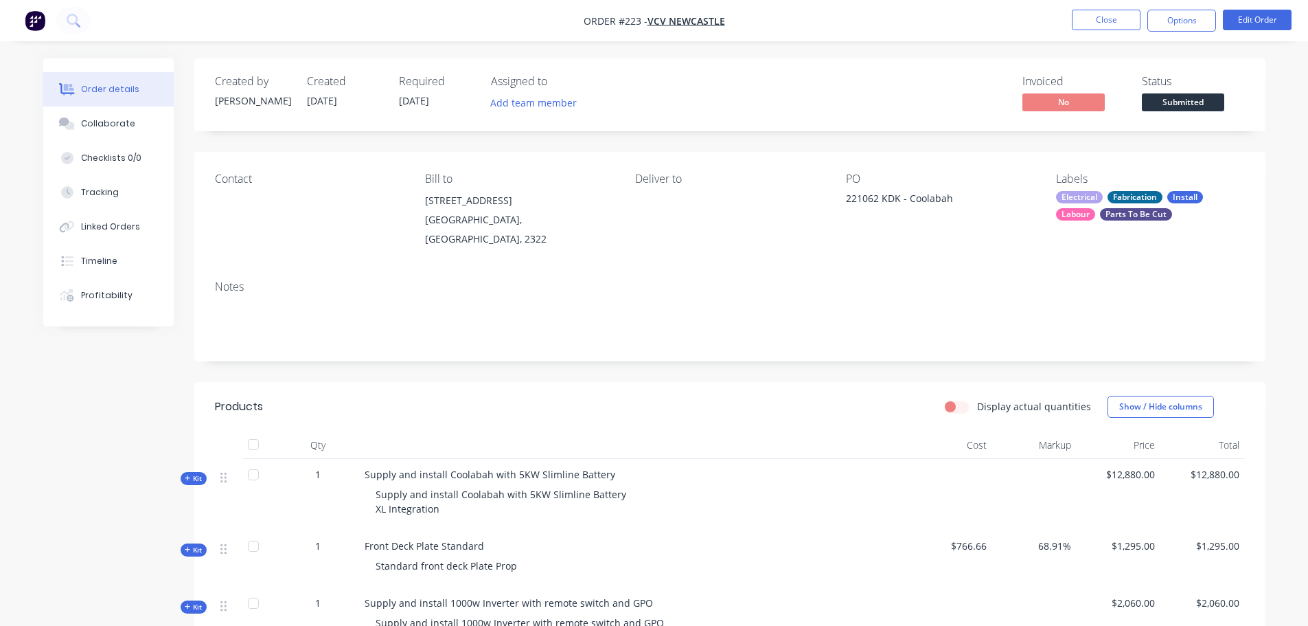
click at [896, 197] on div "221062 KDK - Coolabah" at bounding box center [932, 200] width 172 height 19
click at [906, 197] on div "221062 KDK - Coolabah" at bounding box center [932, 200] width 172 height 19
click at [1271, 12] on button "Edit Order" at bounding box center [1257, 20] width 69 height 21
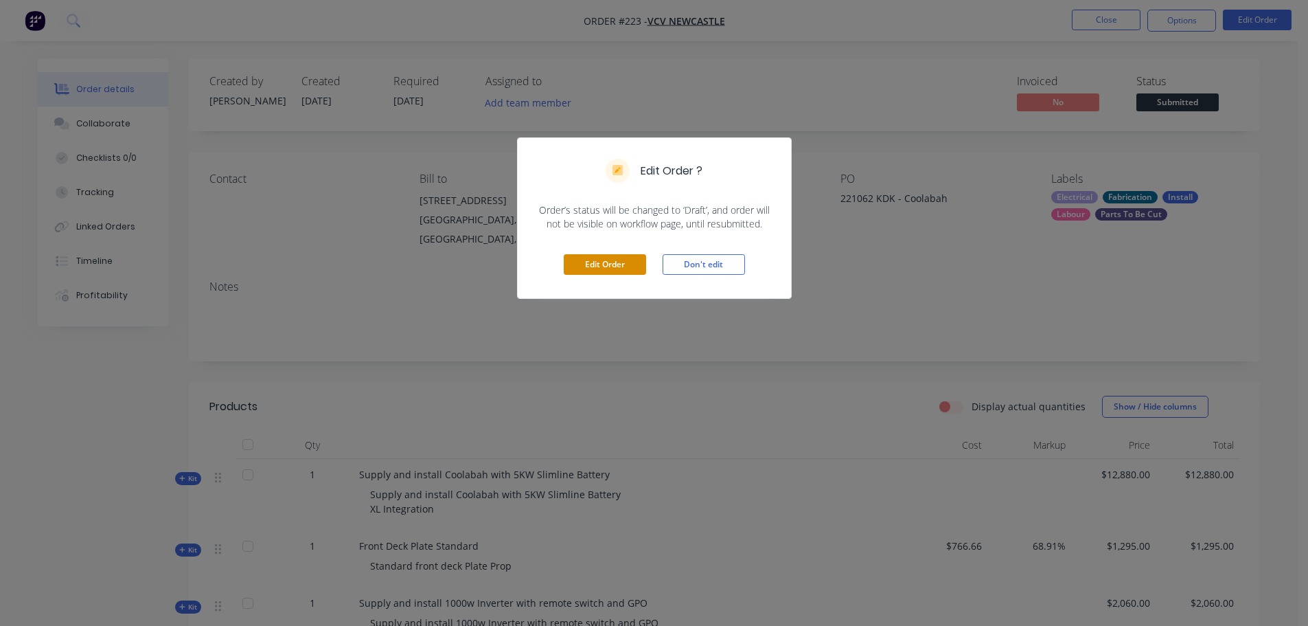
click at [628, 261] on button "Edit Order" at bounding box center [605, 264] width 82 height 21
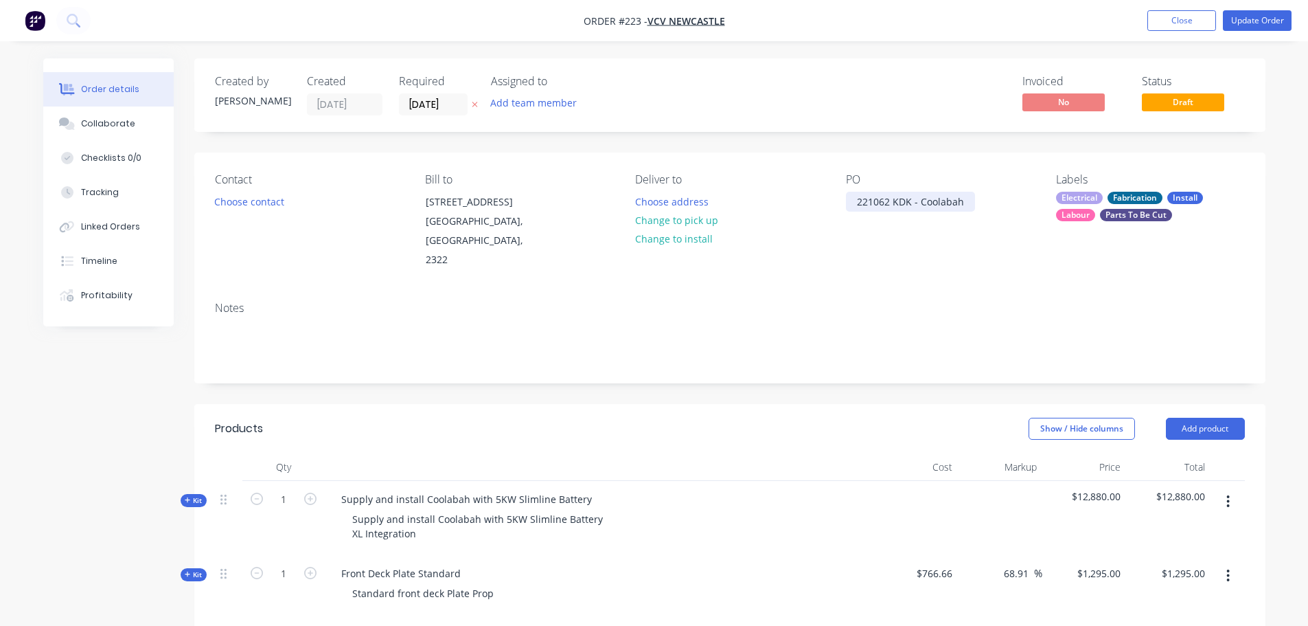
click at [911, 204] on div "221062 KDK - Coolabah" at bounding box center [910, 202] width 129 height 20
drag, startPoint x: 911, startPoint y: 202, endPoint x: 603, endPoint y: 222, distance: 308.3
click at [603, 222] on div "Contact Choose contact Bill to [STREET_ADDRESS] Deliver to Choose address Chang…" at bounding box center [729, 221] width 1071 height 138
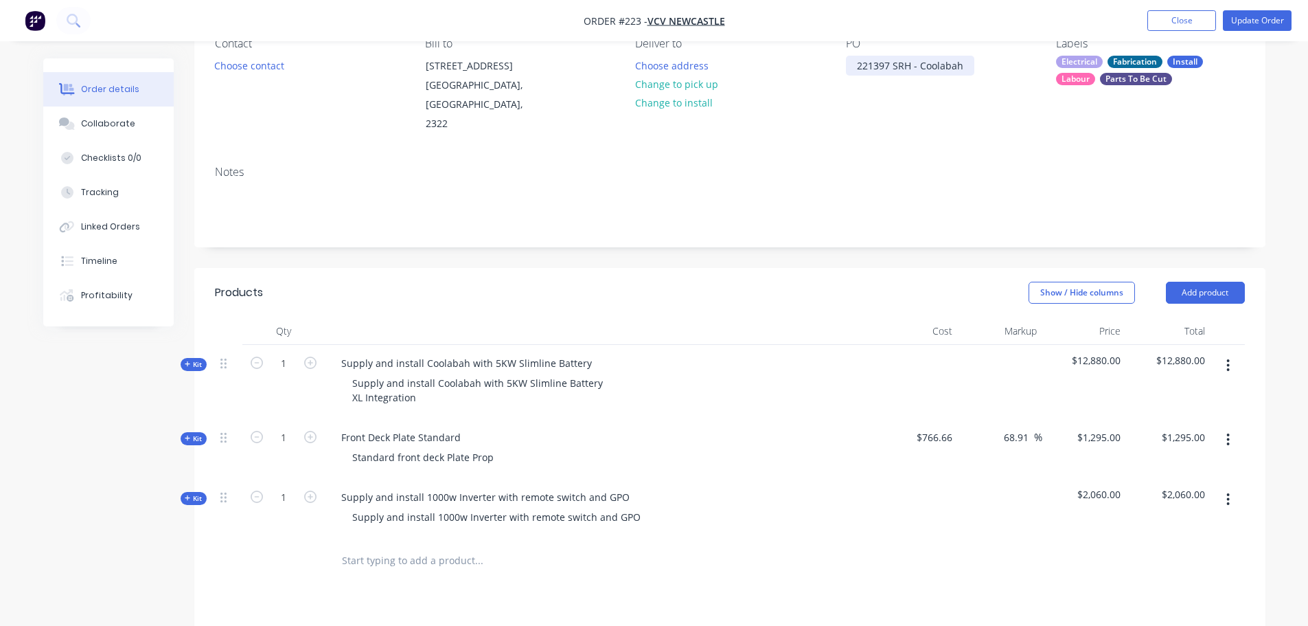
scroll to position [137, 0]
click at [1223, 426] on button "button" at bounding box center [1228, 438] width 32 height 25
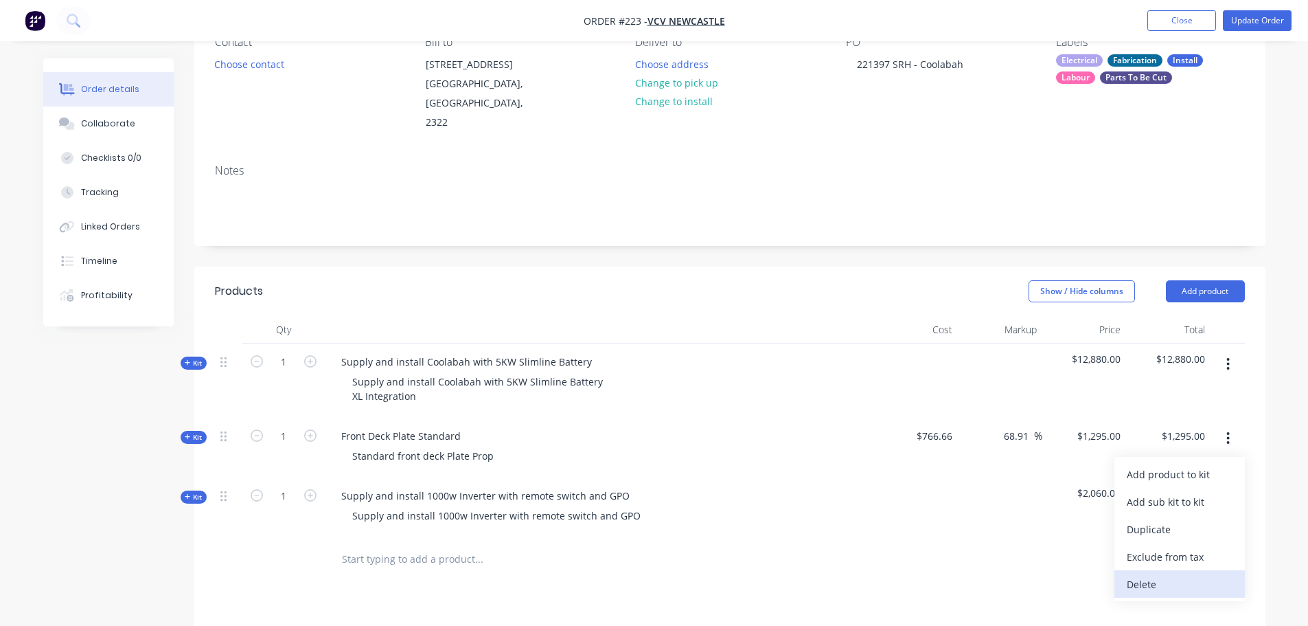
click at [1190, 574] on div "Delete" at bounding box center [1180, 584] width 106 height 20
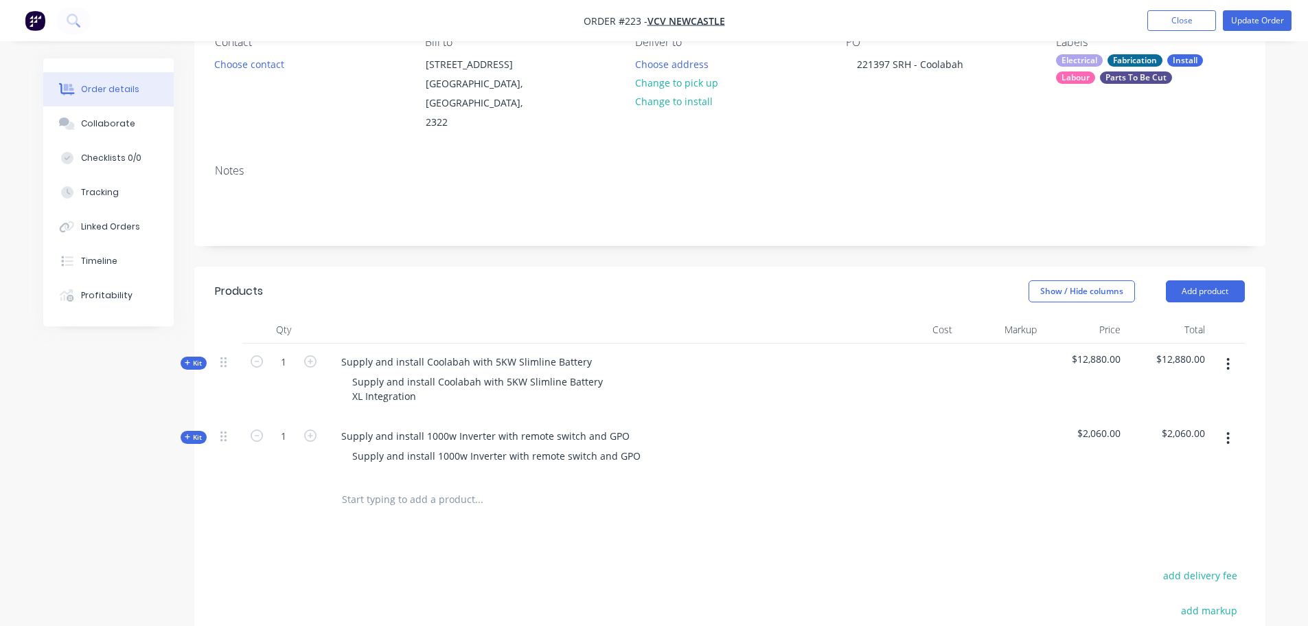
click at [371, 485] on input "text" at bounding box center [478, 498] width 275 height 27
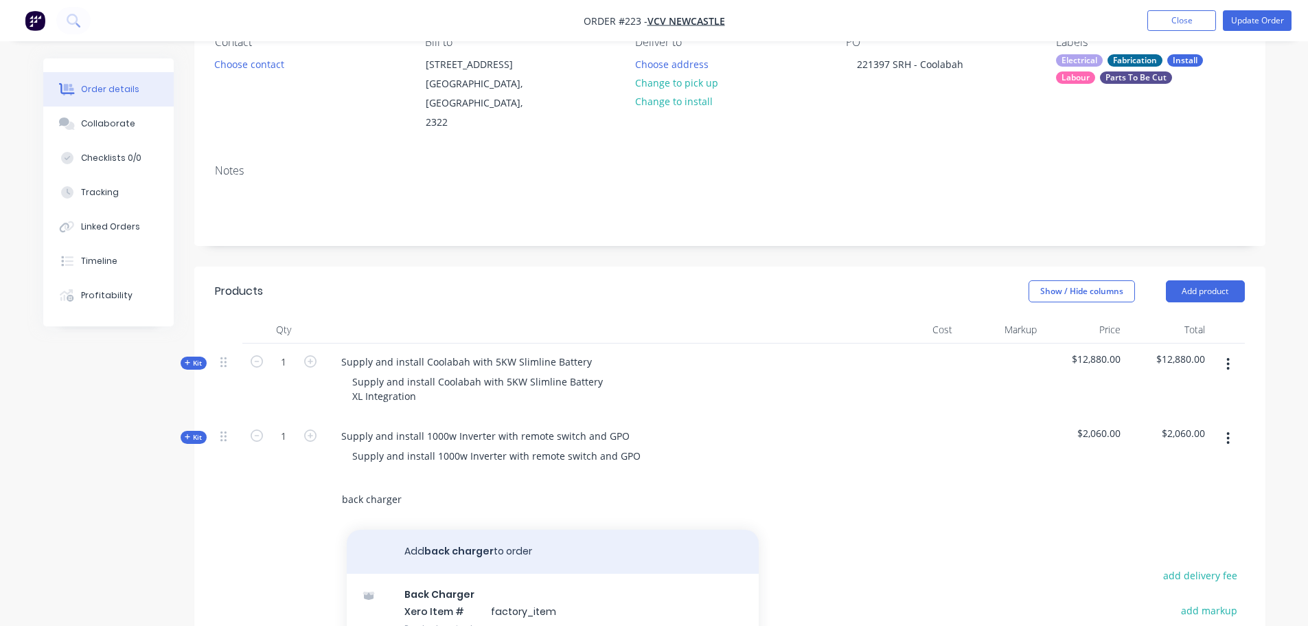
scroll to position [206, 0]
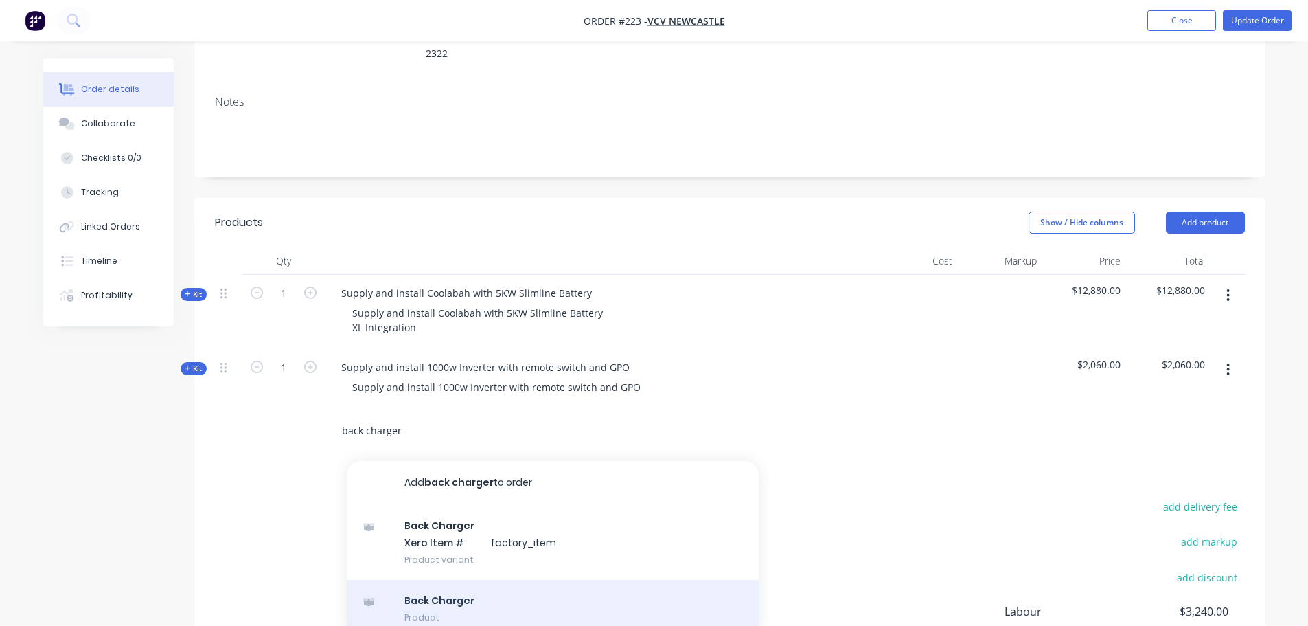
type input "back charger"
click at [504, 584] on div "Back Charger Product" at bounding box center [553, 609] width 412 height 58
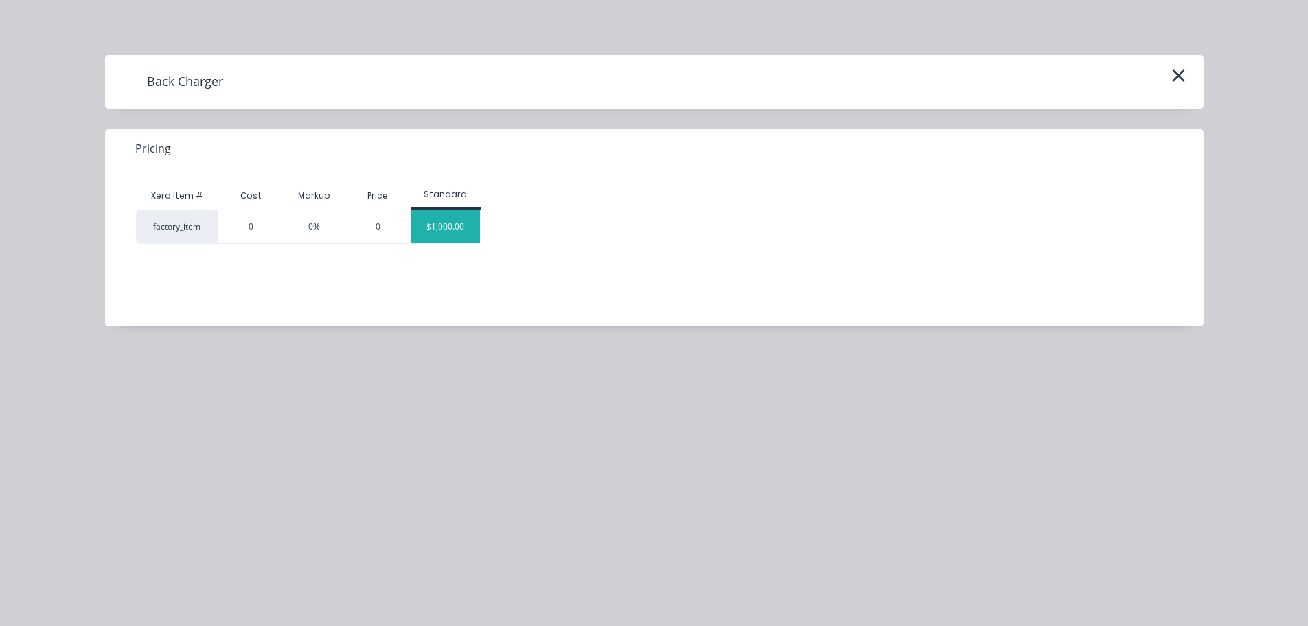
click at [448, 231] on div "$1,000.00" at bounding box center [445, 226] width 69 height 33
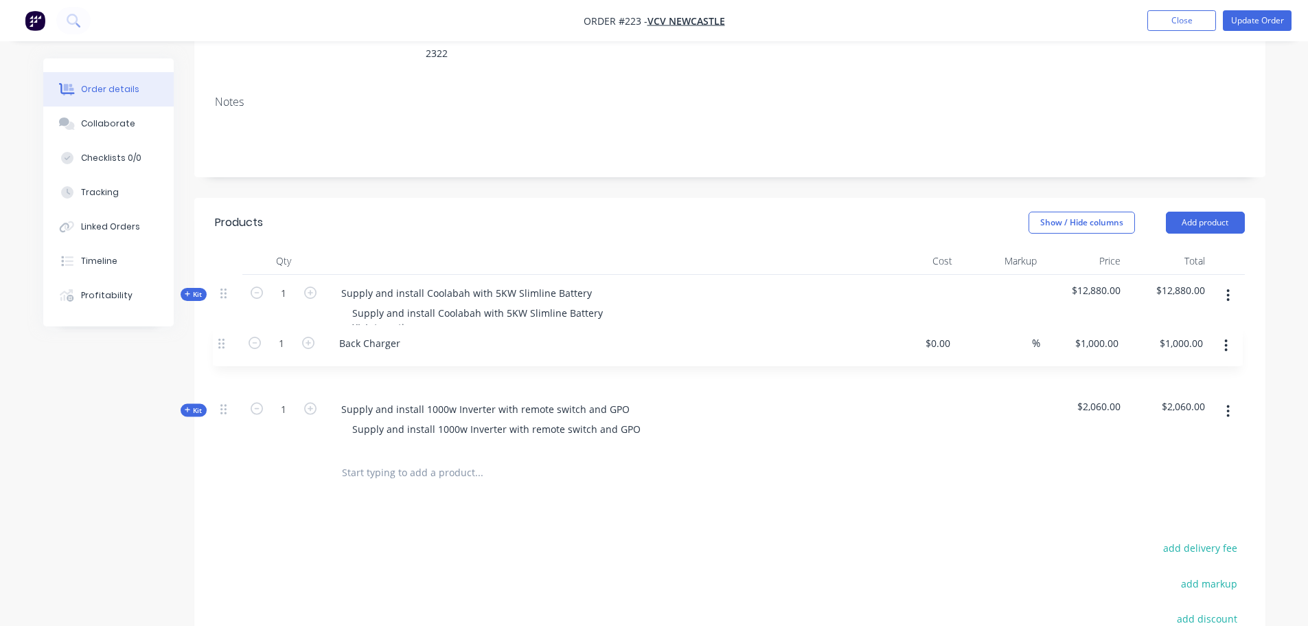
drag, startPoint x: 233, startPoint y: 411, endPoint x: 231, endPoint y: 338, distance: 72.8
click at [231, 338] on div "Kit 1 Supply and install Coolabah with 5KW Slimline Battery Supply and install …" at bounding box center [730, 363] width 1030 height 176
click at [424, 357] on div "Back Charger" at bounding box center [599, 367] width 538 height 20
click at [338, 357] on div "Back Charger" at bounding box center [371, 367] width 83 height 20
click at [950, 357] on input at bounding box center [942, 367] width 32 height 20
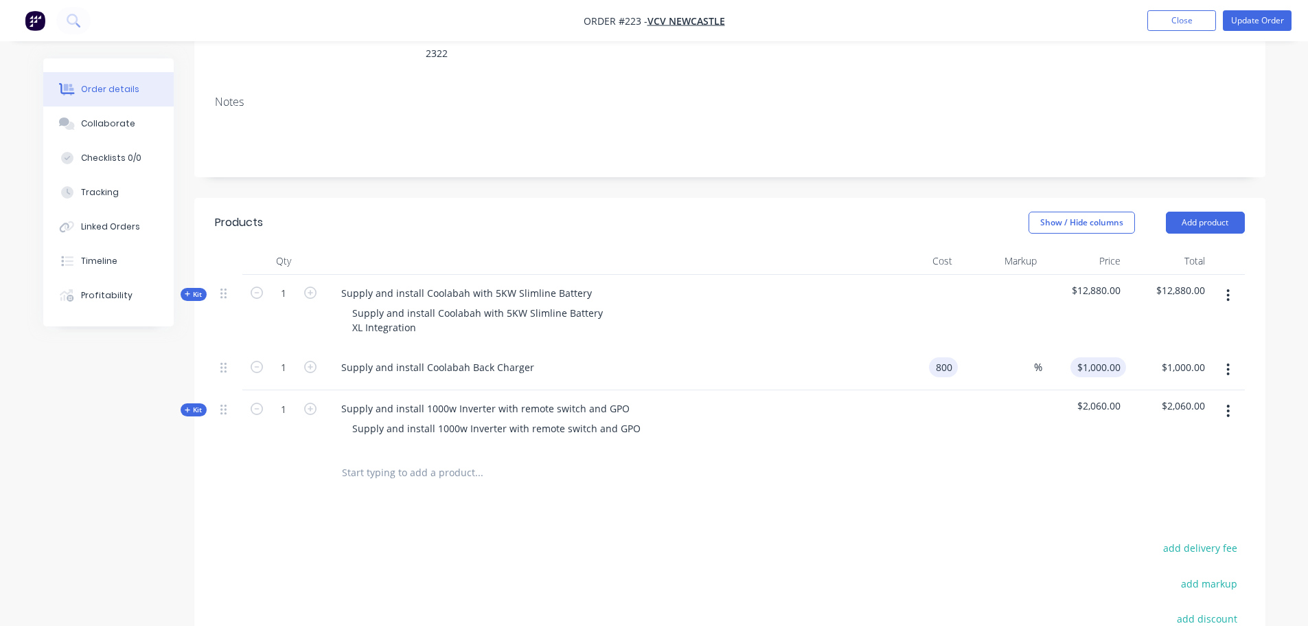
type input "$800.00"
type input "800"
type input "$800.00"
click at [1108, 357] on input "800" at bounding box center [1101, 367] width 50 height 20
type input "1000"
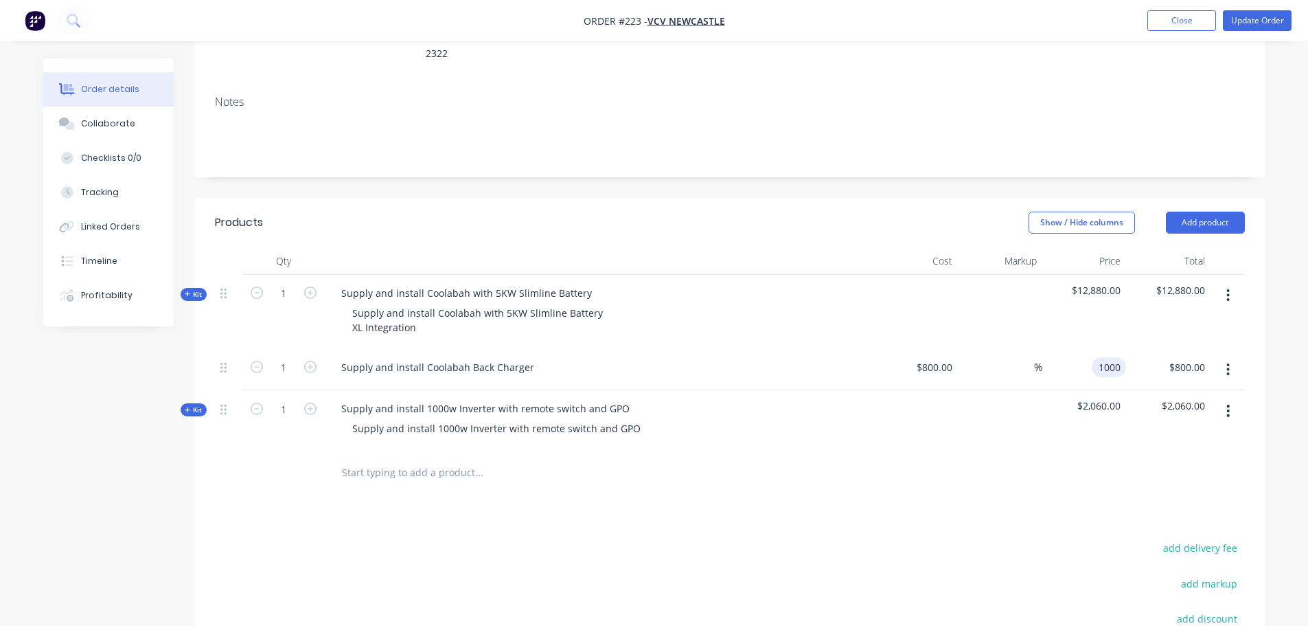
type input "25"
type input "$1,000.00"
click at [196, 289] on span "Kit" at bounding box center [194, 294] width 18 height 10
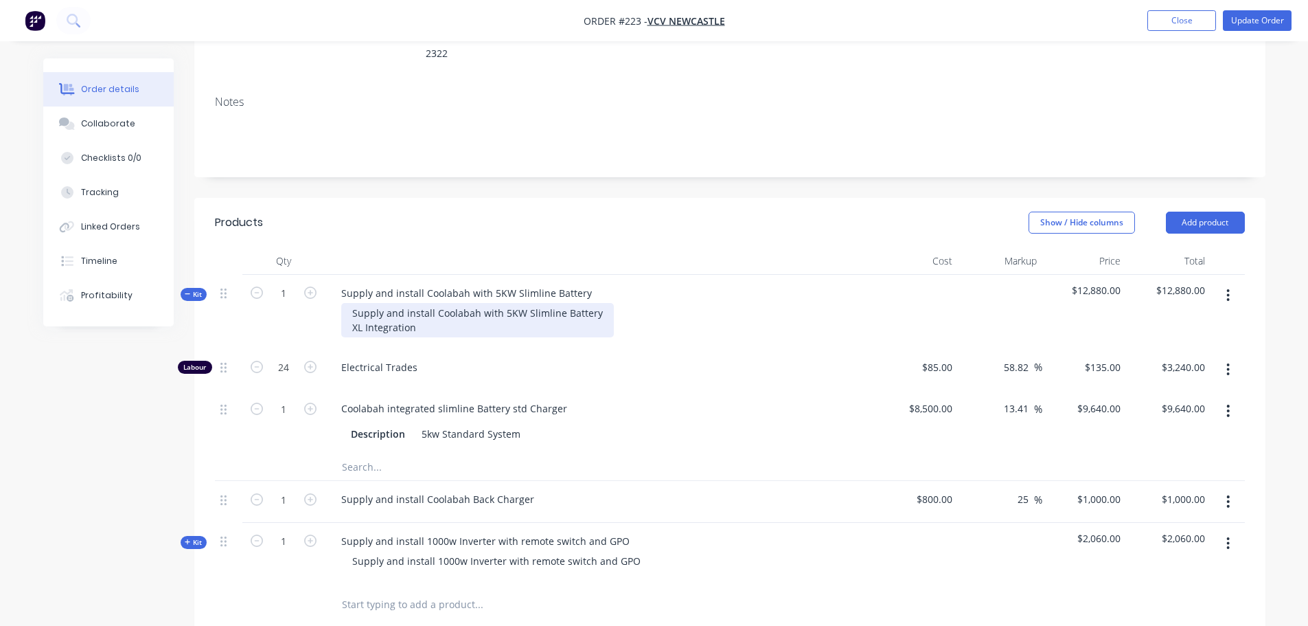
click at [437, 310] on div "Supply and install Coolabah with 5KW Slimline Battery XL Integration" at bounding box center [477, 320] width 273 height 34
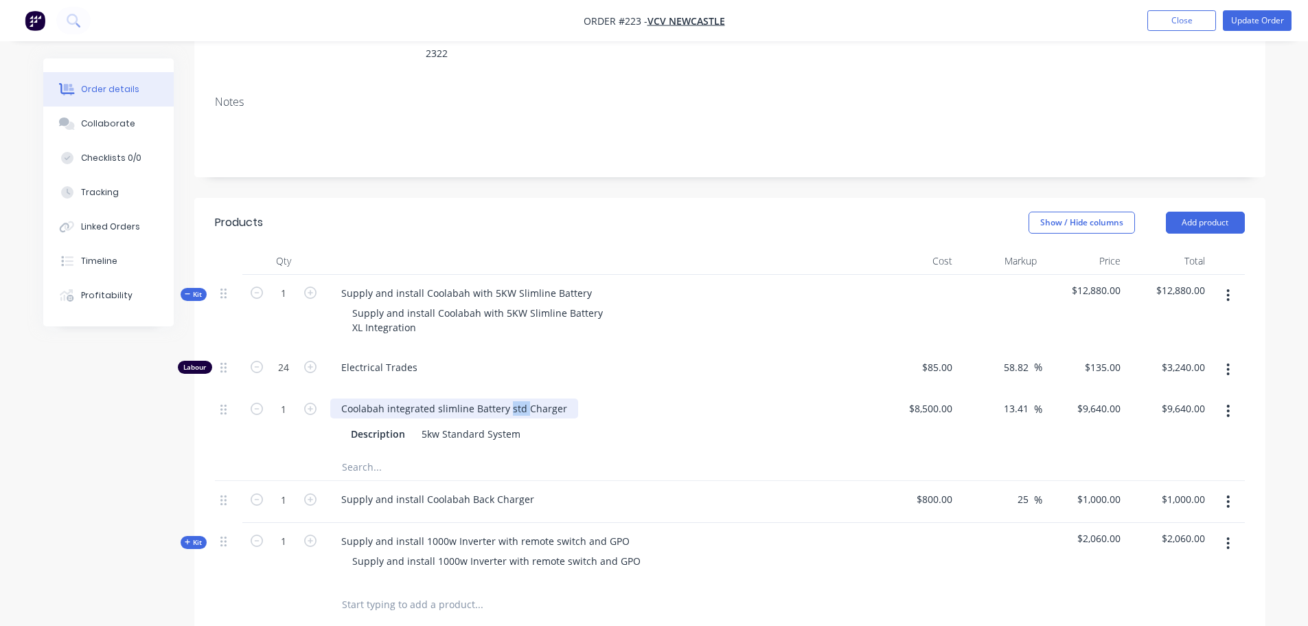
drag, startPoint x: 522, startPoint y: 391, endPoint x: 535, endPoint y: 395, distance: 13.5
click at [507, 398] on div "Coolabah integrated slimline Battery std Charger" at bounding box center [454, 408] width 248 height 20
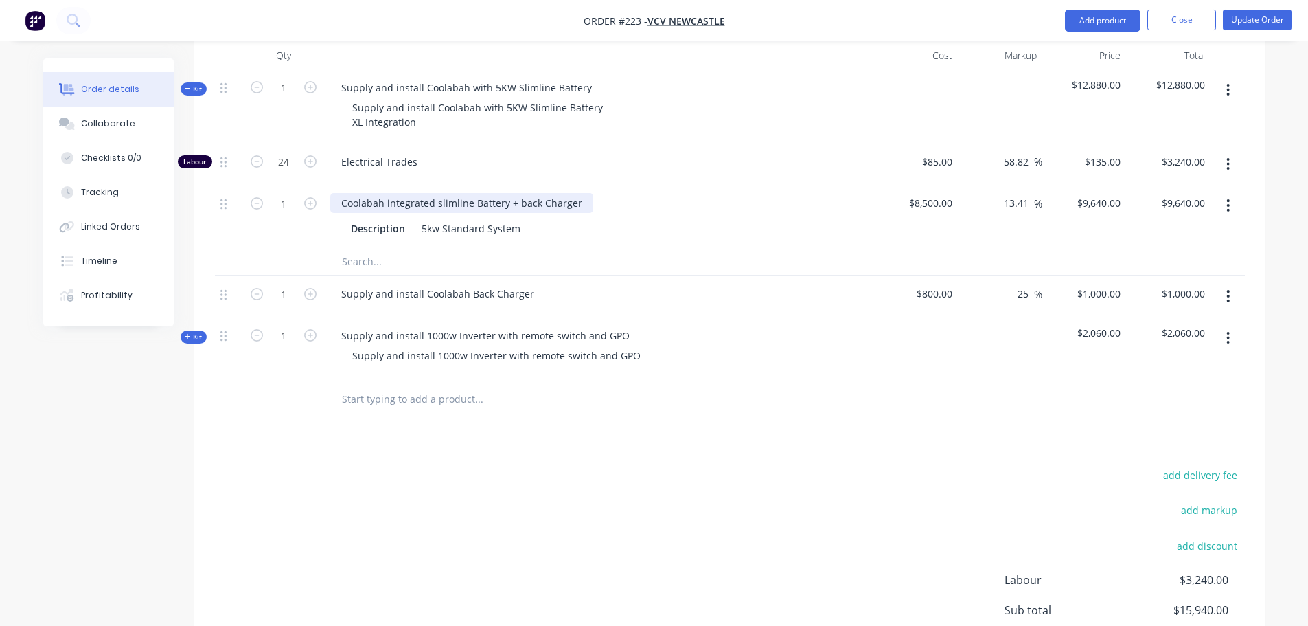
scroll to position [412, 0]
click at [389, 385] on input "text" at bounding box center [478, 398] width 275 height 27
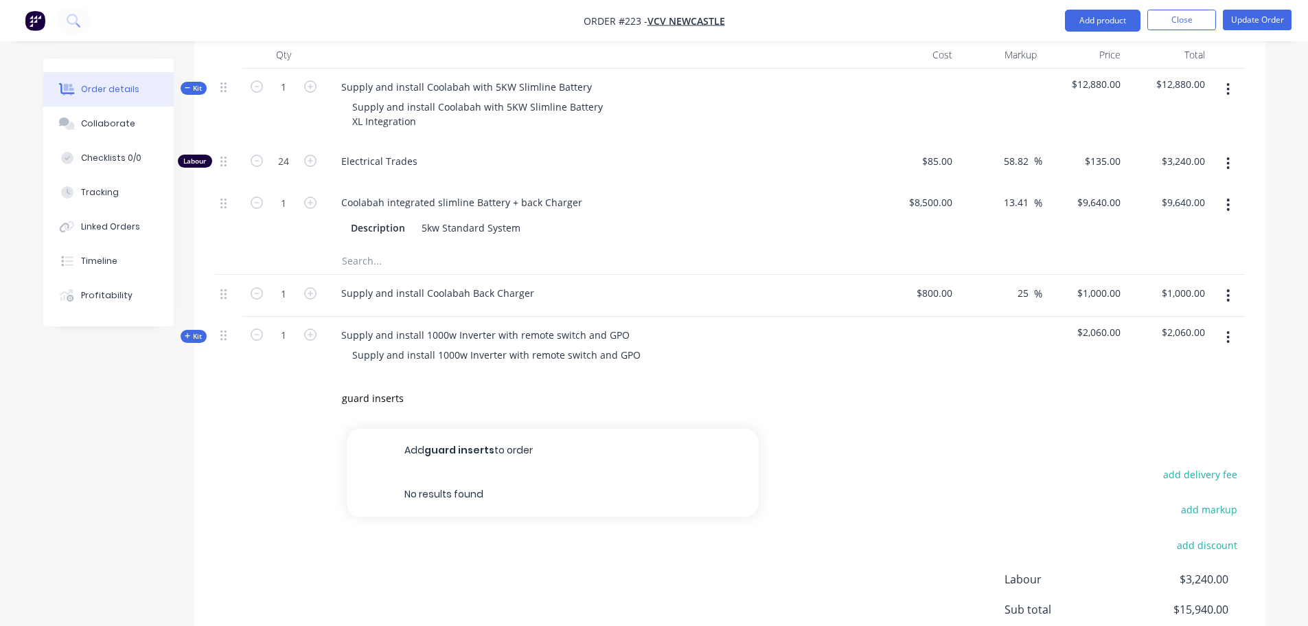
click at [469, 353] on div "Supply and install 1000w Inverter with remote switch and GPO Supply and install…" at bounding box center [599, 347] width 549 height 60
drag, startPoint x: 234, startPoint y: 416, endPoint x: 334, endPoint y: 404, distance: 100.9
click at [235, 416] on div "Products Show / Hide columns Add product Qty Cost Markup Price Total Kit 1 Supp…" at bounding box center [729, 371] width 1071 height 759
click at [364, 389] on input "guard inserts" at bounding box center [478, 398] width 275 height 27
drag, startPoint x: 392, startPoint y: 383, endPoint x: 59, endPoint y: 382, distance: 333.0
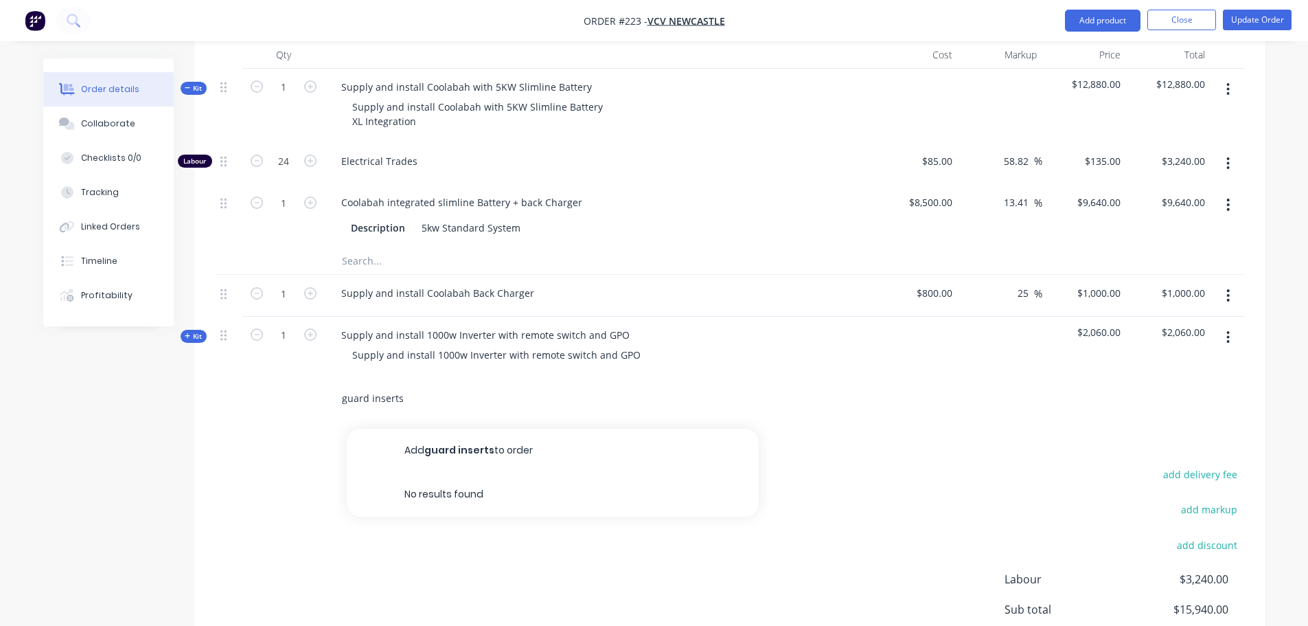
click at [59, 382] on div "Created by [PERSON_NAME] Created [DATE] Required [DATE] Assigned to Add team me…" at bounding box center [654, 208] width 1222 height 1125
type input "s"
click at [190, 332] on icon at bounding box center [188, 335] width 6 height 7
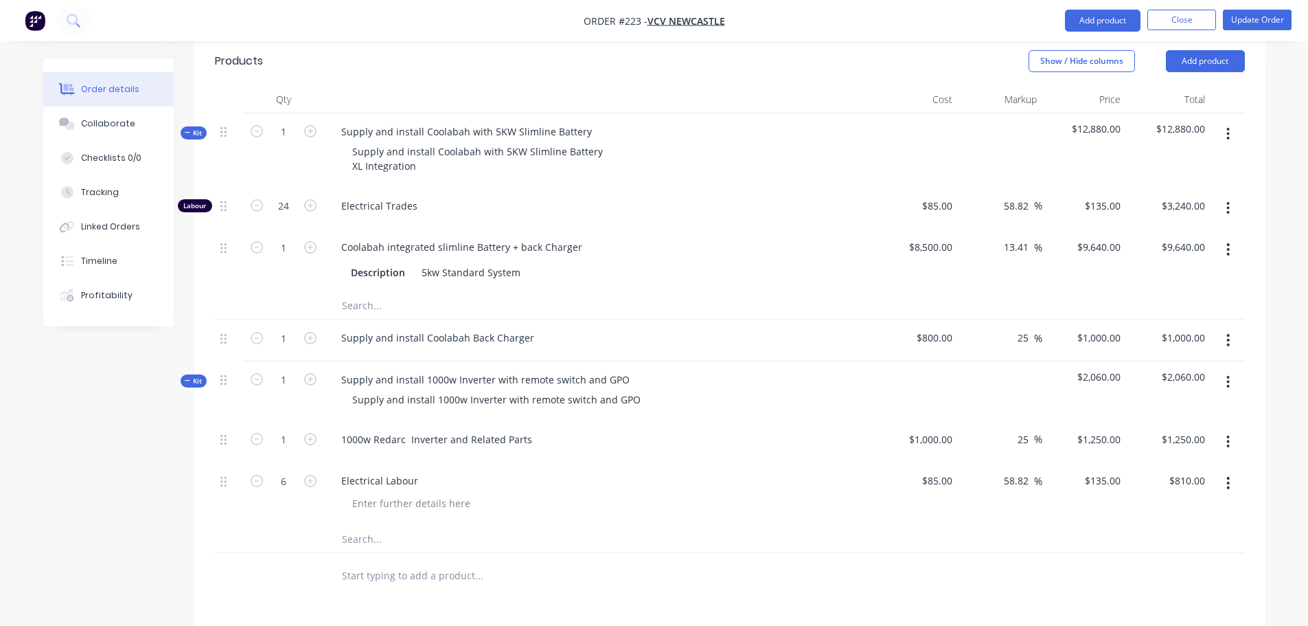
scroll to position [343, 0]
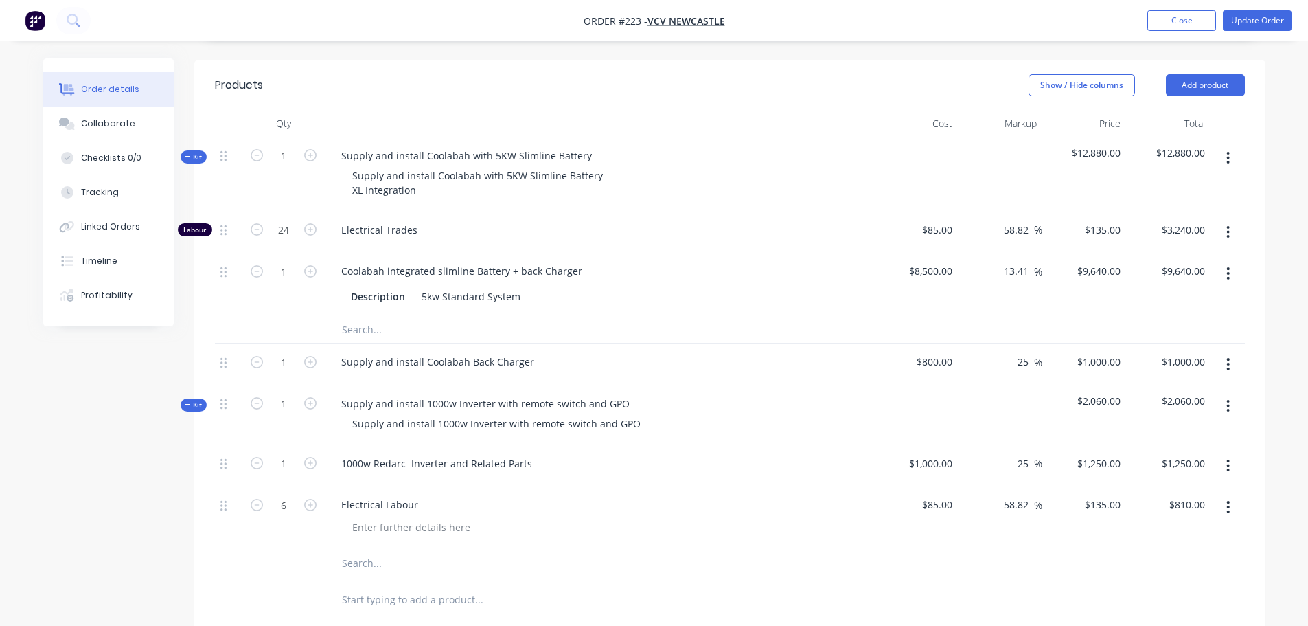
click at [190, 153] on icon at bounding box center [188, 156] width 6 height 7
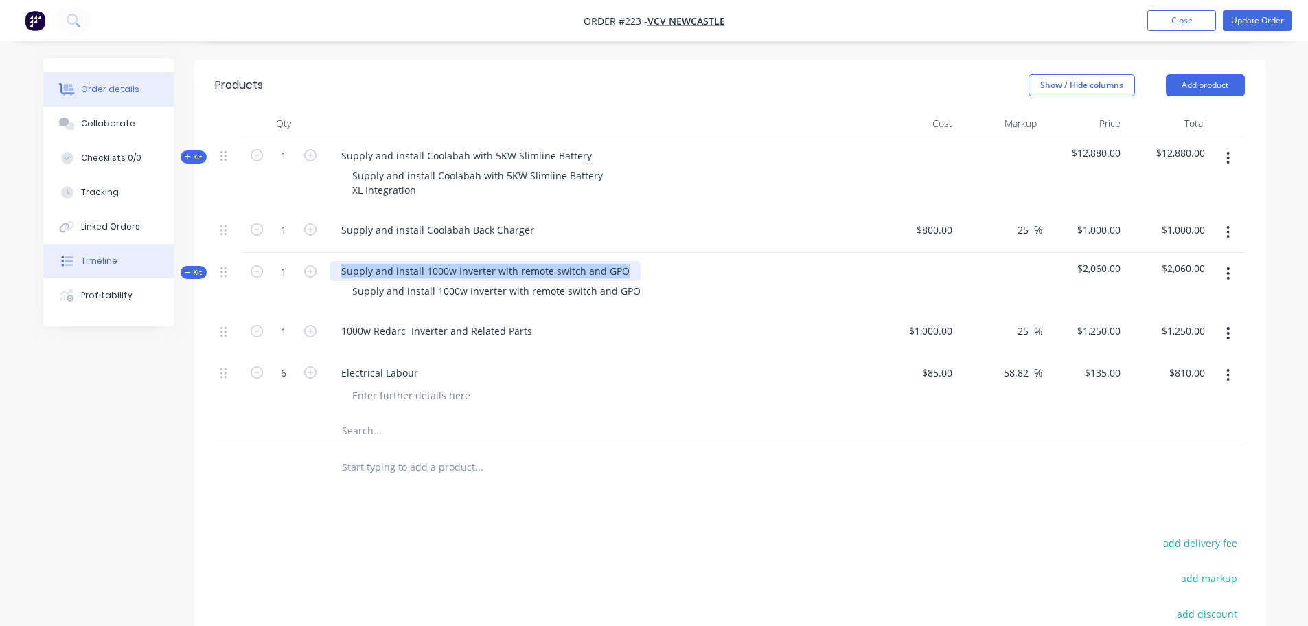
drag, startPoint x: 618, startPoint y: 252, endPoint x: 110, endPoint y: 269, distance: 508.4
click at [106, 270] on div "Order details Collaborate Checklists 0/0 Tracking Linked Orders Timeline Profit…" at bounding box center [655, 277] width 1250 height 1125
paste div
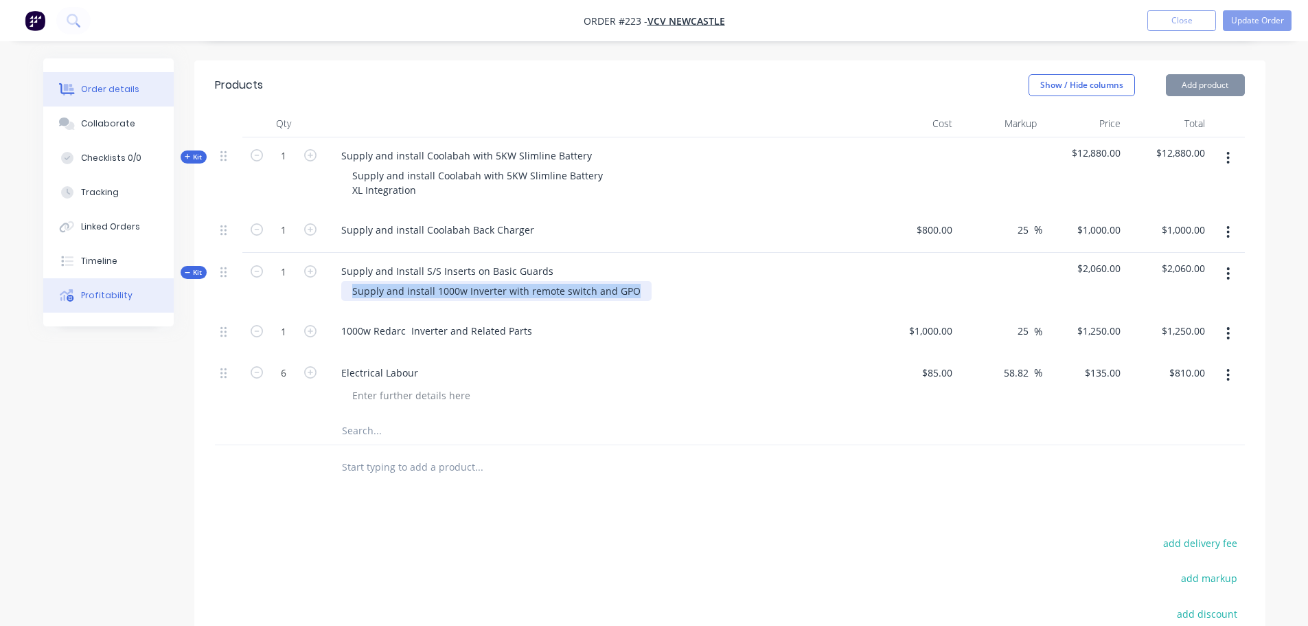
drag, startPoint x: 633, startPoint y: 270, endPoint x: 111, endPoint y: 283, distance: 522.7
click at [111, 283] on div "Order details Collaborate Checklists 0/0 Tracking Linked Orders Timeline Profit…" at bounding box center [655, 277] width 1250 height 1125
paste div
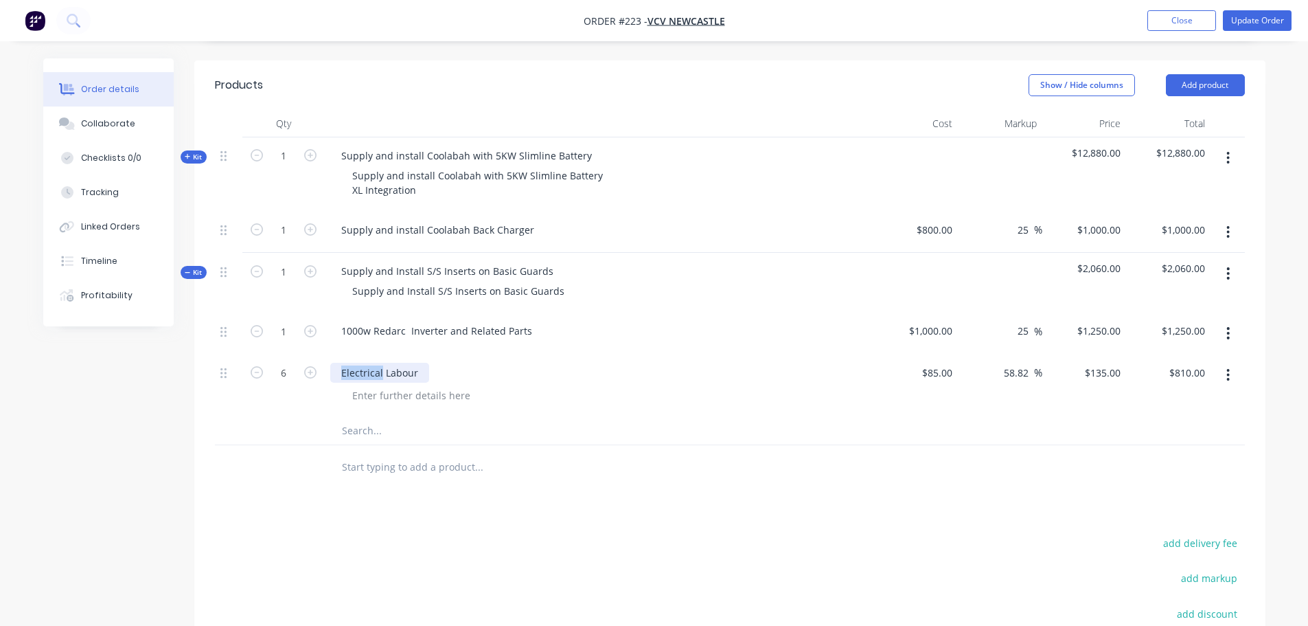
drag, startPoint x: 381, startPoint y: 355, endPoint x: -21, endPoint y: 353, distance: 402.4
click at [0, 353] on html "Order #223 - VCV Newcastle Add product Close Update Order Order details Collabo…" at bounding box center [654, 248] width 1308 height 1183
drag, startPoint x: 533, startPoint y: 309, endPoint x: -200, endPoint y: 315, distance: 732.7
click at [0, 315] on html "Order #223 - VCV Newcastle Add product Close Update Order Order details Collabo…" at bounding box center [654, 248] width 1308 height 1183
click at [261, 366] on icon "button" at bounding box center [257, 372] width 12 height 12
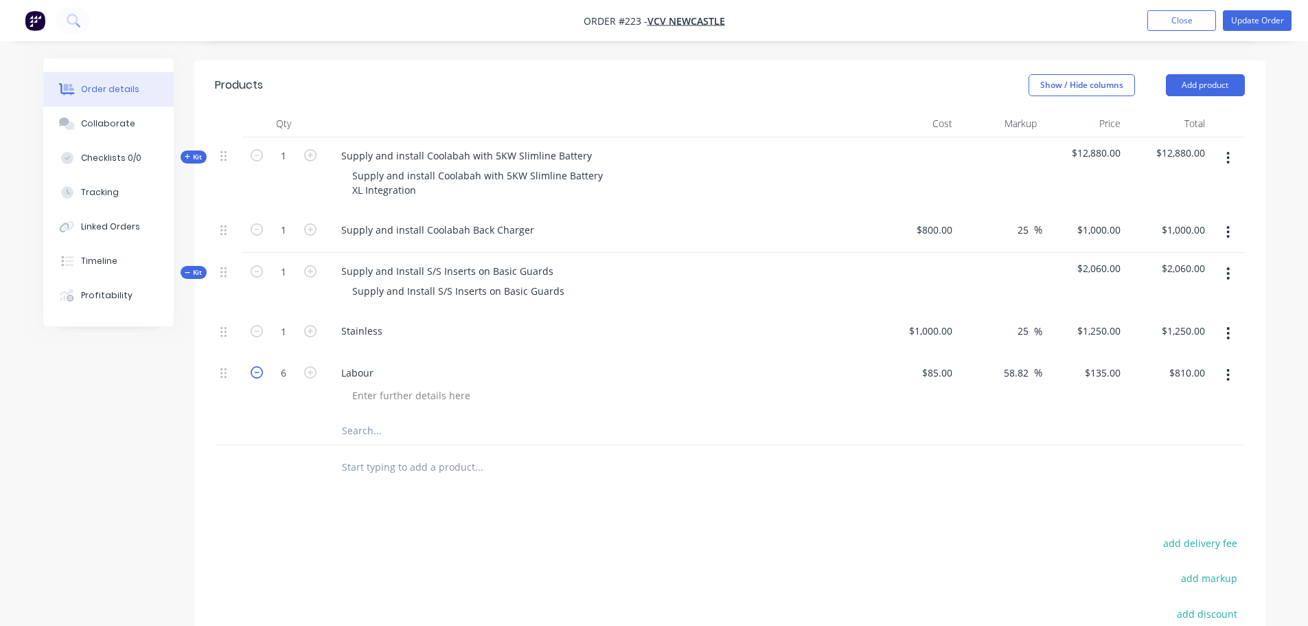
type input "5"
type input "$675.00"
click at [261, 366] on icon "button" at bounding box center [257, 372] width 12 height 12
type input "4"
type input "$540.00"
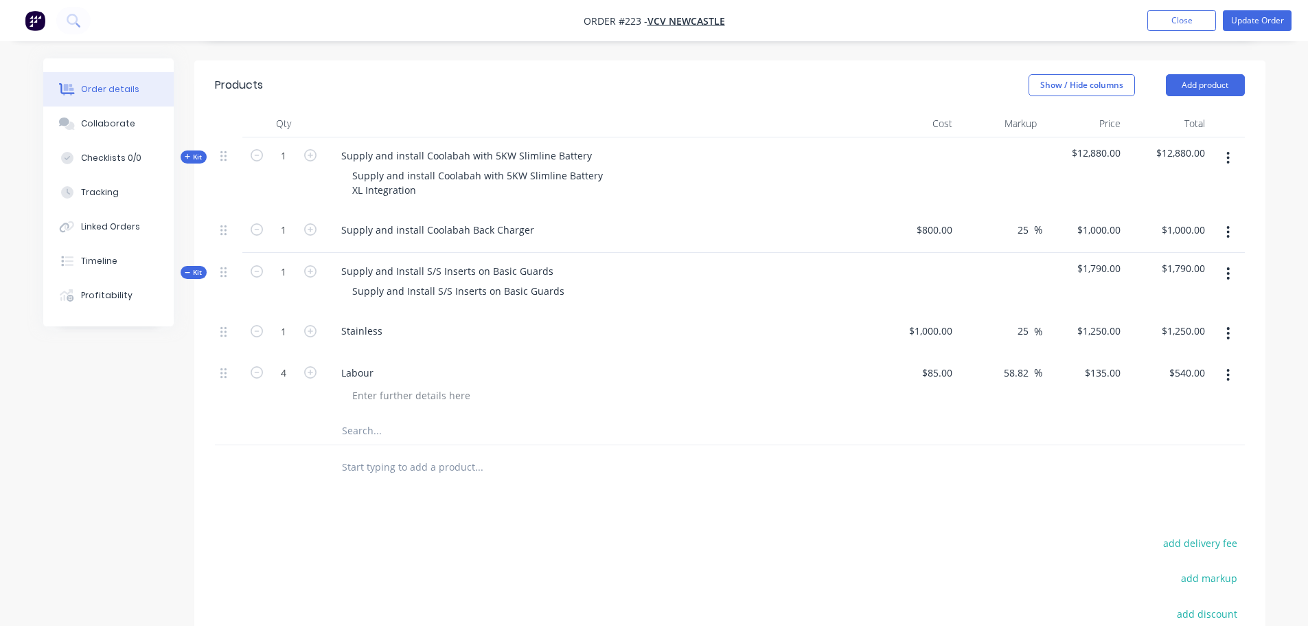
drag, startPoint x: 331, startPoint y: 522, endPoint x: 350, endPoint y: 325, distance: 197.9
click at [328, 507] on div "Products Show / Hide columns Add product Qty Cost Markup Price Total Kit 1 Supp…" at bounding box center [729, 439] width 1071 height 759
click at [929, 321] on input "1000" at bounding box center [933, 331] width 50 height 20
type input "$1,000.00"
click at [1099, 321] on input "1250" at bounding box center [1111, 331] width 29 height 20
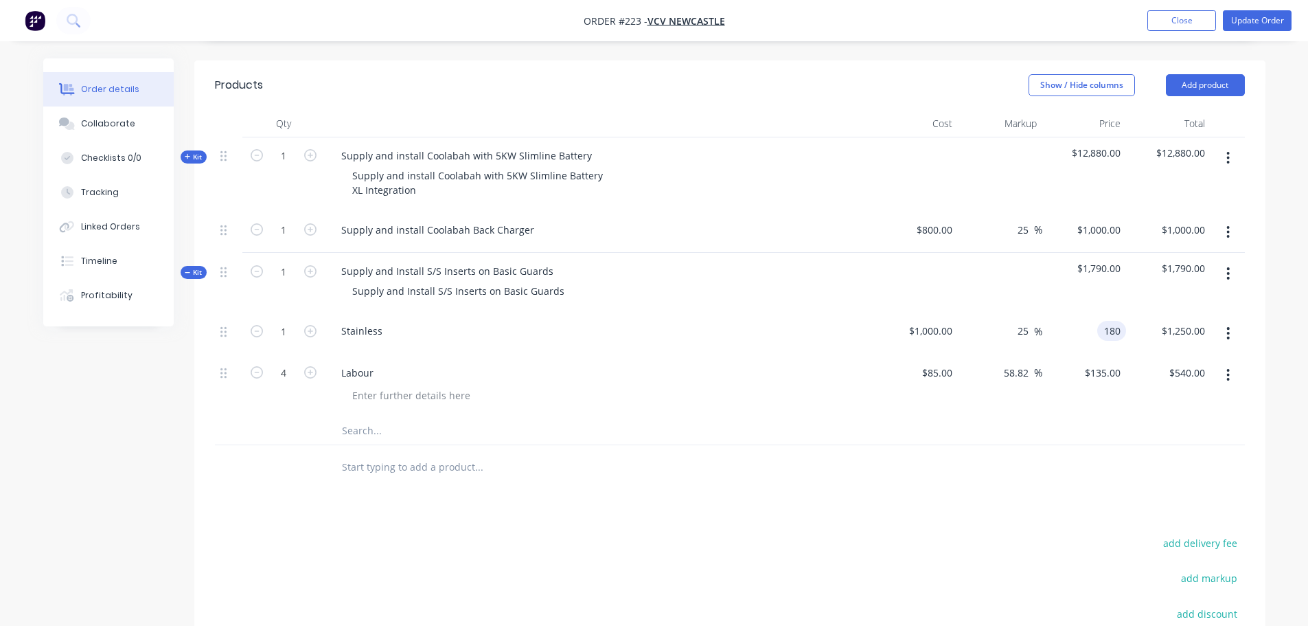
type input "180"
type input "-82"
type input "$180.00"
click at [1104, 534] on div "add delivery fee" at bounding box center [1159, 551] width 172 height 35
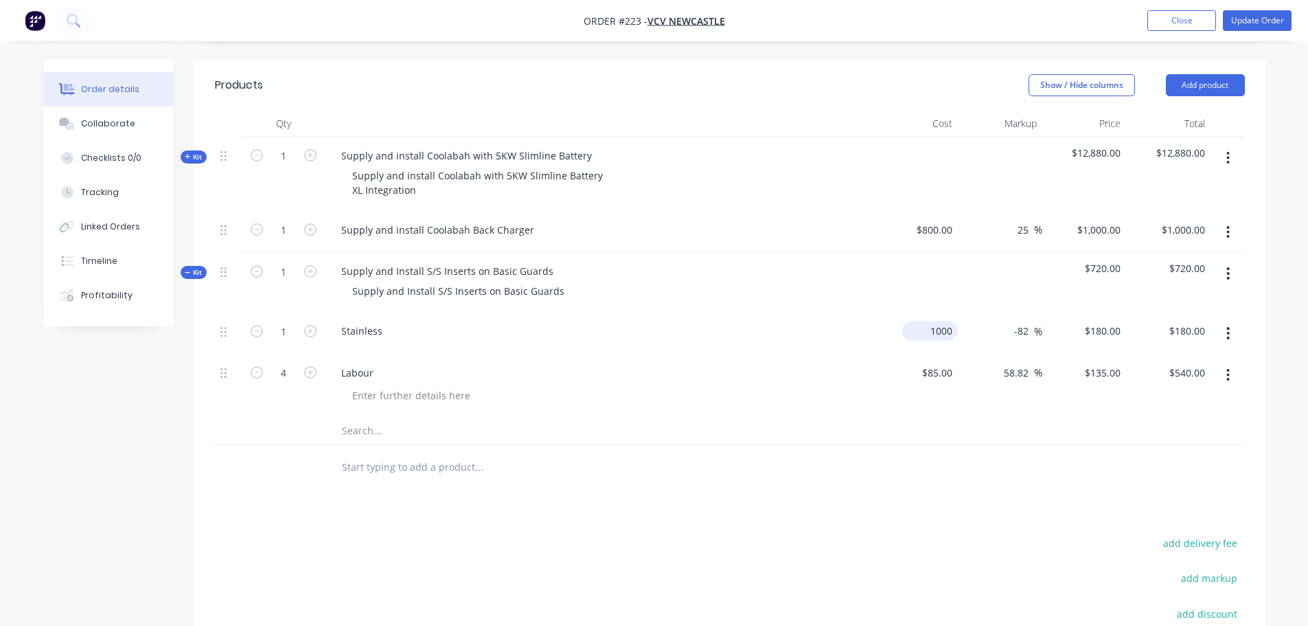
click at [954, 321] on input "1000" at bounding box center [933, 331] width 50 height 20
type input "$100.00"
type input "$18.00"
click at [1064, 463] on div at bounding box center [730, 467] width 1030 height 45
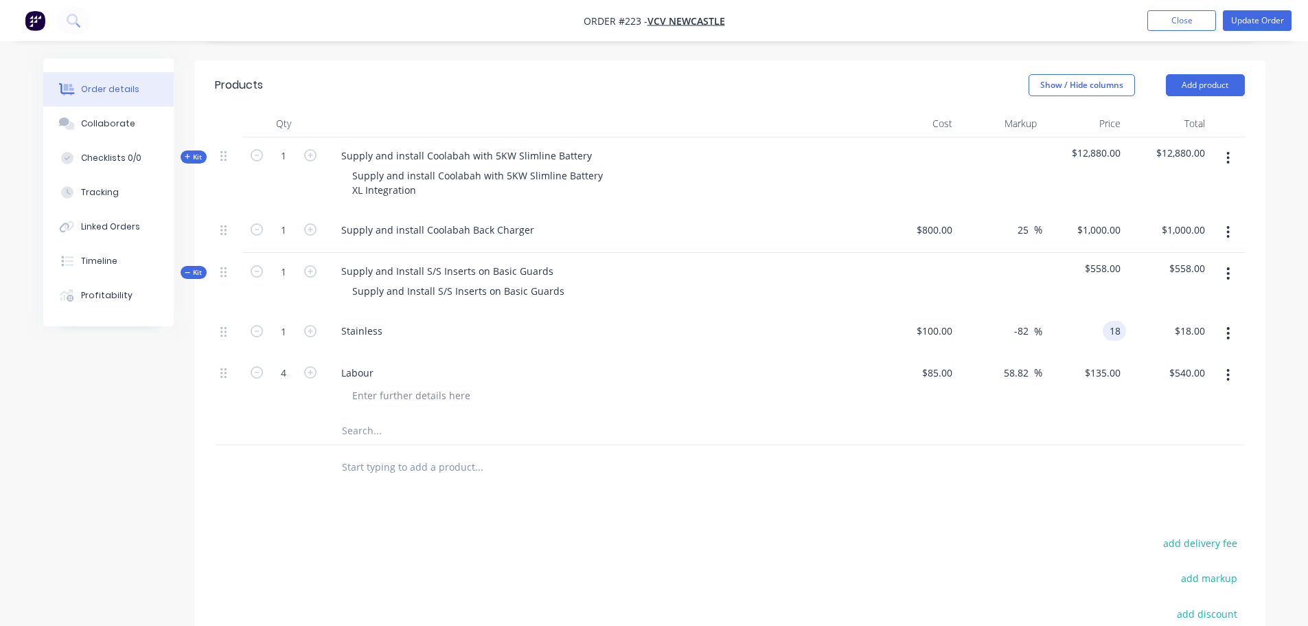
click at [1101, 315] on div "18 18" at bounding box center [1084, 333] width 84 height 42
type input "180"
type input "80"
type input "$180.00"
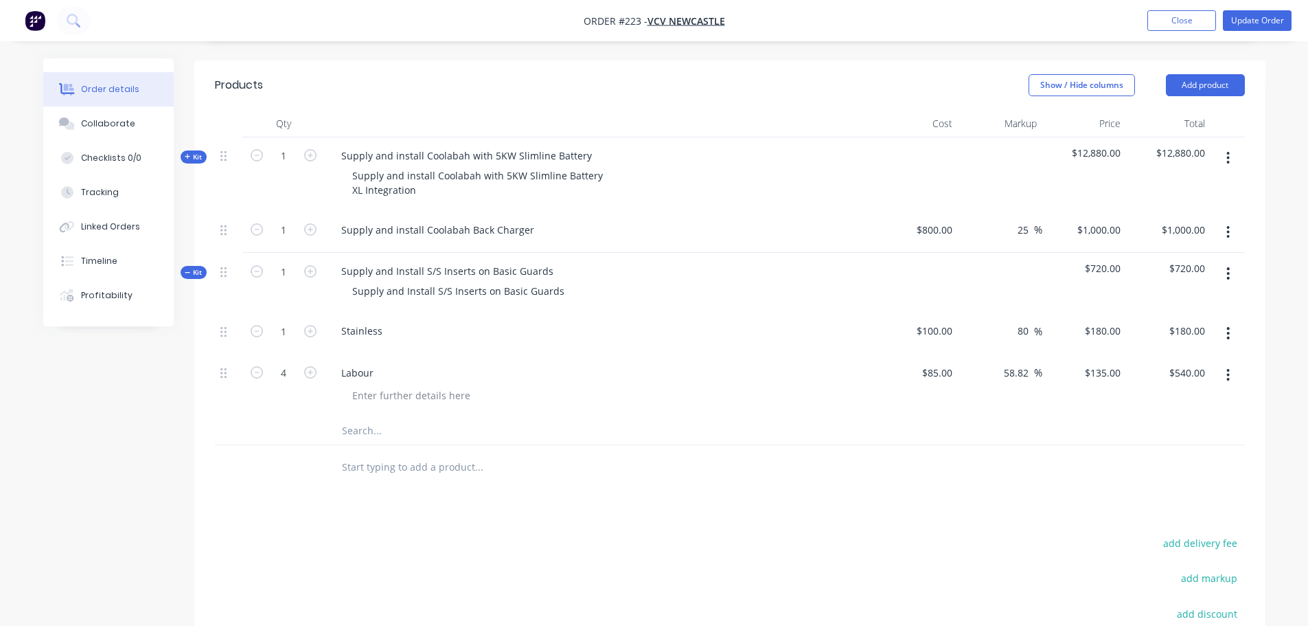
click at [1058, 461] on div at bounding box center [730, 467] width 1030 height 45
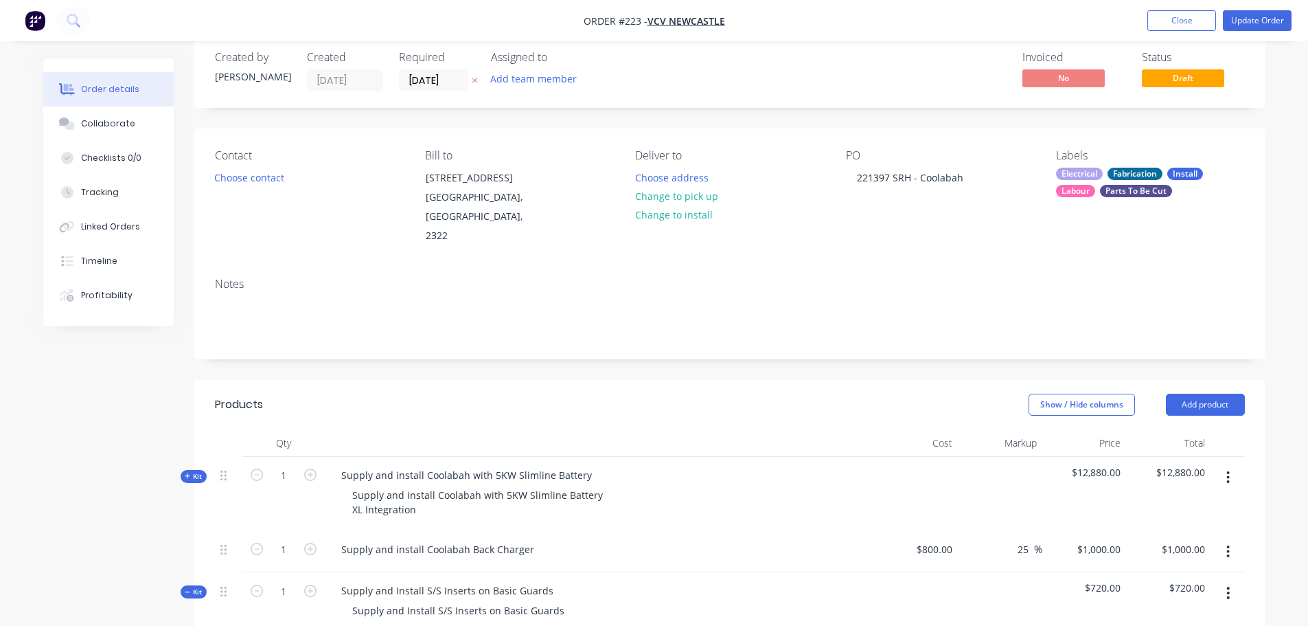
scroll to position [0, 0]
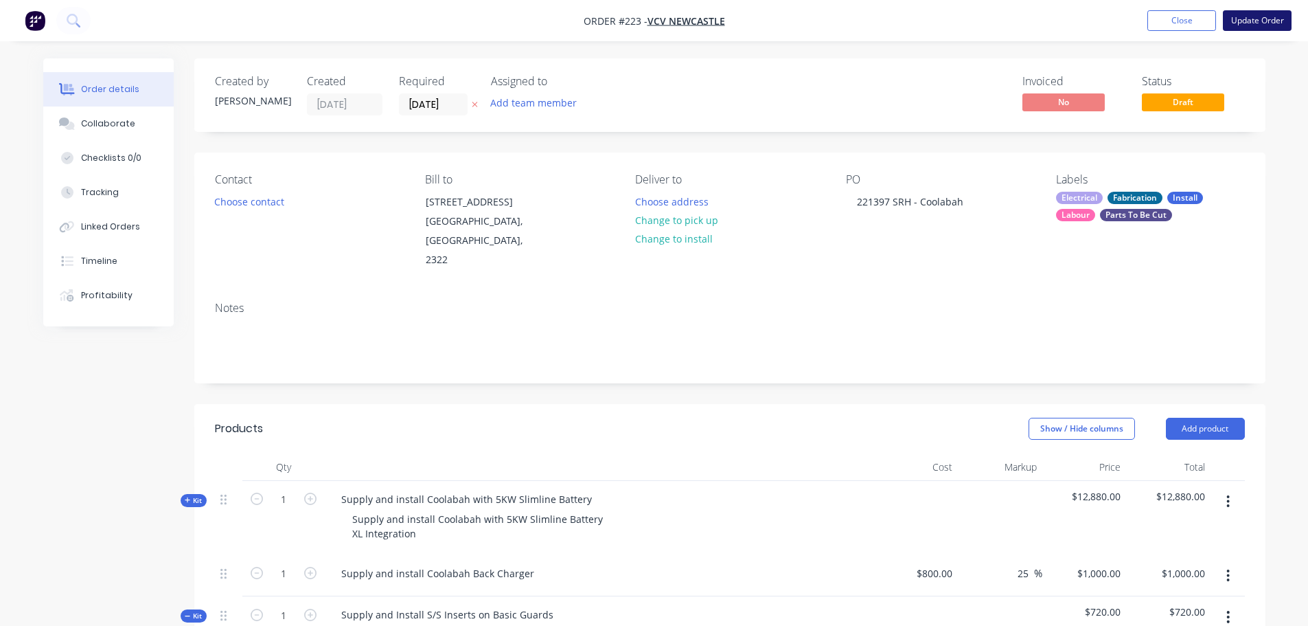
click at [1246, 22] on button "Update Order" at bounding box center [1257, 20] width 69 height 21
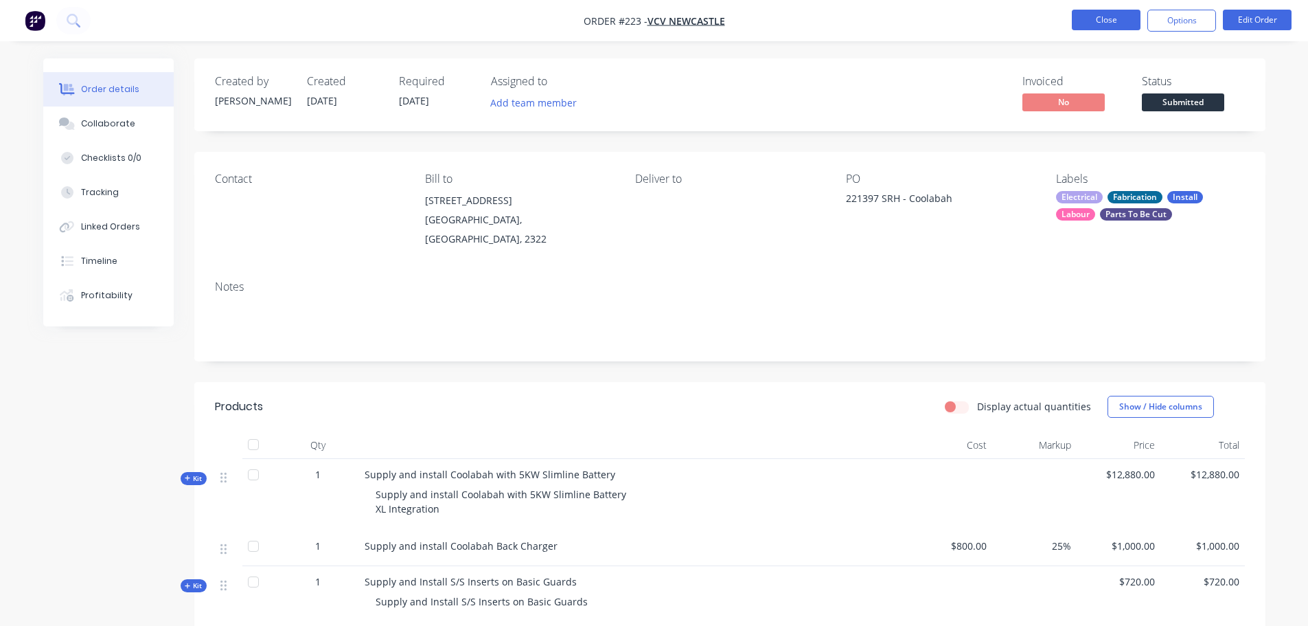
click at [1128, 19] on button "Close" at bounding box center [1106, 20] width 69 height 21
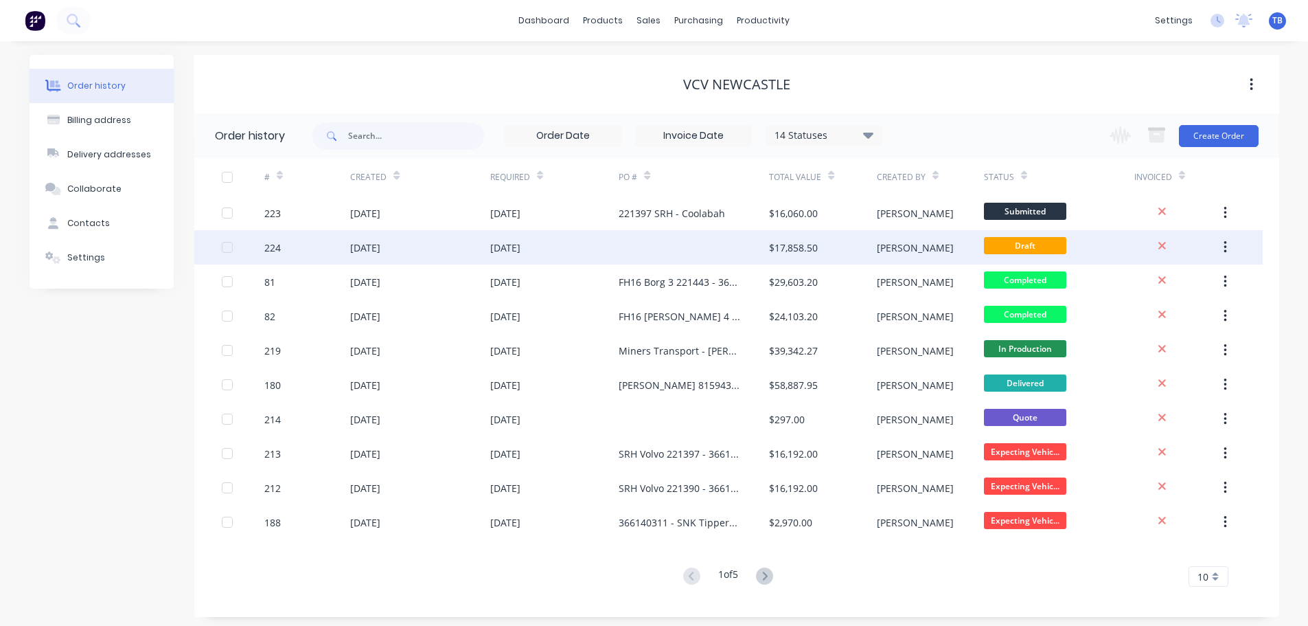
click at [655, 249] on div at bounding box center [694, 247] width 150 height 34
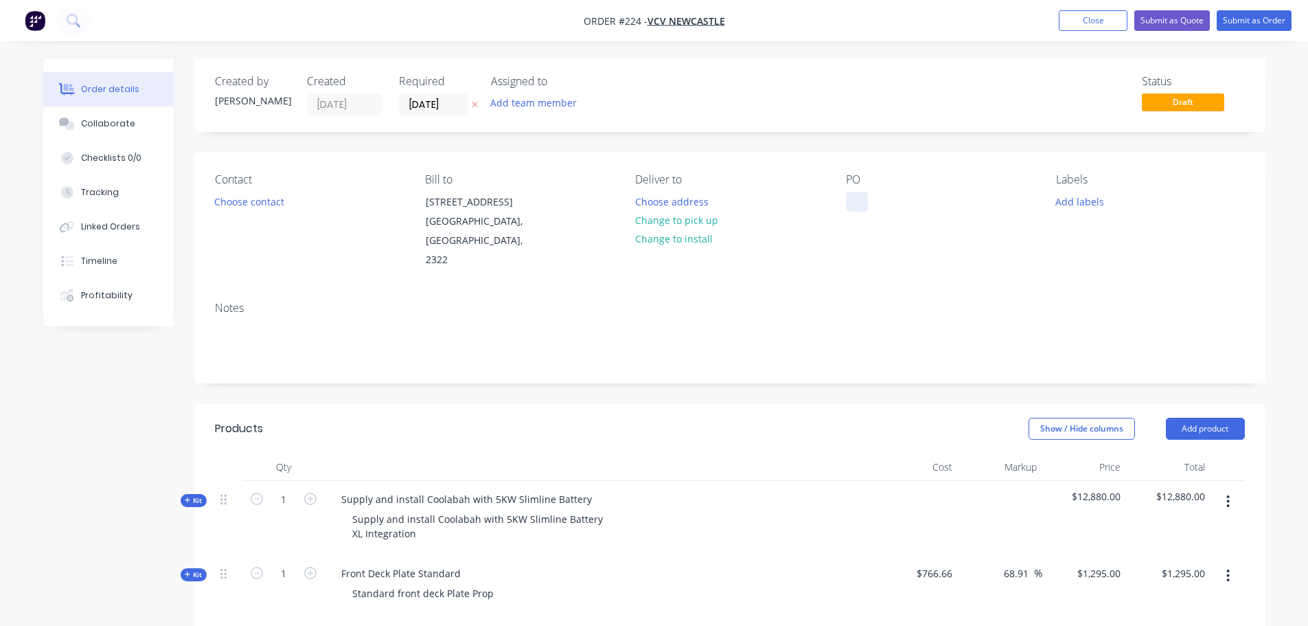
click at [848, 202] on div at bounding box center [857, 202] width 22 height 20
click at [1269, 19] on button "Submit as Order" at bounding box center [1254, 20] width 75 height 21
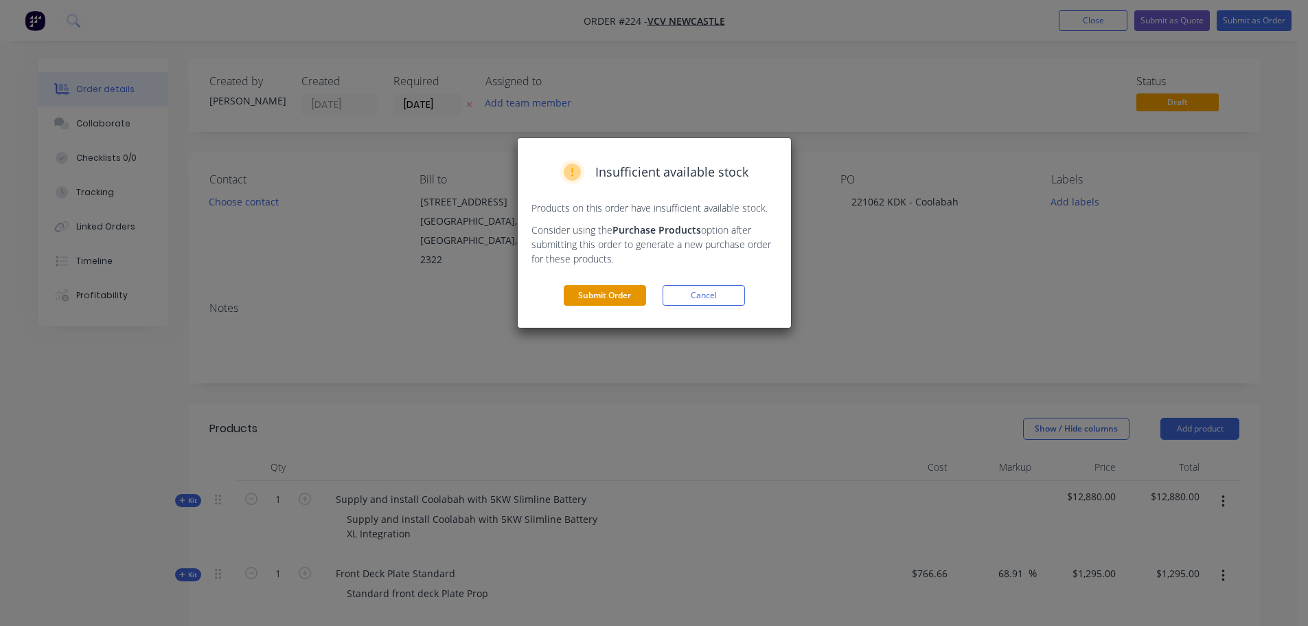
click at [608, 297] on button "Submit Order" at bounding box center [605, 295] width 82 height 21
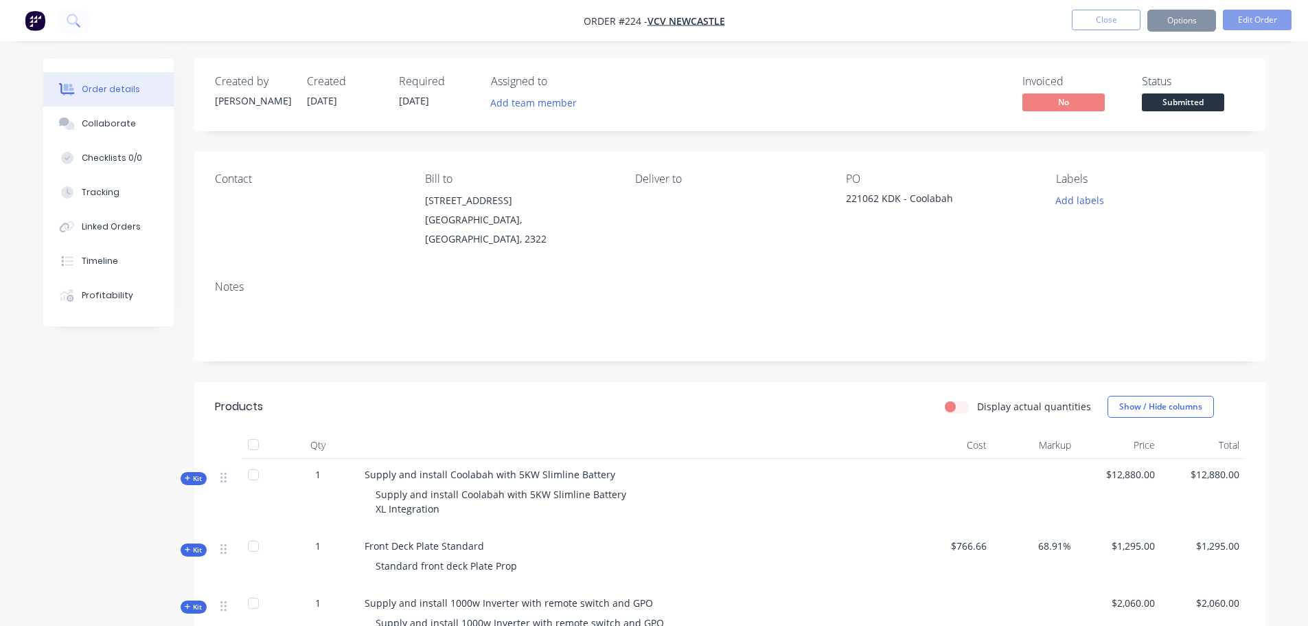
click at [1108, 25] on button "Close" at bounding box center [1106, 20] width 69 height 21
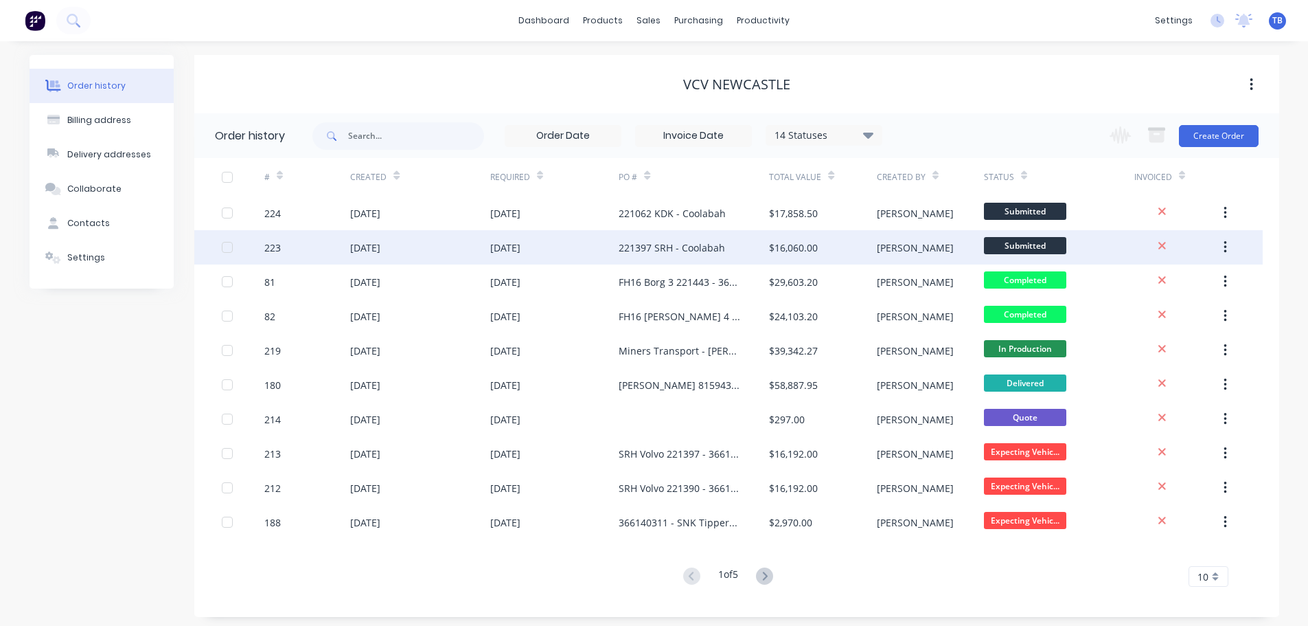
click at [562, 247] on div "[DATE]" at bounding box center [554, 247] width 129 height 34
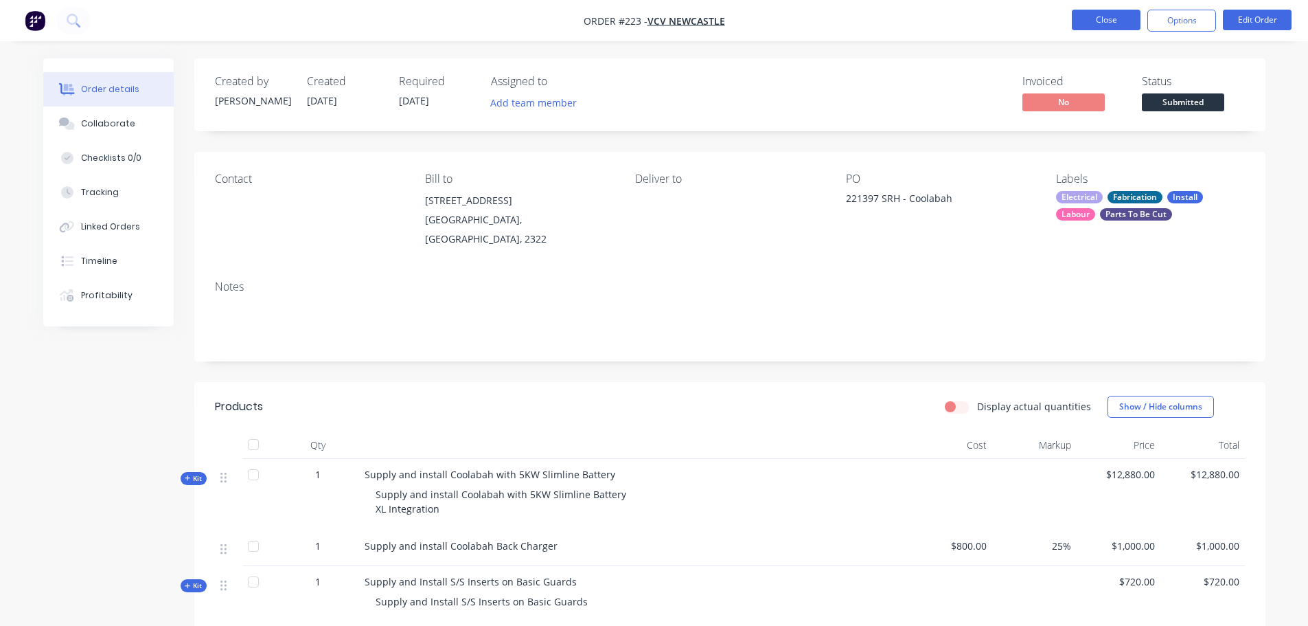
click at [1112, 14] on button "Close" at bounding box center [1106, 20] width 69 height 21
